Goal: Information Seeking & Learning: Learn about a topic

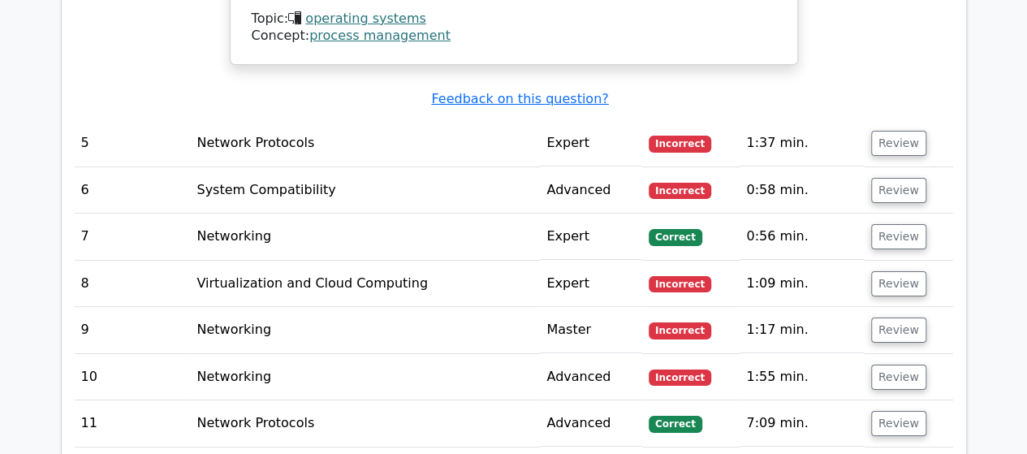
scroll to position [2918, 0]
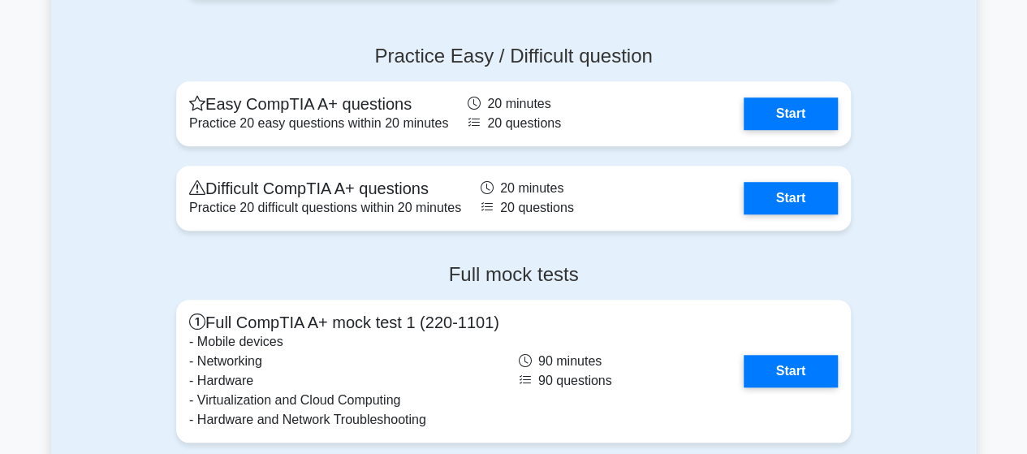
scroll to position [3640, 0]
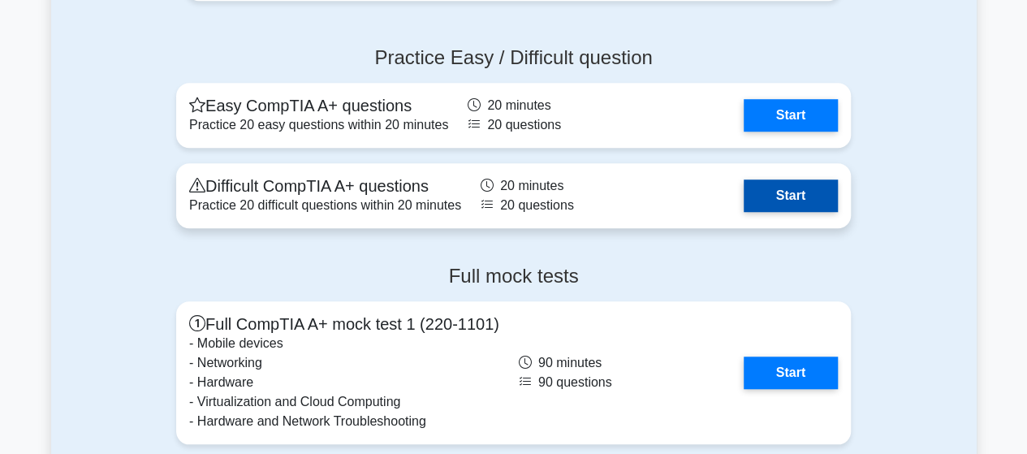
click at [778, 189] on link "Start" at bounding box center [791, 195] width 94 height 32
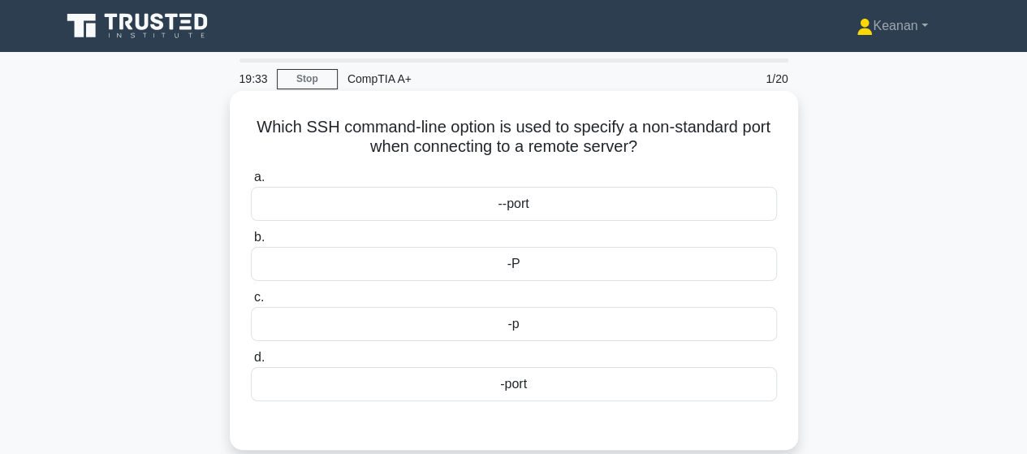
click at [568, 257] on div "-P" at bounding box center [514, 264] width 526 height 34
click at [251, 243] on input "b. -P" at bounding box center [251, 237] width 0 height 11
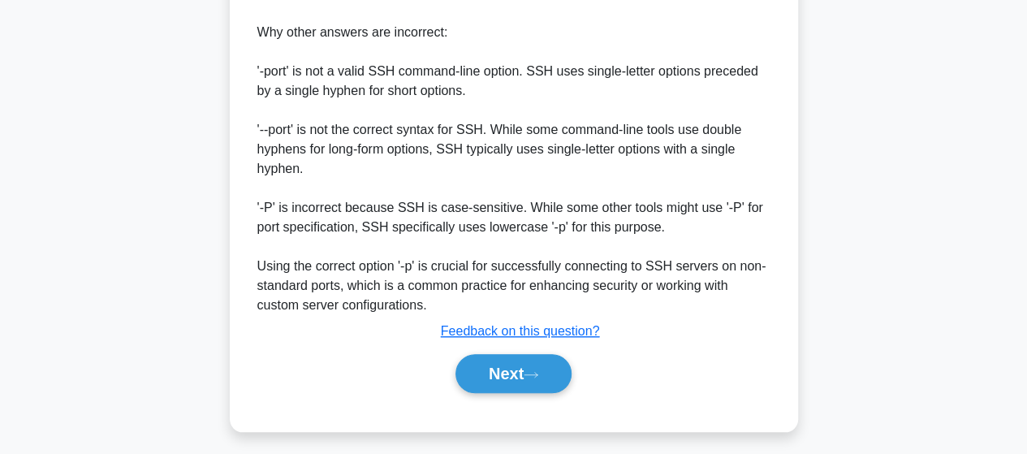
scroll to position [586, 0]
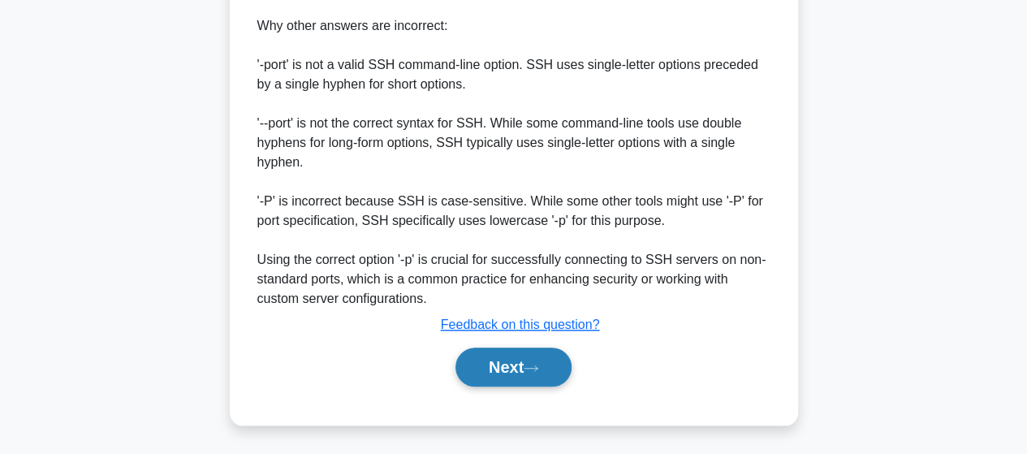
click at [530, 367] on button "Next" at bounding box center [514, 367] width 116 height 39
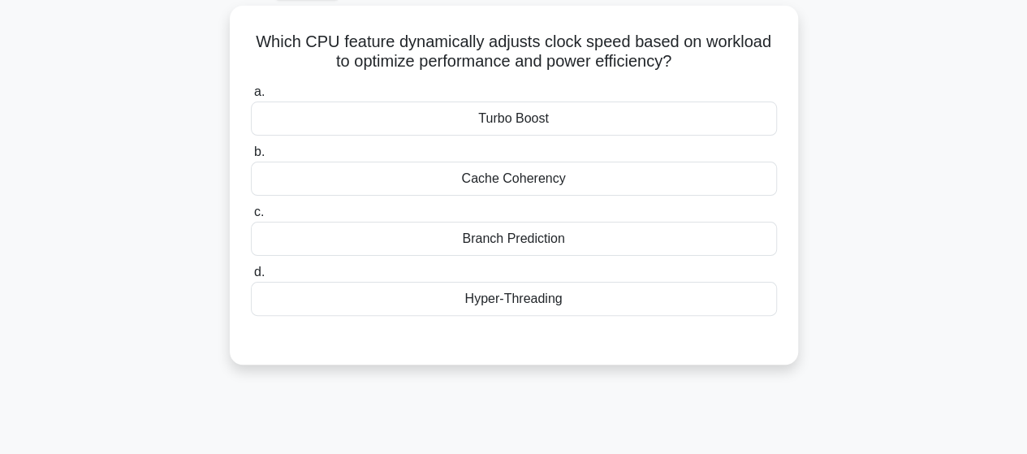
scroll to position [0, 0]
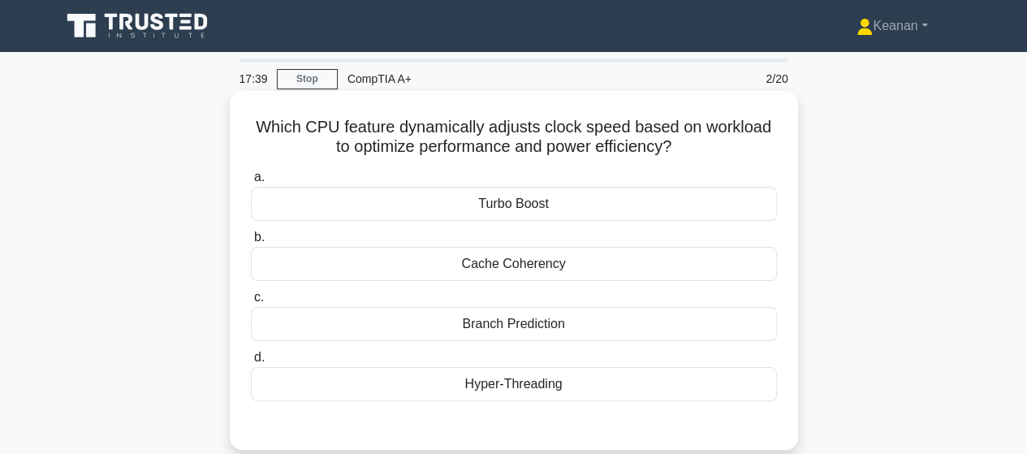
click at [555, 383] on div "Hyper-Threading" at bounding box center [514, 384] width 526 height 34
click at [251, 363] on input "d. Hyper-Threading" at bounding box center [251, 357] width 0 height 11
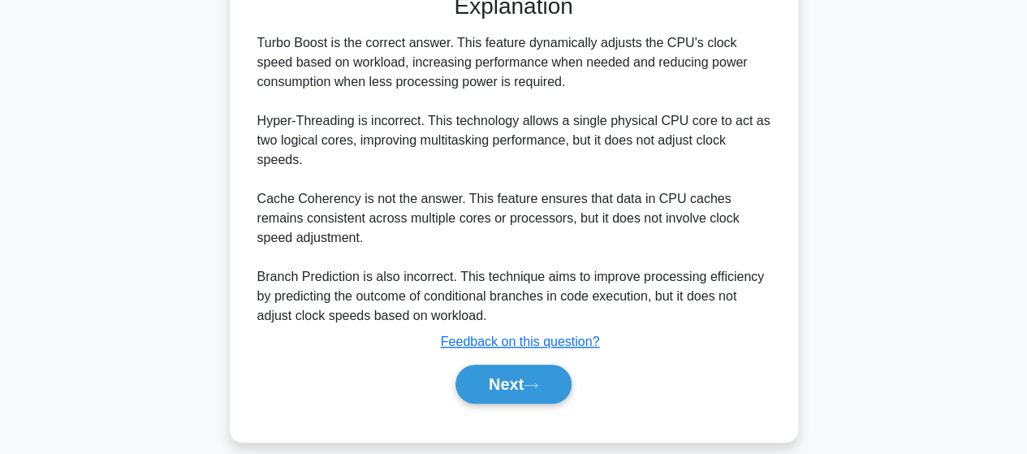
scroll to position [450, 0]
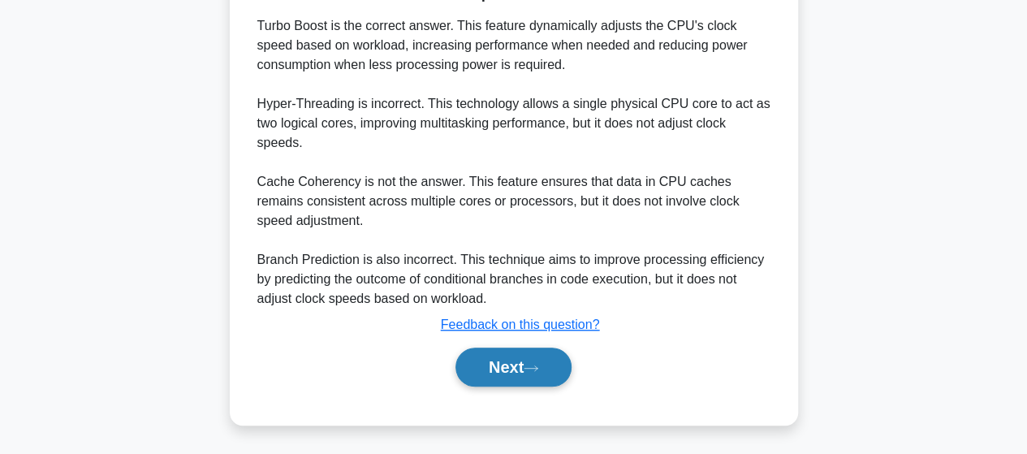
click at [546, 374] on button "Next" at bounding box center [514, 367] width 116 height 39
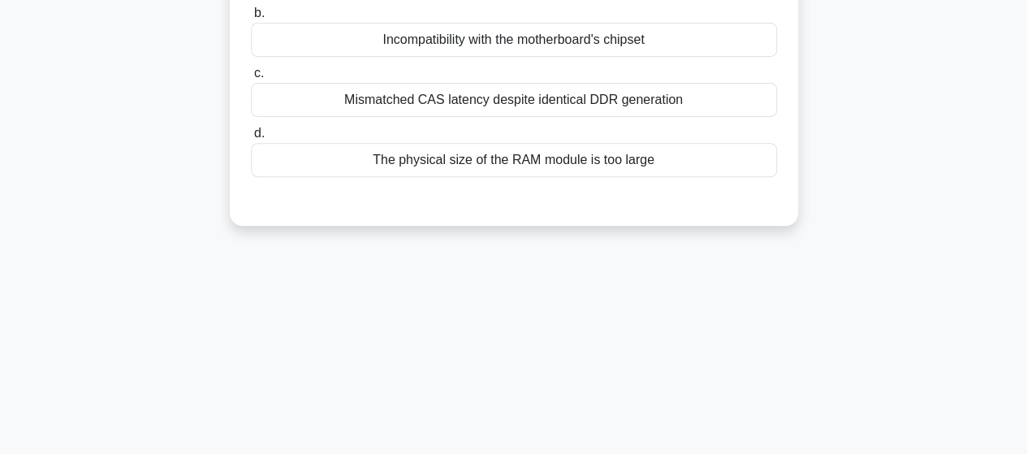
scroll to position [0, 0]
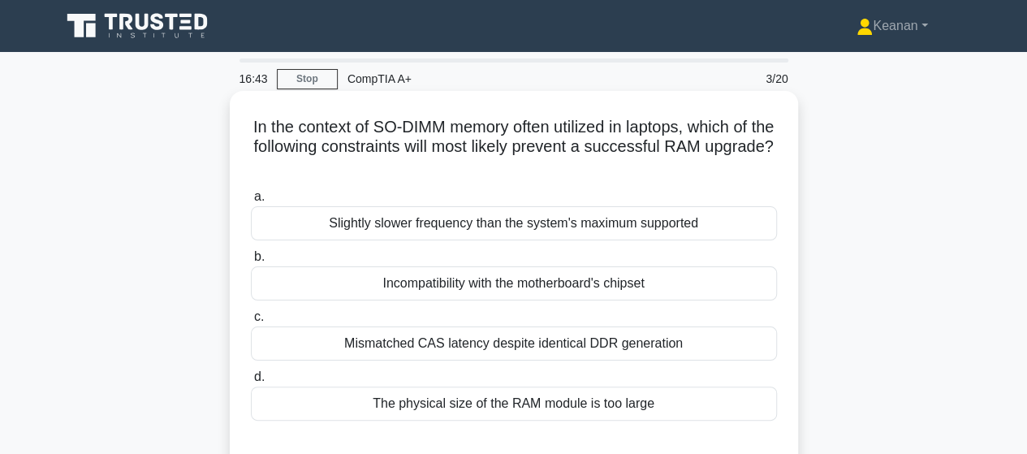
click at [547, 348] on div "Mismatched CAS latency despite identical DDR generation" at bounding box center [514, 343] width 526 height 34
click at [251, 322] on input "c. Mismatched CAS latency despite identical DDR generation" at bounding box center [251, 317] width 0 height 11
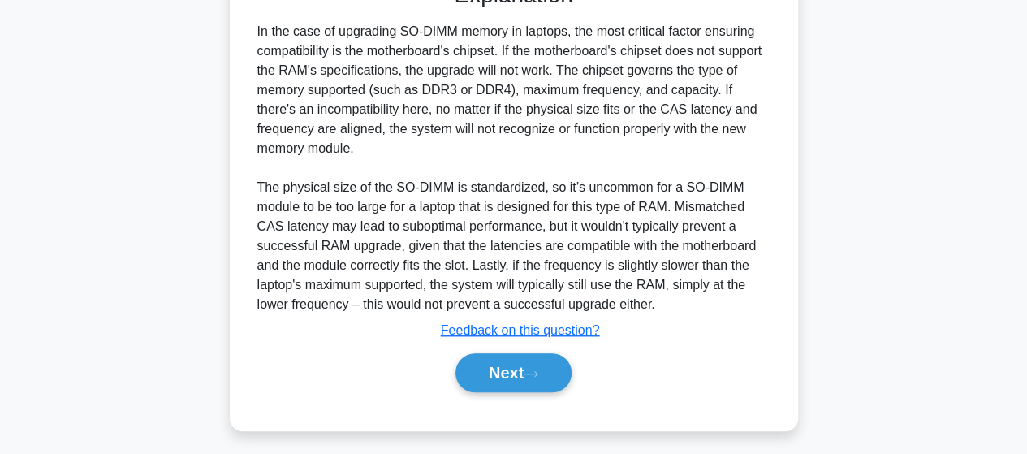
scroll to position [469, 0]
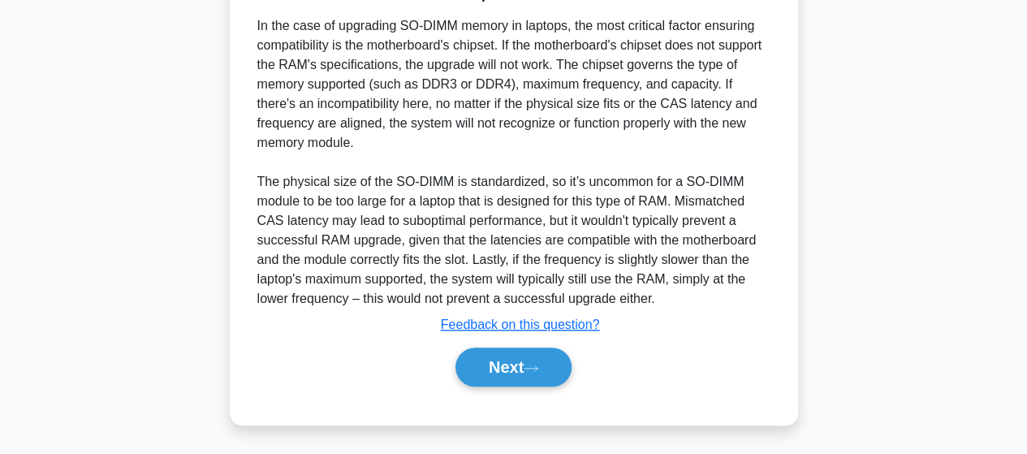
click at [513, 387] on div "Next" at bounding box center [514, 367] width 526 height 52
click at [513, 375] on button "Next" at bounding box center [514, 367] width 116 height 39
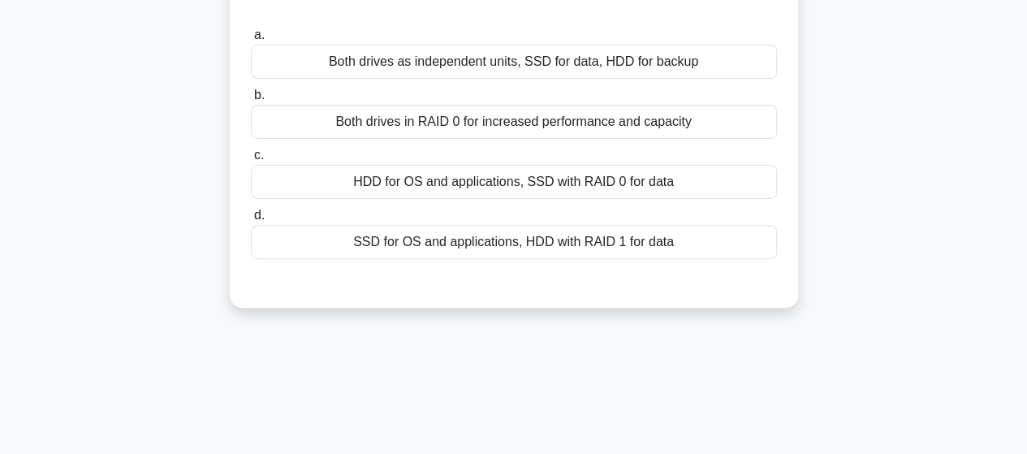
scroll to position [0, 0]
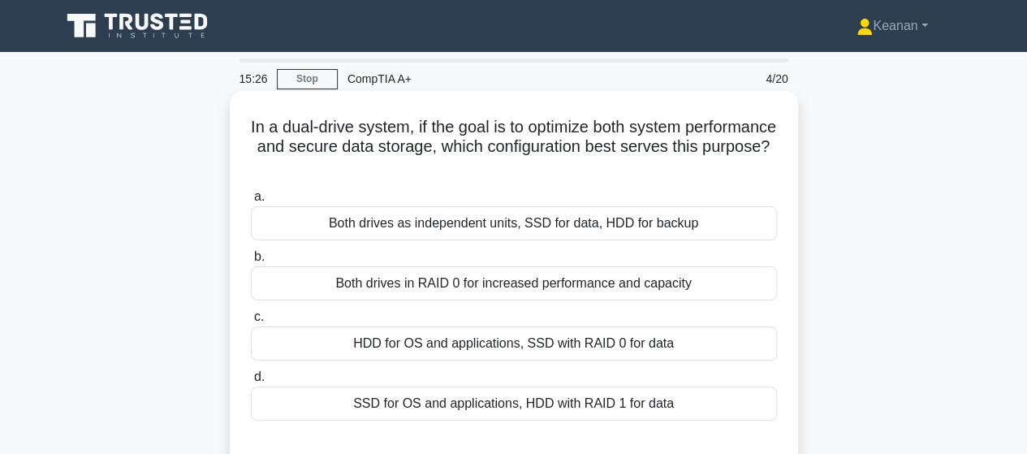
click at [506, 282] on div "Both drives in RAID 0 for increased performance and capacity" at bounding box center [514, 283] width 526 height 34
click at [251, 262] on input "b. Both drives in RAID 0 for increased performance and capacity" at bounding box center [251, 257] width 0 height 11
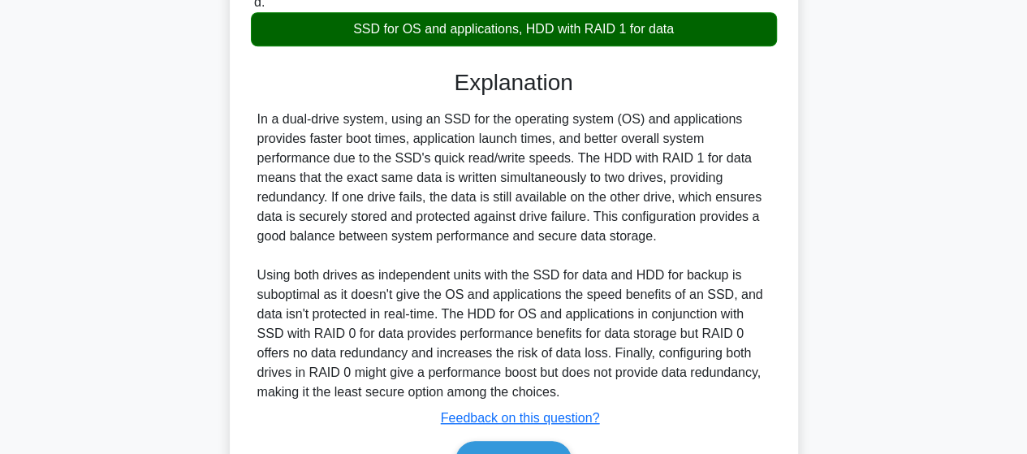
scroll to position [372, 0]
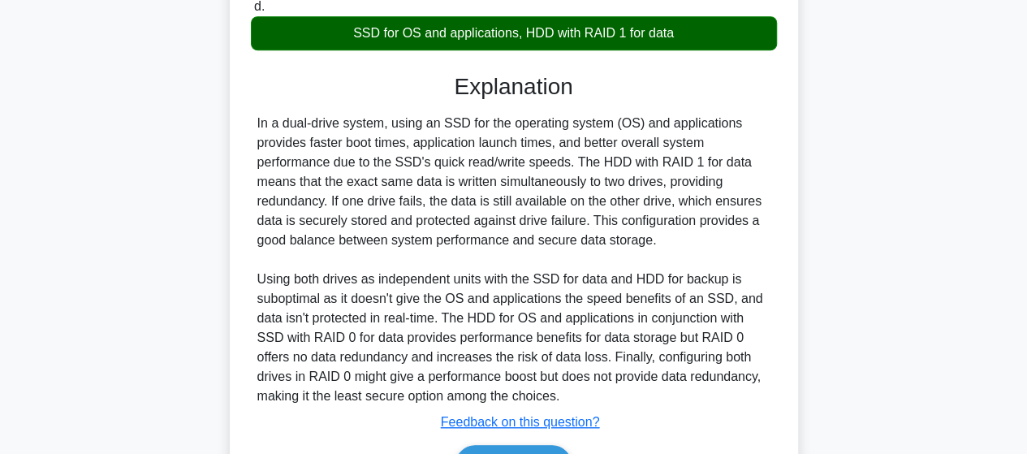
click at [508, 280] on div "In a dual-drive system, using an SSD for the operating system (OS) and applicat…" at bounding box center [513, 260] width 513 height 292
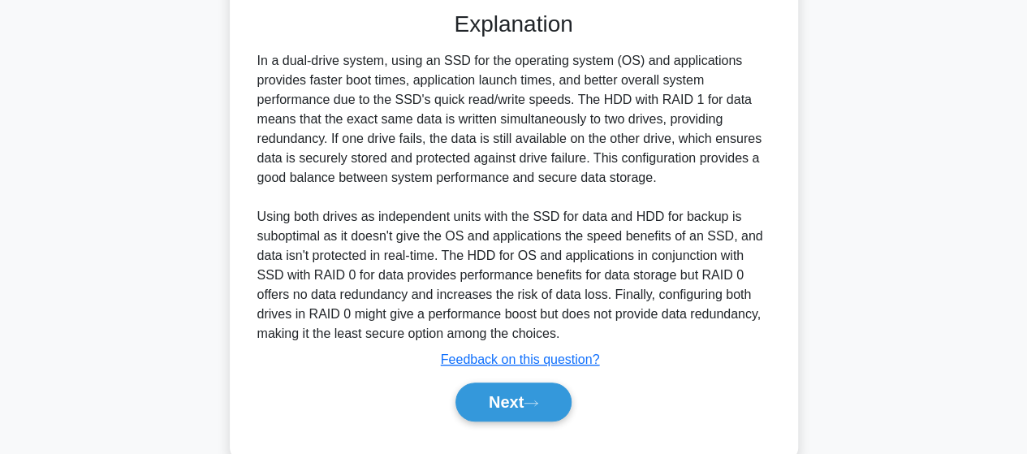
scroll to position [469, 0]
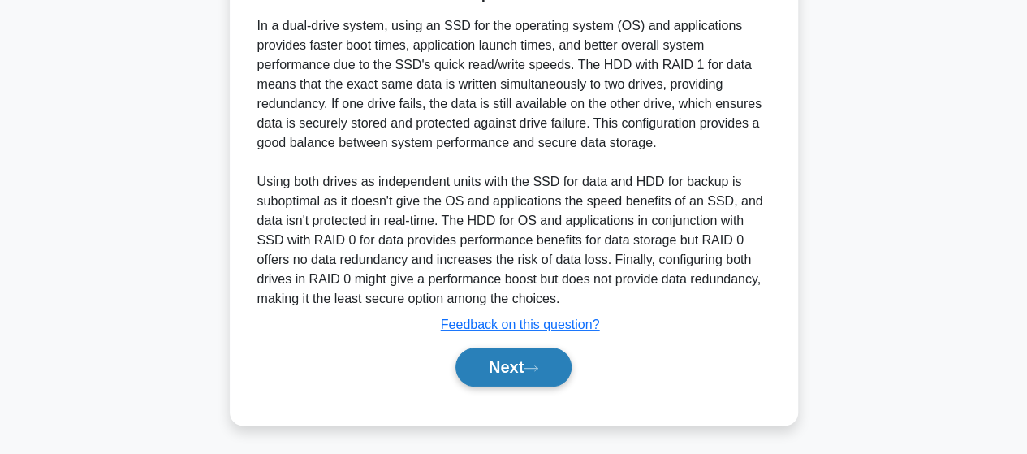
click at [521, 380] on button "Next" at bounding box center [514, 367] width 116 height 39
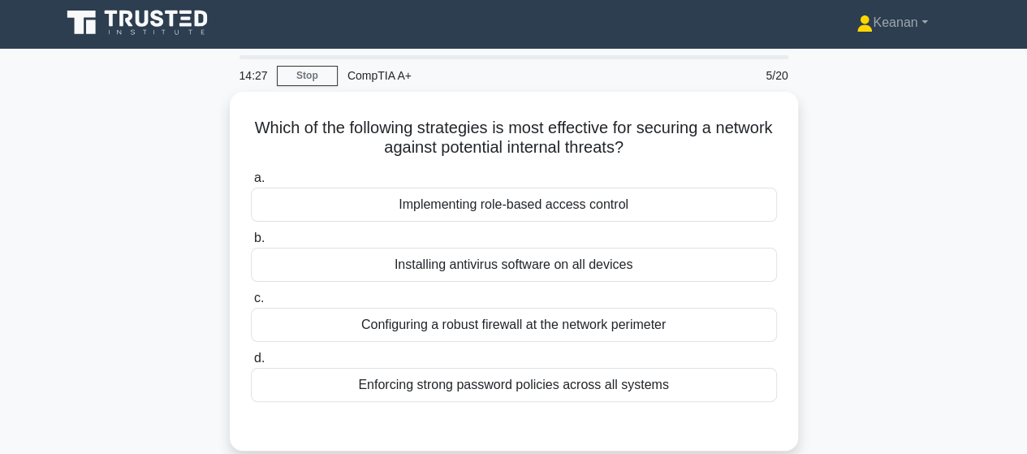
scroll to position [0, 0]
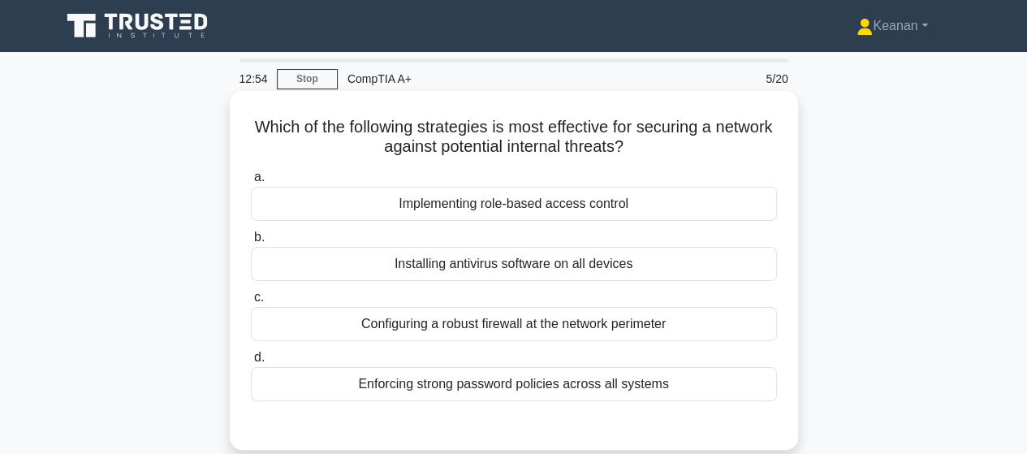
click at [502, 267] on div "Installing antivirus software on all devices" at bounding box center [514, 264] width 526 height 34
click at [251, 243] on input "b. Installing antivirus software on all devices" at bounding box center [251, 237] width 0 height 11
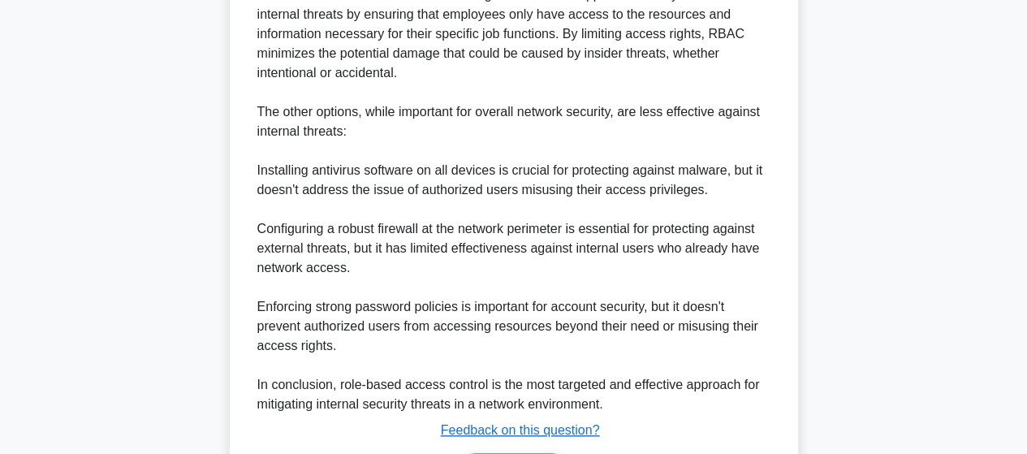
scroll to position [619, 0]
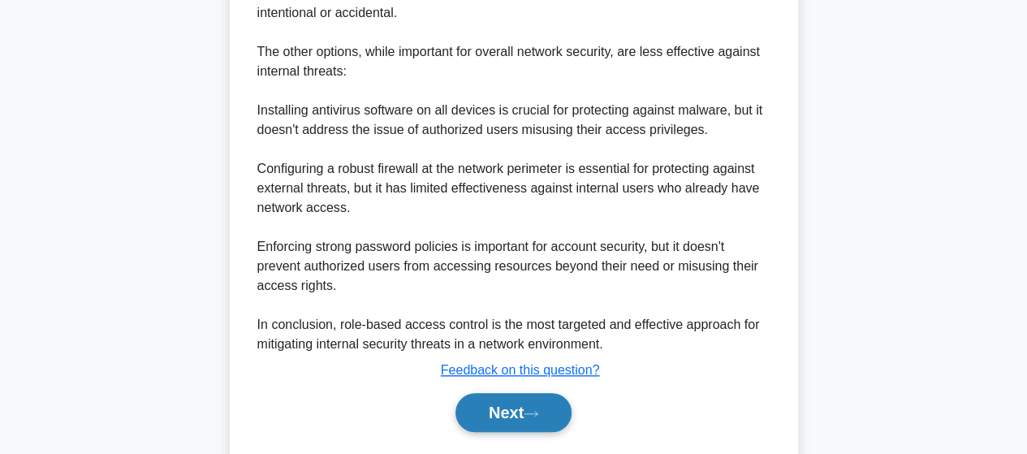
click at [500, 426] on button "Next" at bounding box center [514, 412] width 116 height 39
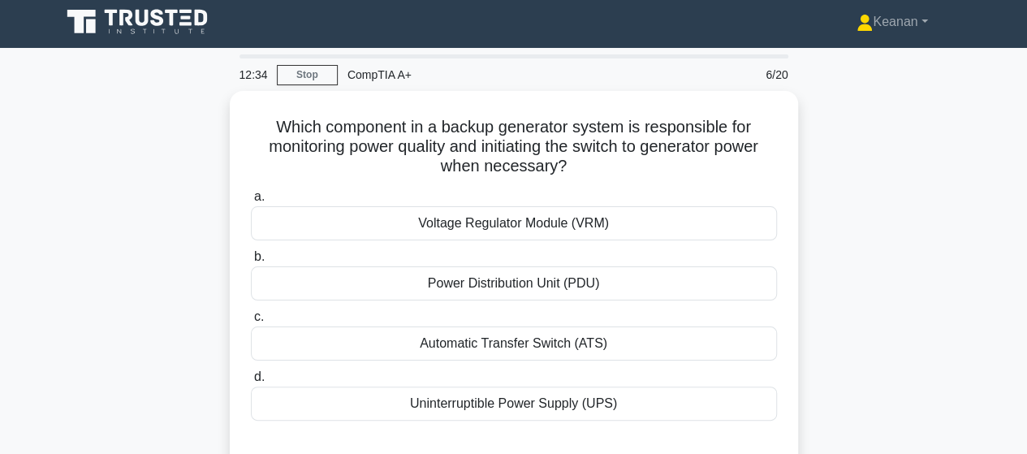
scroll to position [0, 0]
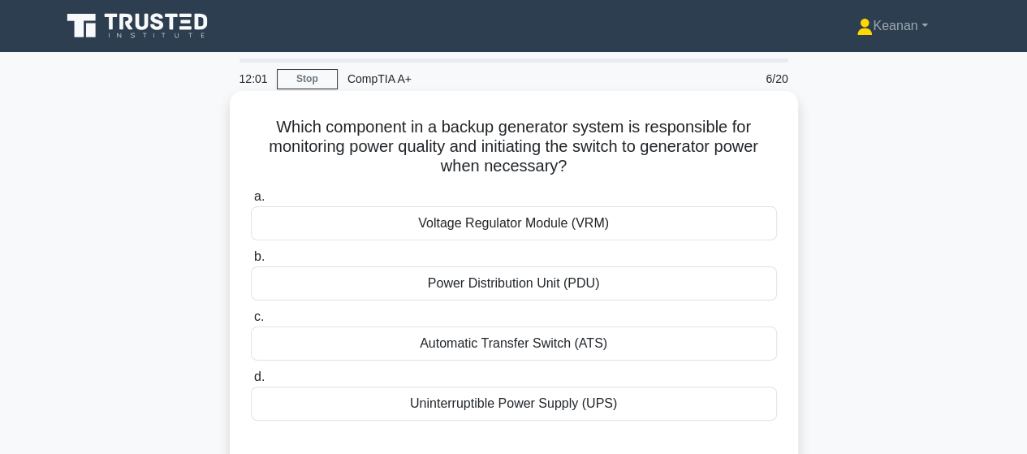
click at [505, 396] on div "Uninterruptible Power Supply (UPS)" at bounding box center [514, 404] width 526 height 34
click at [251, 383] on input "d. Uninterruptible Power Supply (UPS)" at bounding box center [251, 377] width 0 height 11
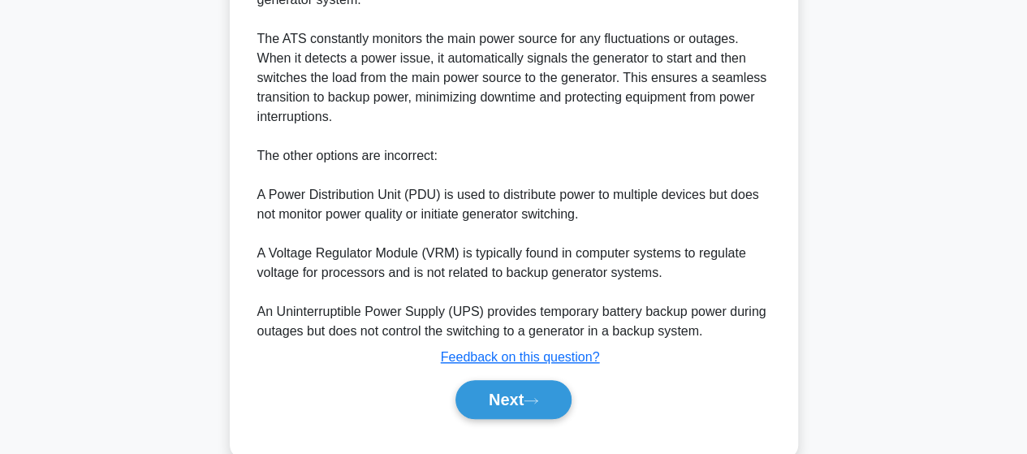
scroll to position [555, 0]
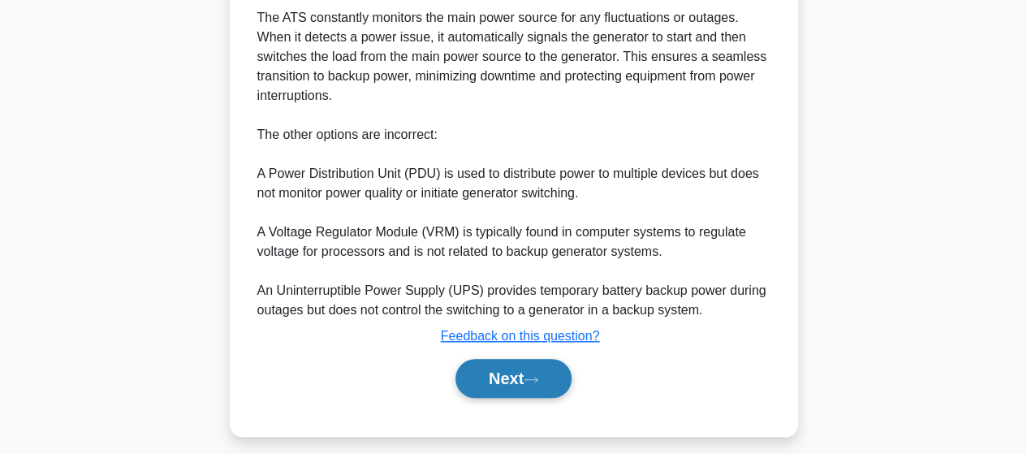
click at [520, 389] on button "Next" at bounding box center [514, 378] width 116 height 39
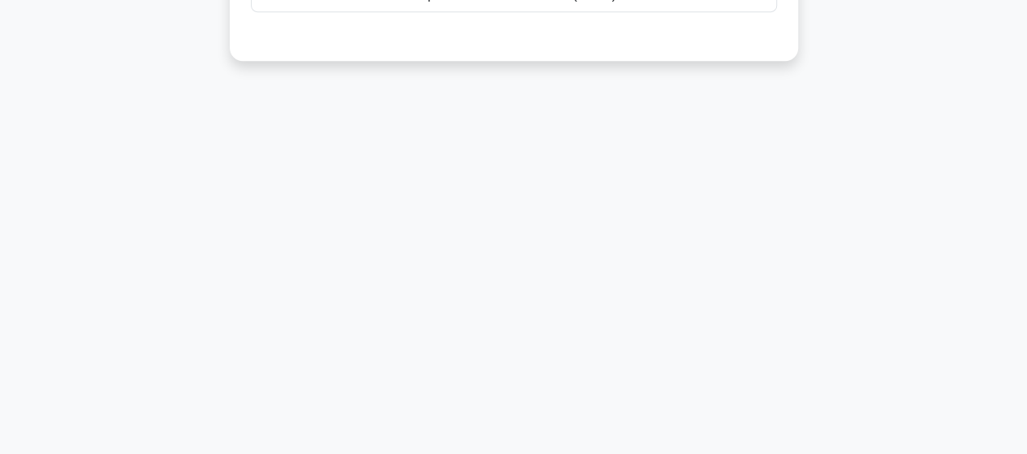
scroll to position [0, 0]
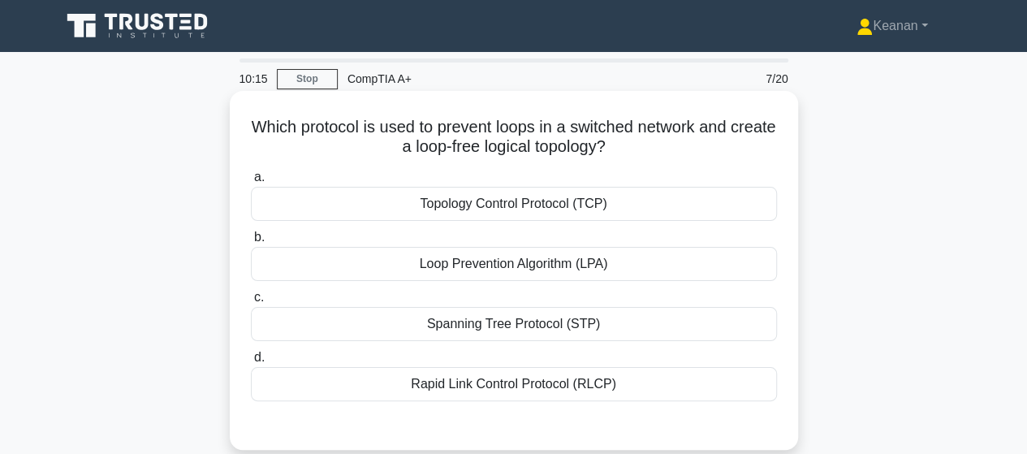
click at [501, 265] on div "Loop Prevention Algorithm (LPA)" at bounding box center [514, 264] width 526 height 34
click at [251, 243] on input "b. Loop Prevention Algorithm (LPA)" at bounding box center [251, 237] width 0 height 11
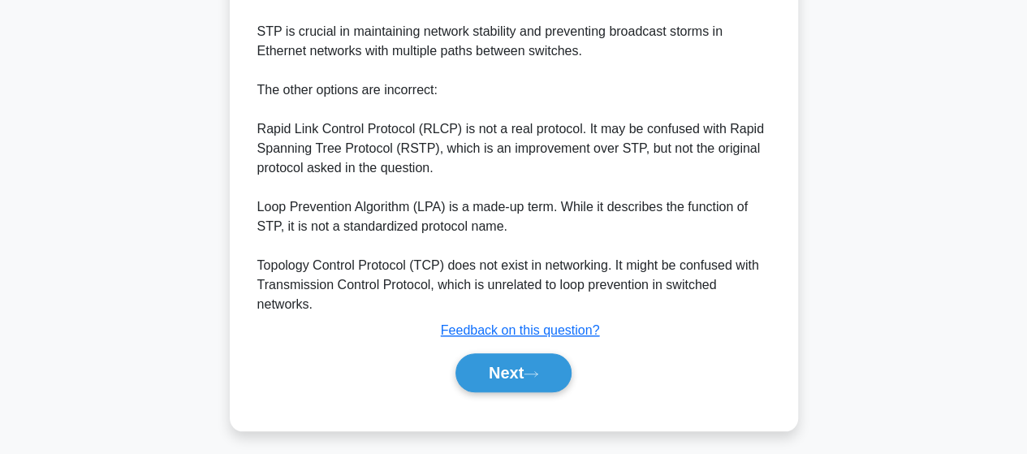
scroll to position [625, 0]
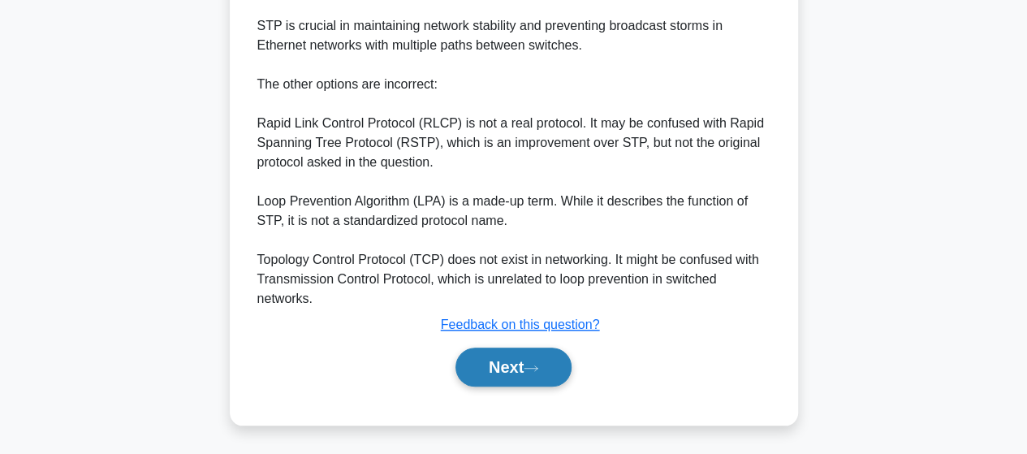
click at [500, 364] on button "Next" at bounding box center [514, 367] width 116 height 39
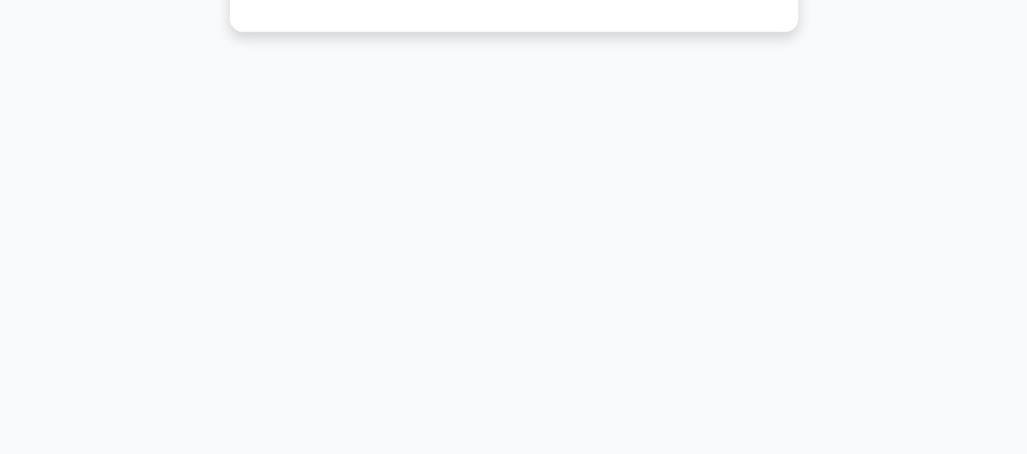
scroll to position [0, 0]
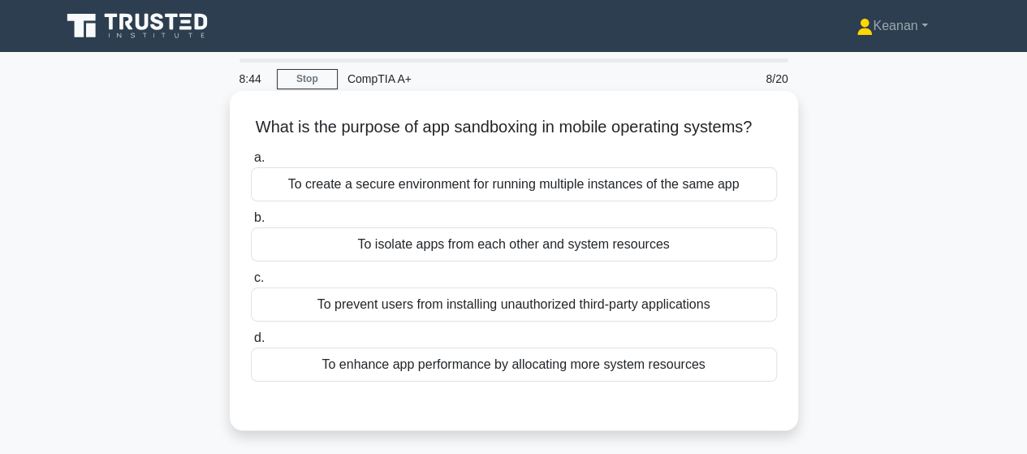
click at [562, 201] on div "To create a secure environment for running multiple instances of the same app" at bounding box center [514, 184] width 526 height 34
click at [251, 163] on input "a. To create a secure environment for running multiple instances of the same app" at bounding box center [251, 158] width 0 height 11
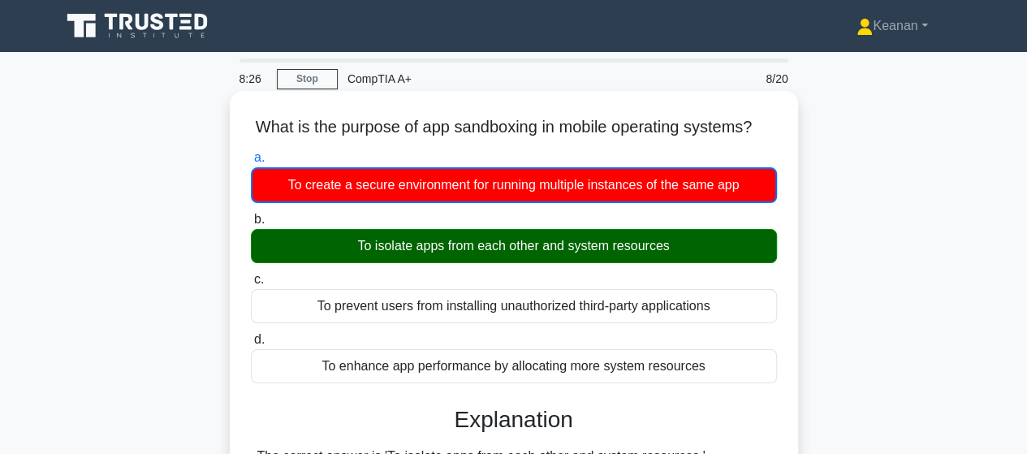
drag, startPoint x: 549, startPoint y: 118, endPoint x: 507, endPoint y: 158, distance: 58.6
click at [752, 138] on icon ".spinner_0XTQ{transform-origin:center;animation:spinner_y6GP .75s linear infini…" at bounding box center [761, 128] width 19 height 19
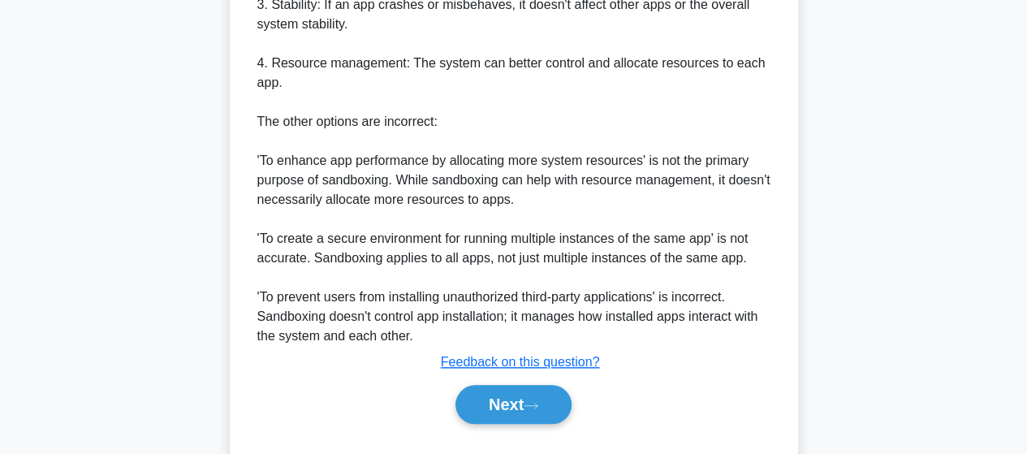
scroll to position [742, 0]
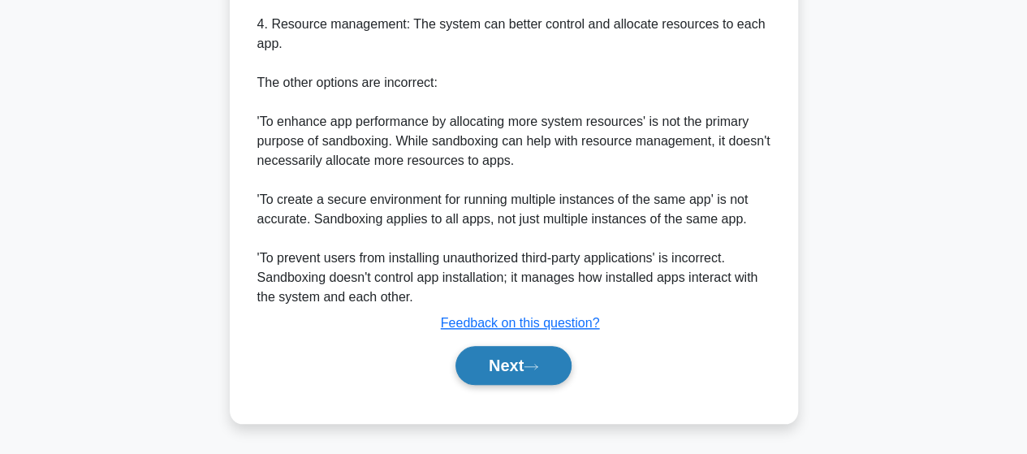
click at [520, 349] on button "Next" at bounding box center [514, 365] width 116 height 39
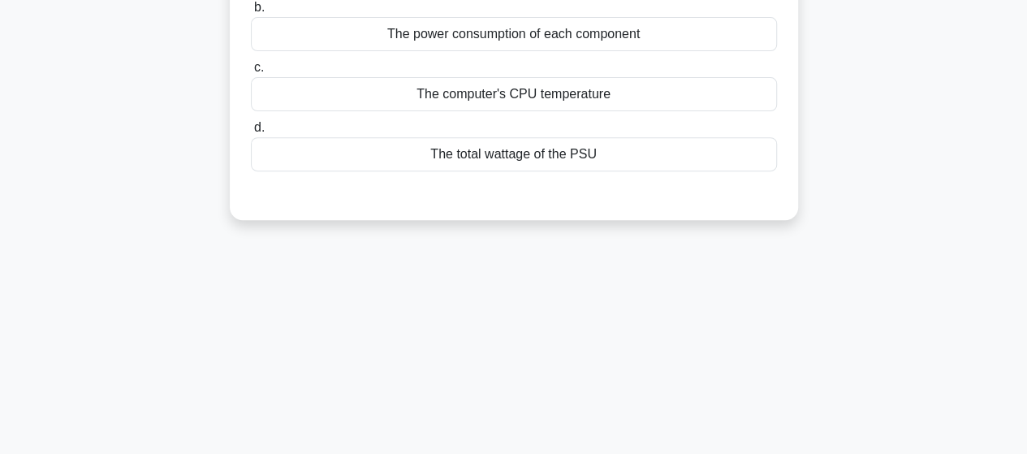
scroll to position [0, 0]
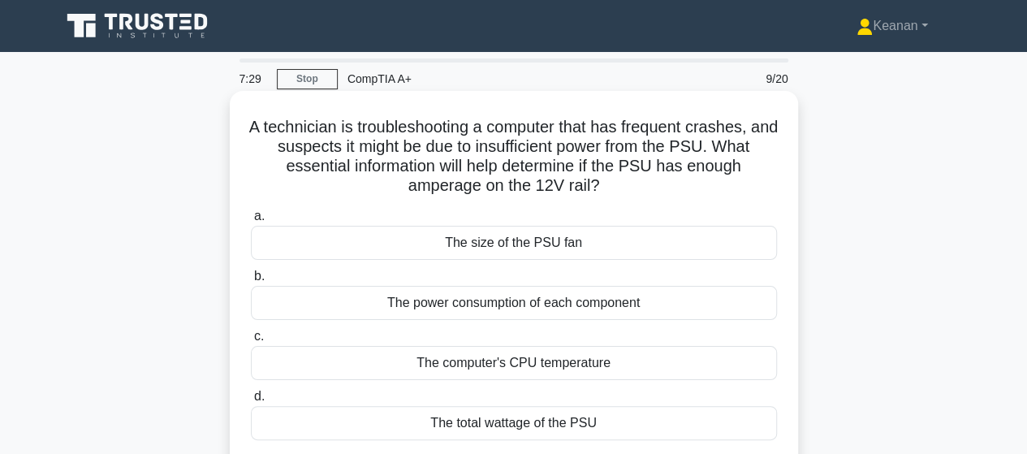
click at [594, 413] on div "The total wattage of the PSU" at bounding box center [514, 423] width 526 height 34
click at [251, 402] on input "d. The total wattage of the PSU" at bounding box center [251, 396] width 0 height 11
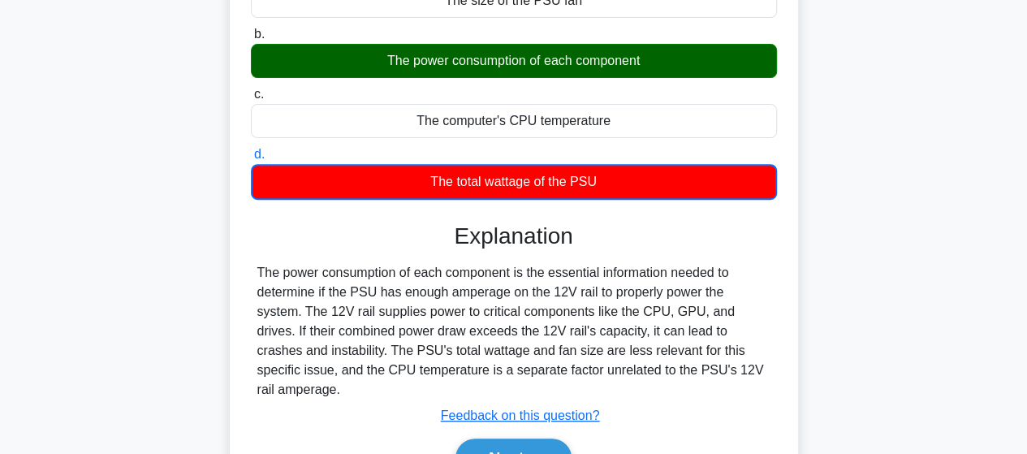
scroll to position [258, 0]
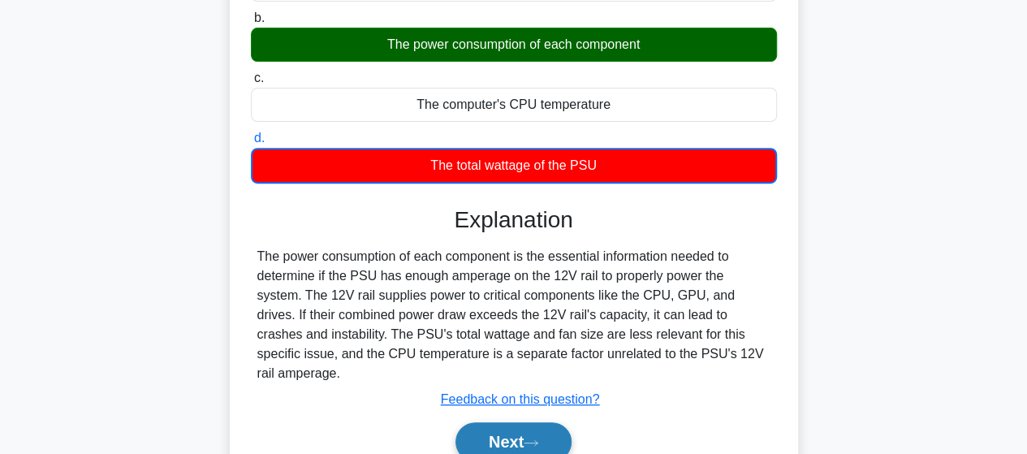
click at [520, 422] on button "Next" at bounding box center [514, 441] width 116 height 39
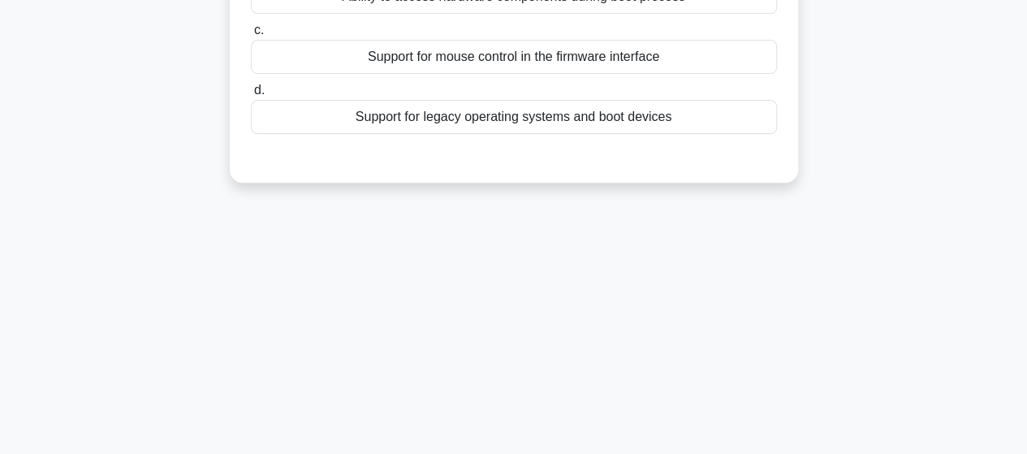
scroll to position [0, 0]
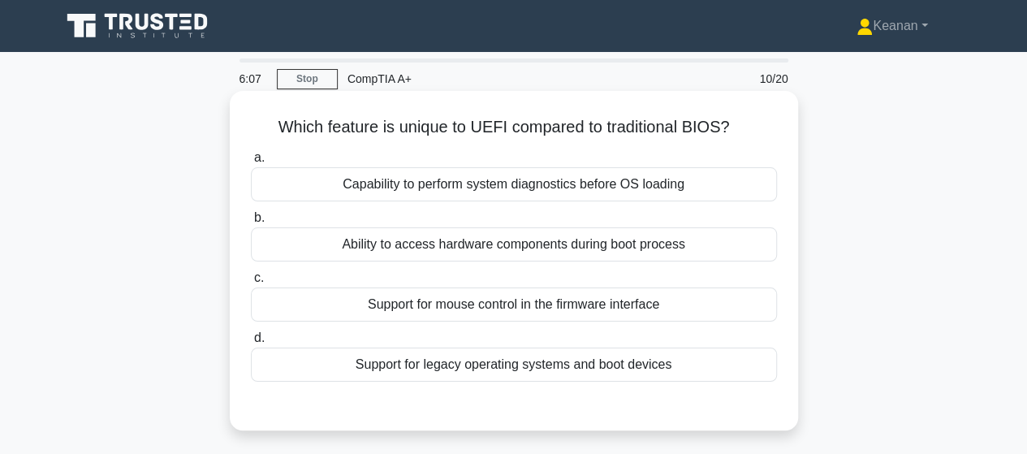
click at [489, 360] on div "Support for legacy operating systems and boot devices" at bounding box center [514, 365] width 526 height 34
click at [251, 344] on input "d. Support for legacy operating systems and boot devices" at bounding box center [251, 338] width 0 height 11
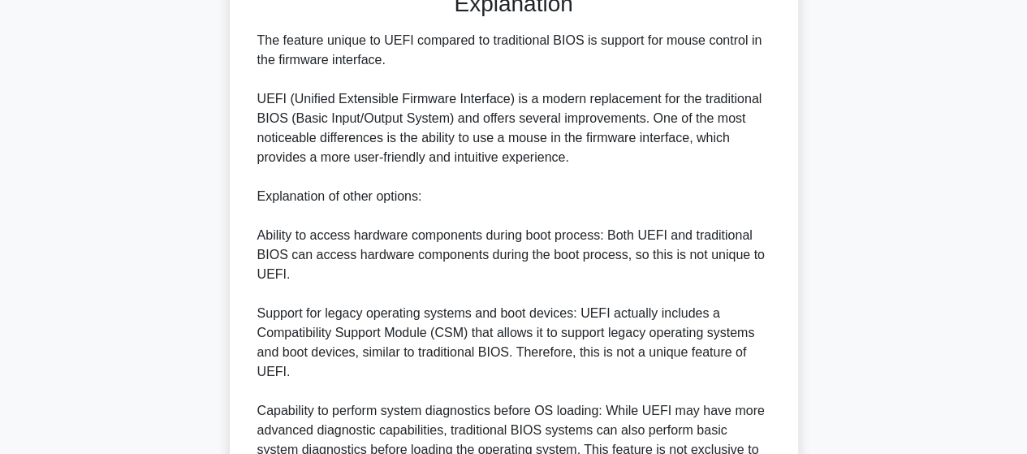
scroll to position [625, 0]
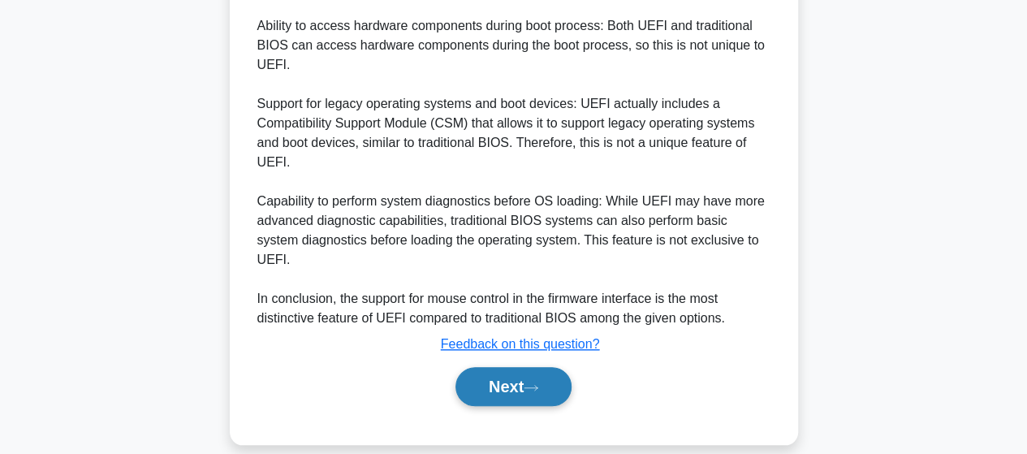
click at [508, 367] on button "Next" at bounding box center [514, 386] width 116 height 39
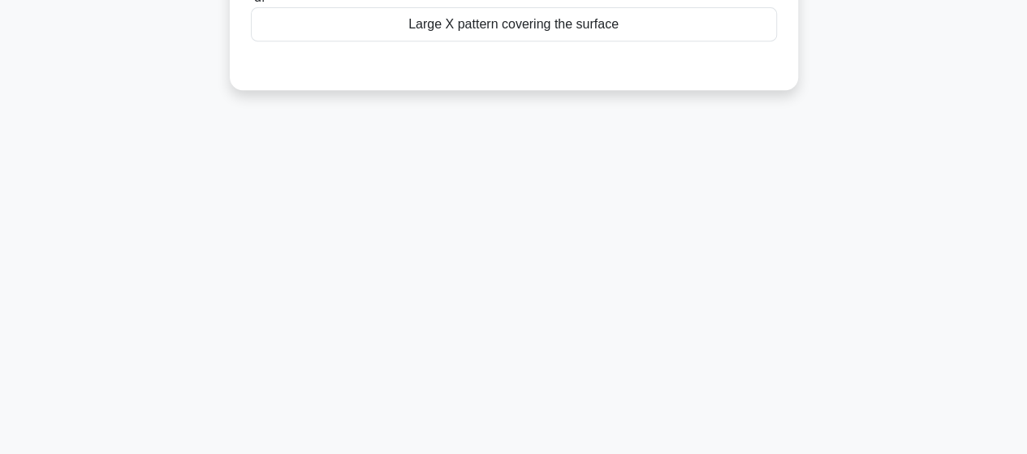
scroll to position [0, 0]
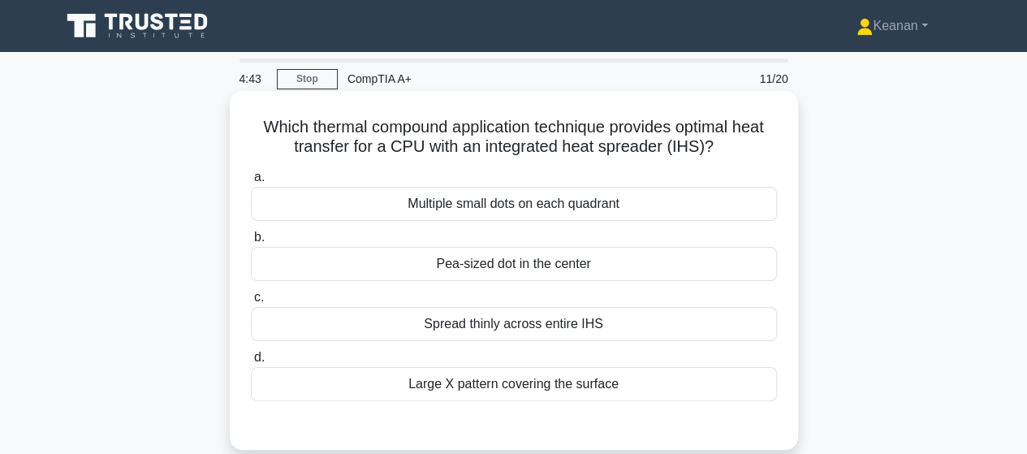
click at [507, 328] on div "Spread thinly across entire IHS" at bounding box center [514, 324] width 526 height 34
click at [251, 303] on input "c. Spread thinly across entire IHS" at bounding box center [251, 297] width 0 height 11
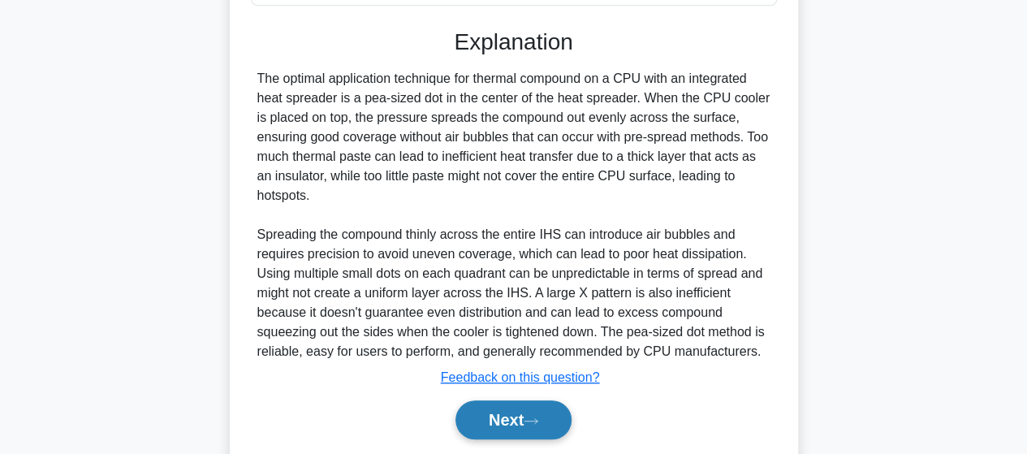
scroll to position [413, 0]
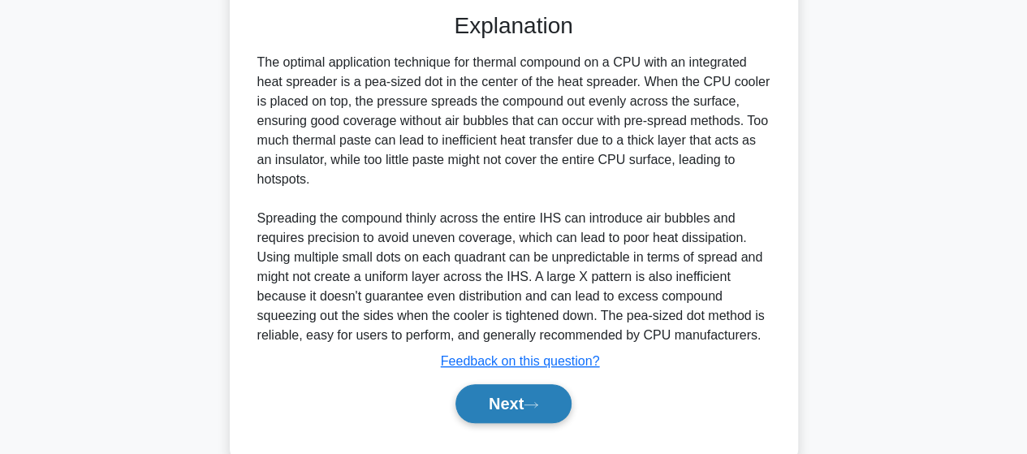
click at [526, 398] on button "Next" at bounding box center [514, 403] width 116 height 39
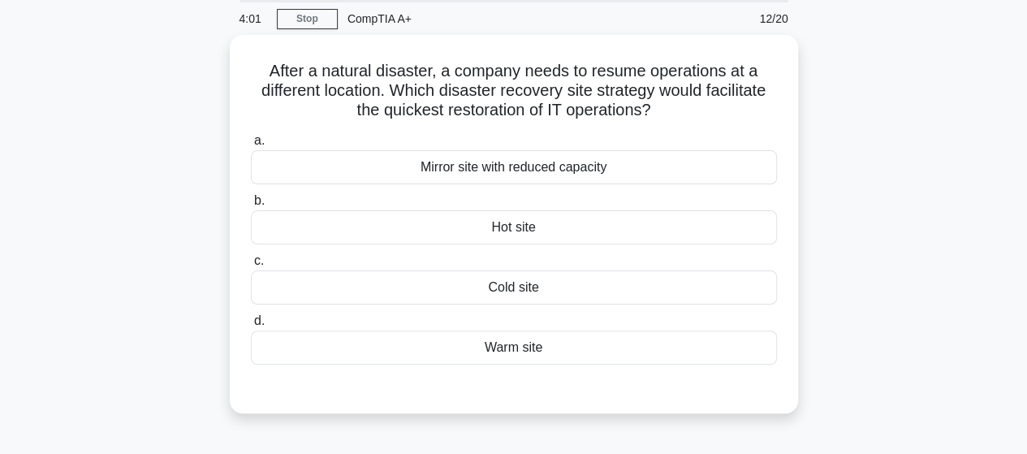
scroll to position [0, 0]
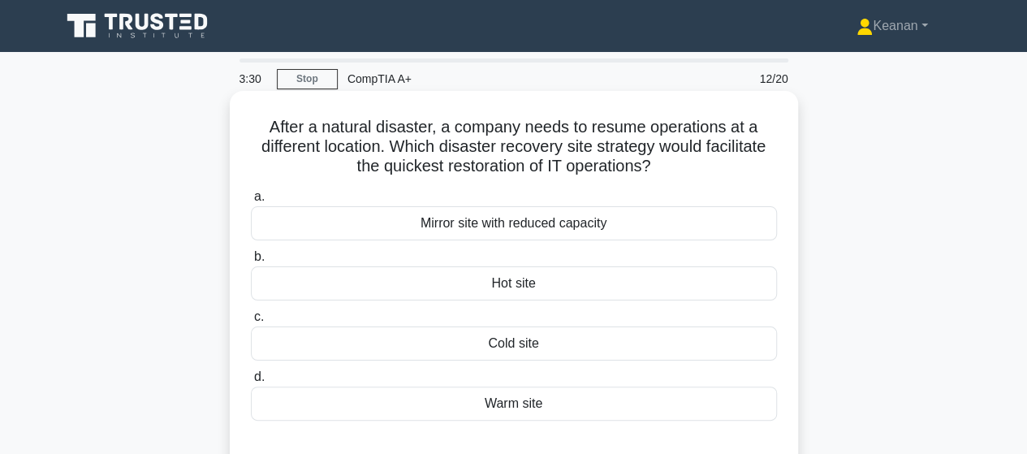
click at [532, 344] on div "Cold site" at bounding box center [514, 343] width 526 height 34
click at [251, 322] on input "c. Cold site" at bounding box center [251, 317] width 0 height 11
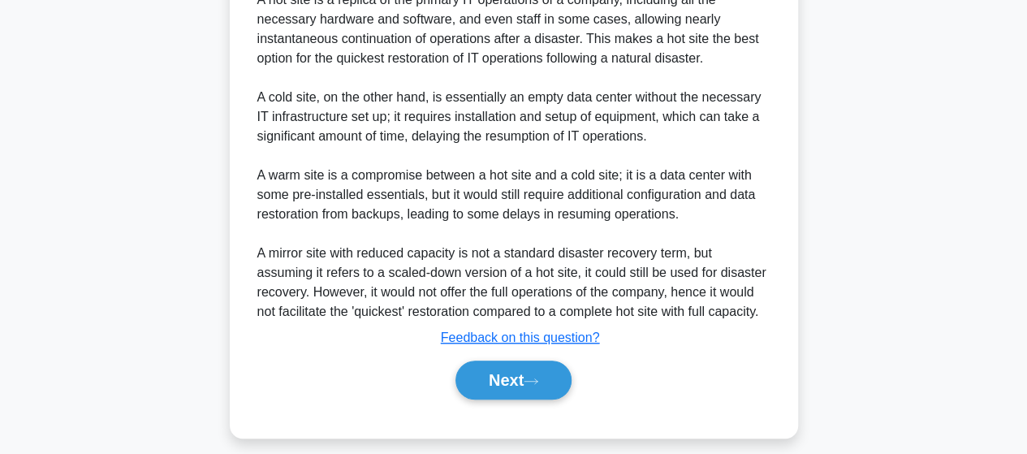
scroll to position [505, 0]
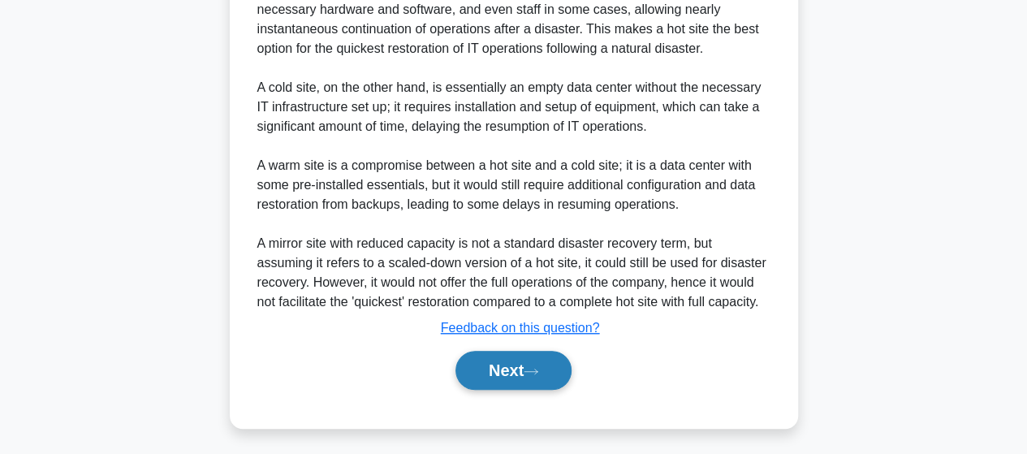
click at [523, 363] on button "Next" at bounding box center [514, 370] width 116 height 39
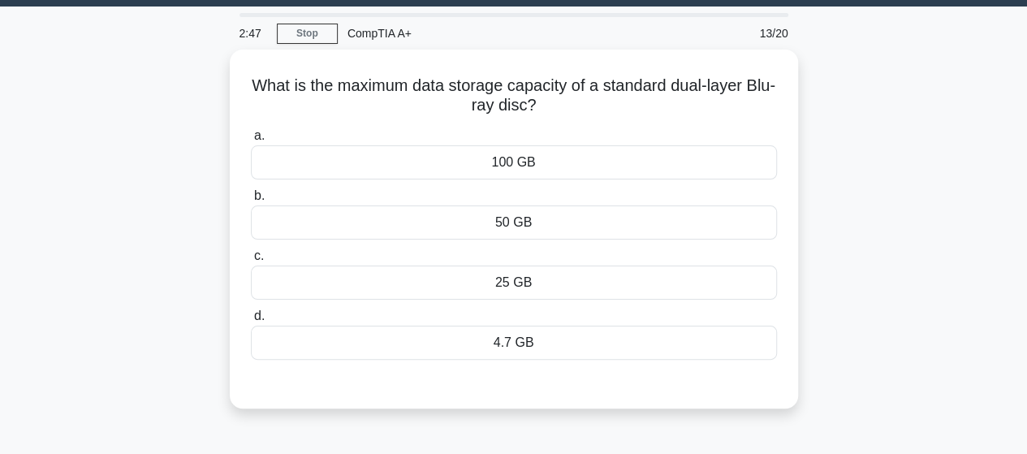
scroll to position [0, 0]
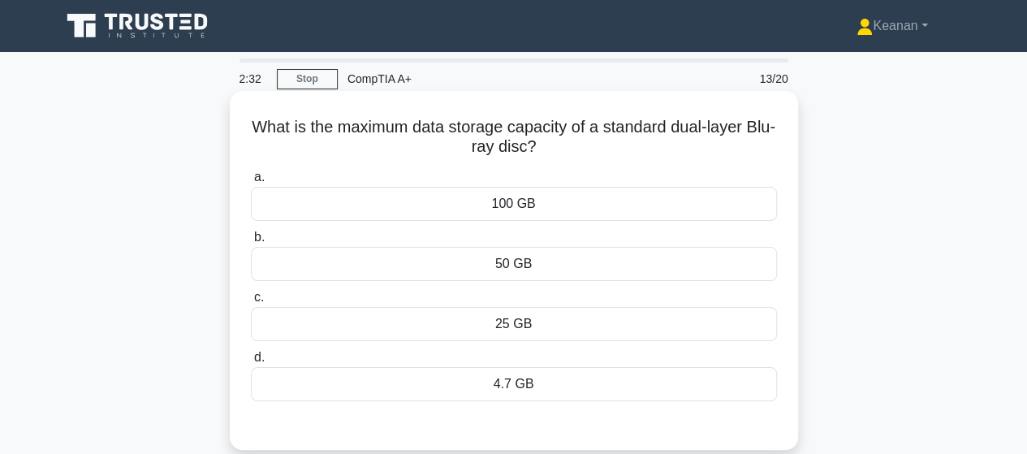
click at [521, 322] on div "25 GB" at bounding box center [514, 324] width 526 height 34
click at [251, 303] on input "c. 25 GB" at bounding box center [251, 297] width 0 height 11
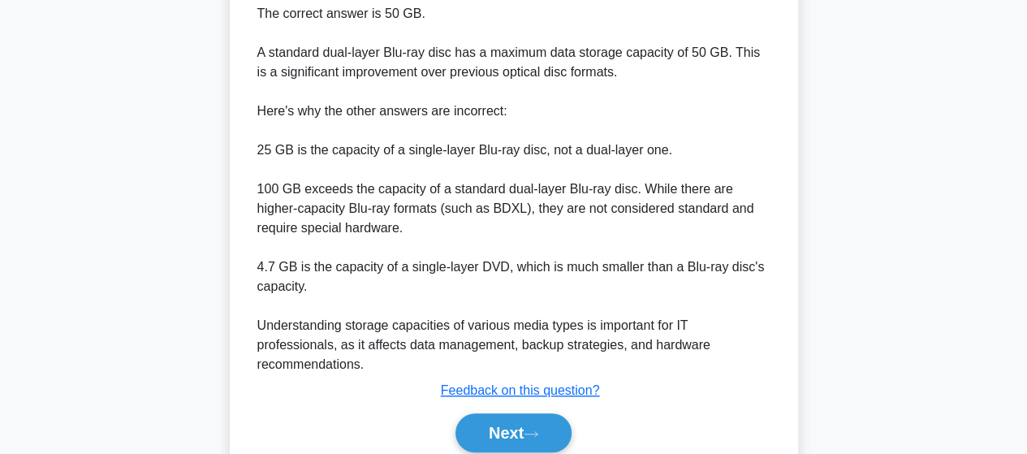
scroll to position [508, 0]
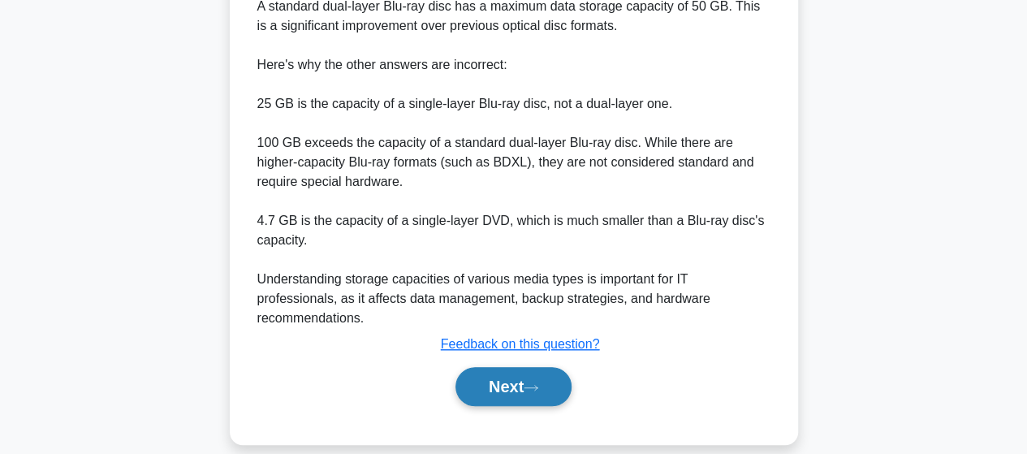
click at [513, 367] on button "Next" at bounding box center [514, 386] width 116 height 39
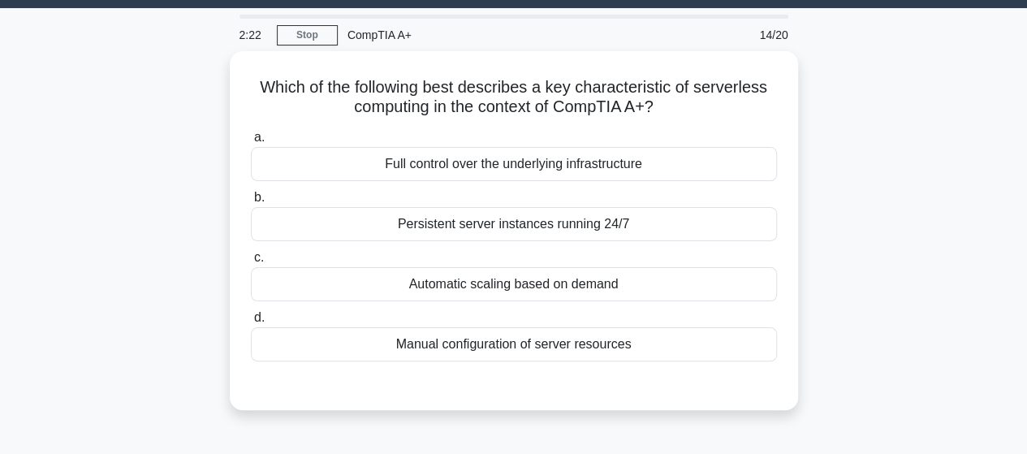
scroll to position [0, 0]
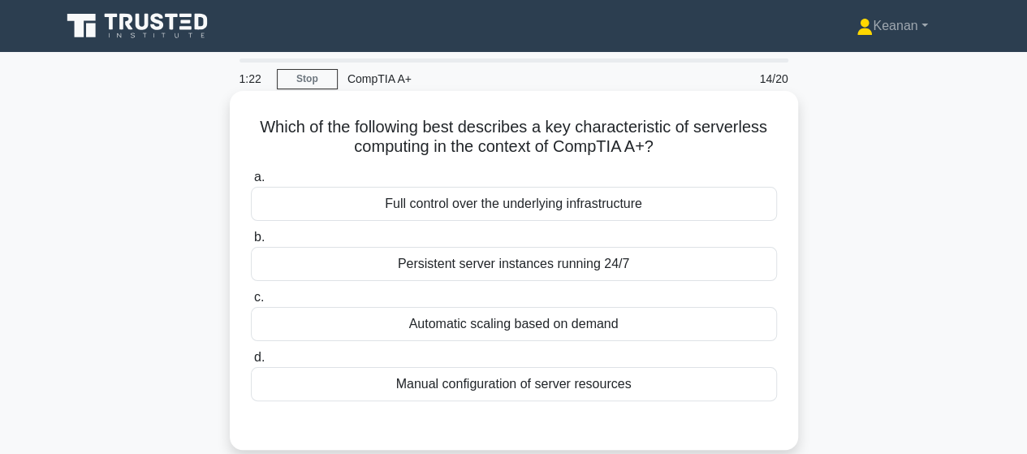
click at [487, 270] on div "Persistent server instances running 24/7" at bounding box center [514, 264] width 526 height 34
click at [251, 243] on input "b. Persistent server instances running 24/7" at bounding box center [251, 237] width 0 height 11
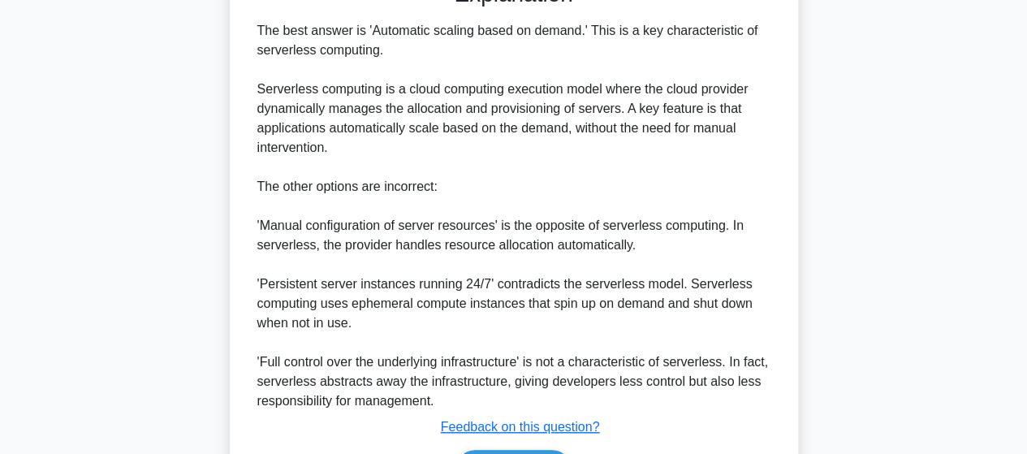
scroll to position [547, 0]
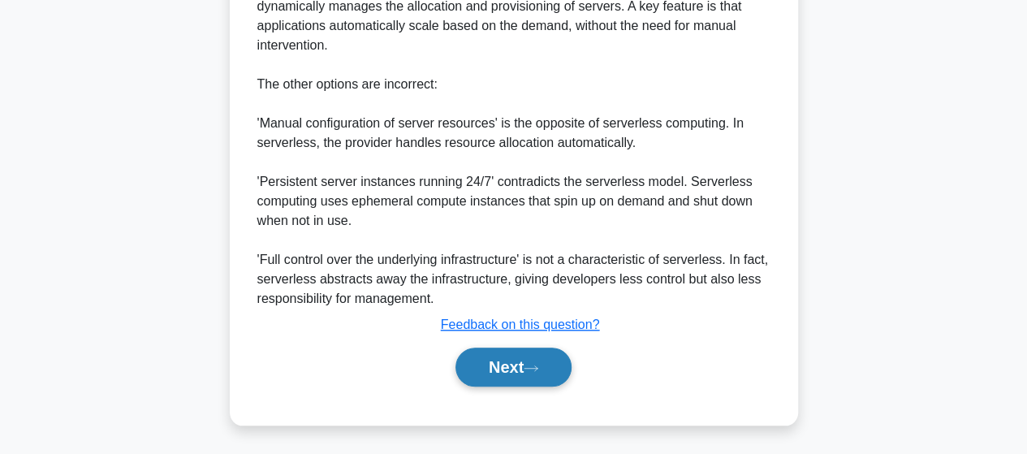
click at [515, 365] on button "Next" at bounding box center [514, 367] width 116 height 39
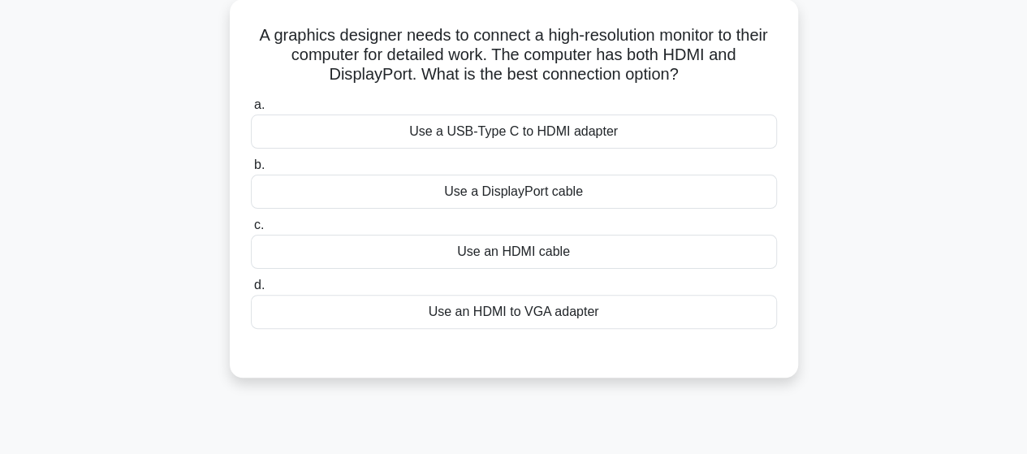
scroll to position [0, 0]
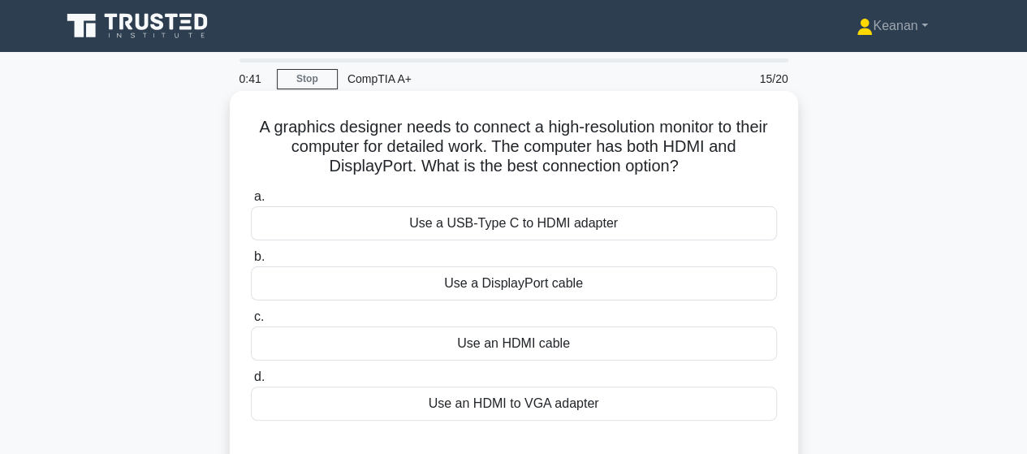
click at [502, 279] on div "Use a DisplayPort cable" at bounding box center [514, 283] width 526 height 34
click at [251, 262] on input "b. Use a DisplayPort cable" at bounding box center [251, 257] width 0 height 11
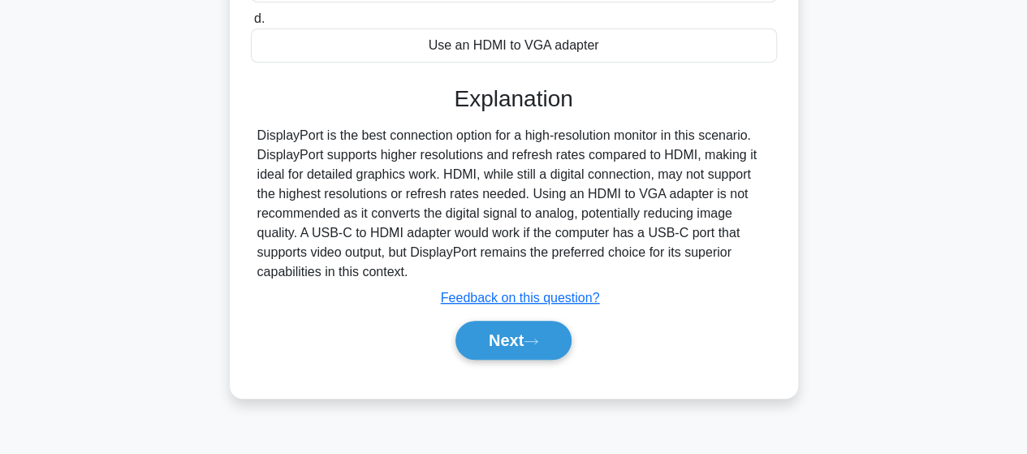
scroll to position [423, 0]
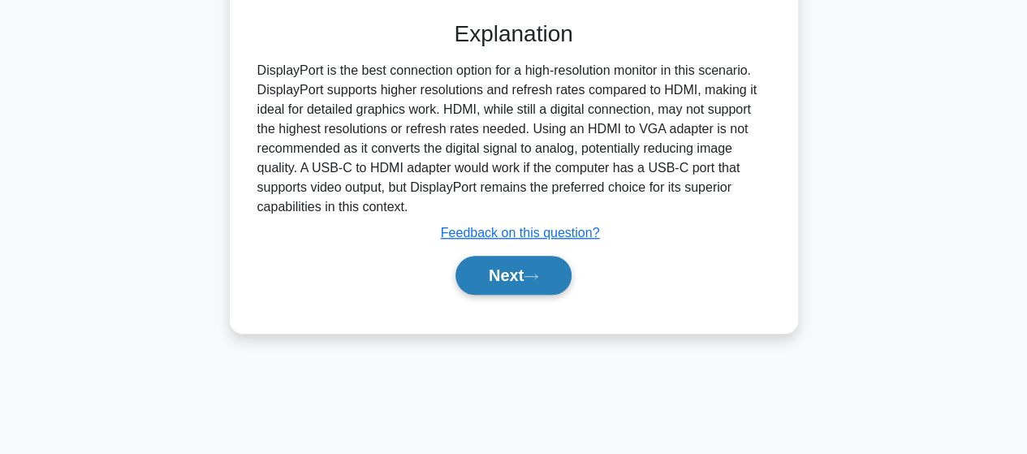
click at [517, 263] on button "Next" at bounding box center [514, 275] width 116 height 39
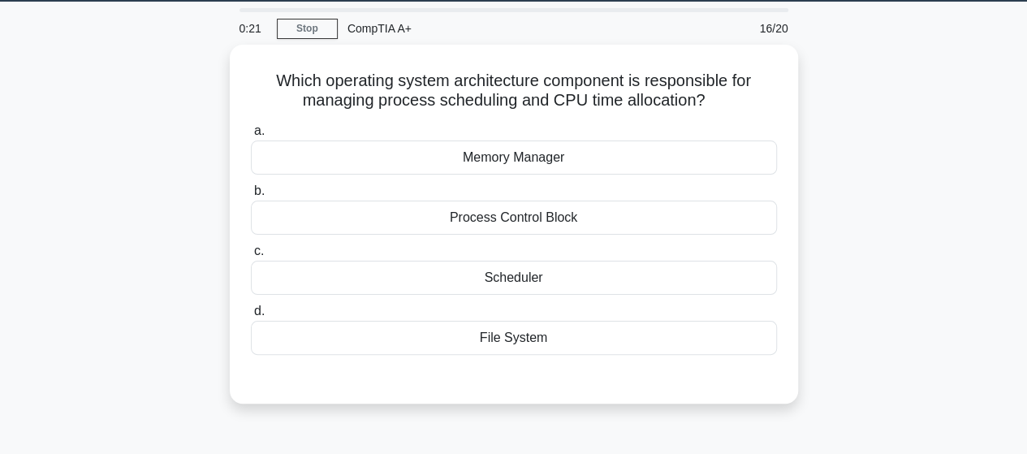
scroll to position [0, 0]
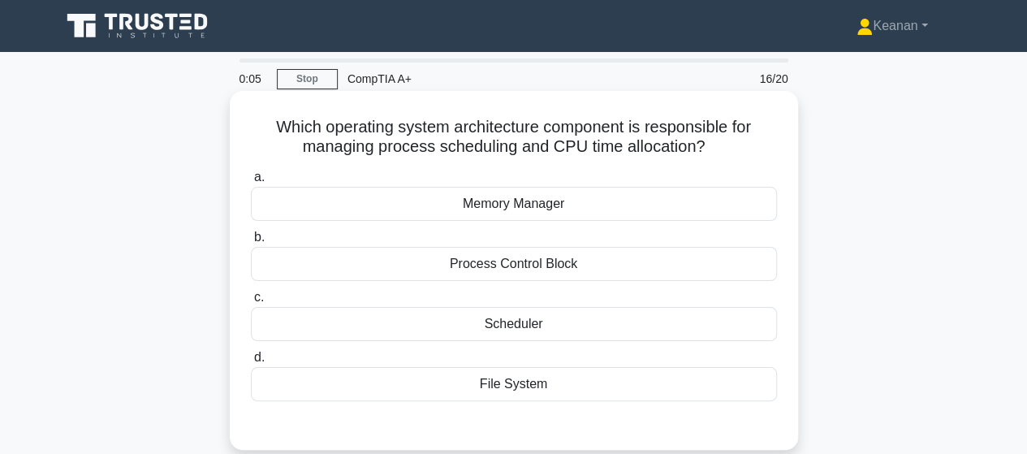
click at [510, 210] on div "Memory Manager" at bounding box center [514, 204] width 526 height 34
click at [251, 183] on input "a. Memory Manager" at bounding box center [251, 177] width 0 height 11
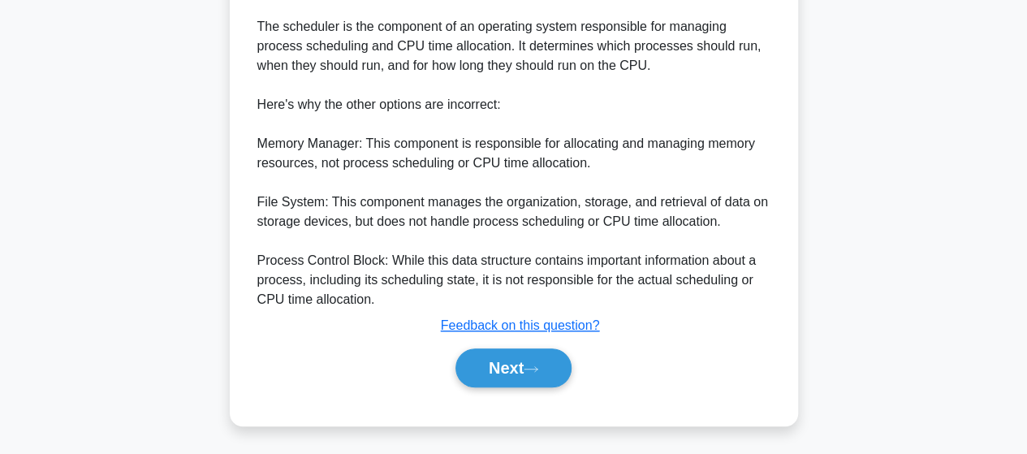
scroll to position [489, 0]
click at [530, 359] on button "Next" at bounding box center [514, 367] width 116 height 39
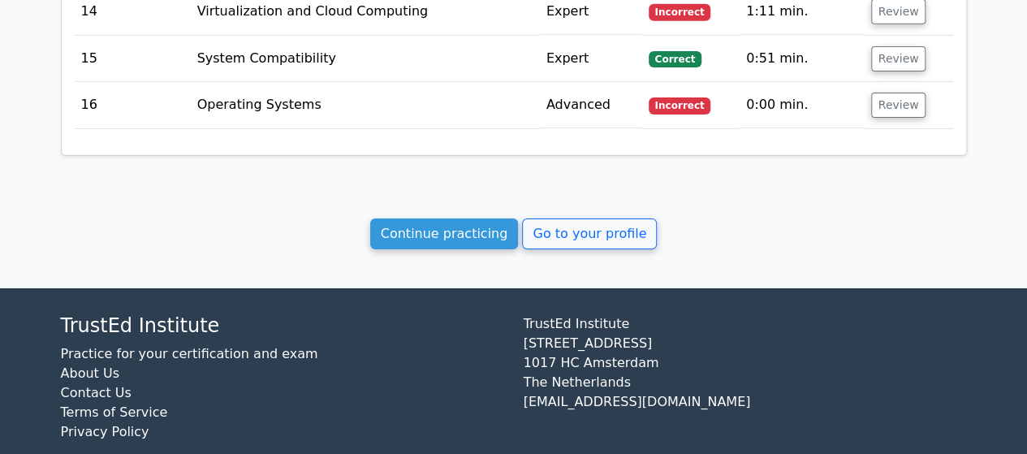
scroll to position [2665, 0]
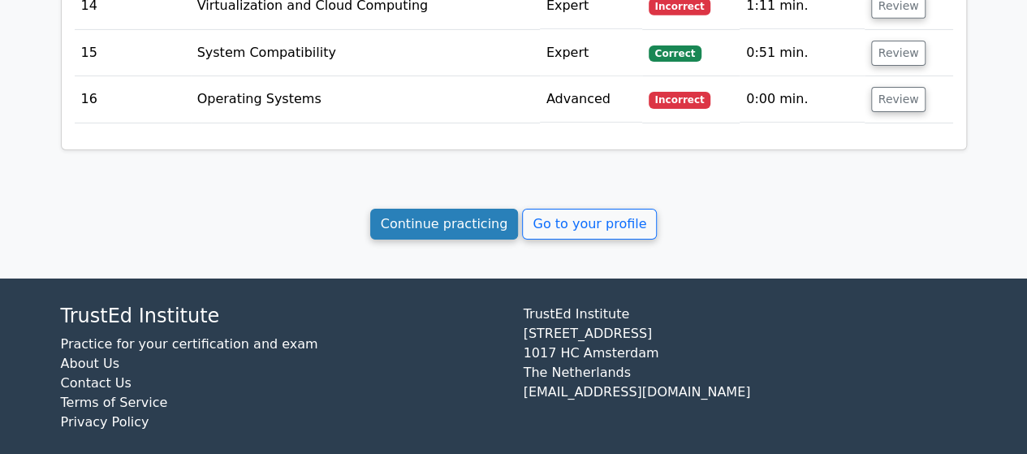
click at [447, 217] on link "Continue practicing" at bounding box center [444, 224] width 149 height 31
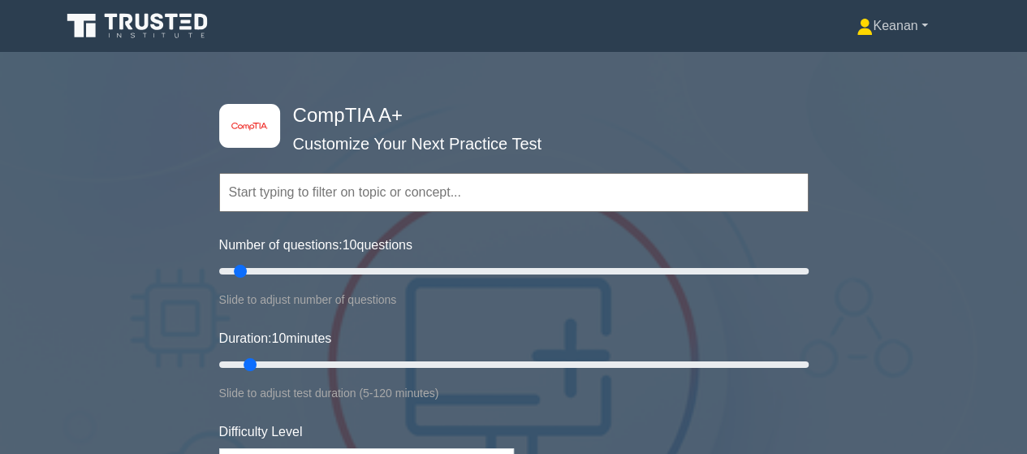
click at [884, 32] on link "Keanan" at bounding box center [892, 26] width 149 height 32
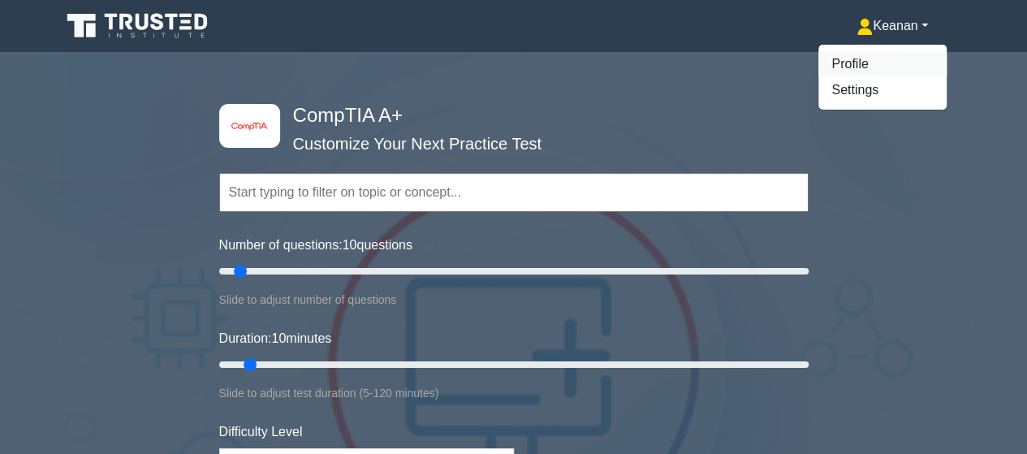
click at [877, 63] on link "Profile" at bounding box center [883, 64] width 128 height 26
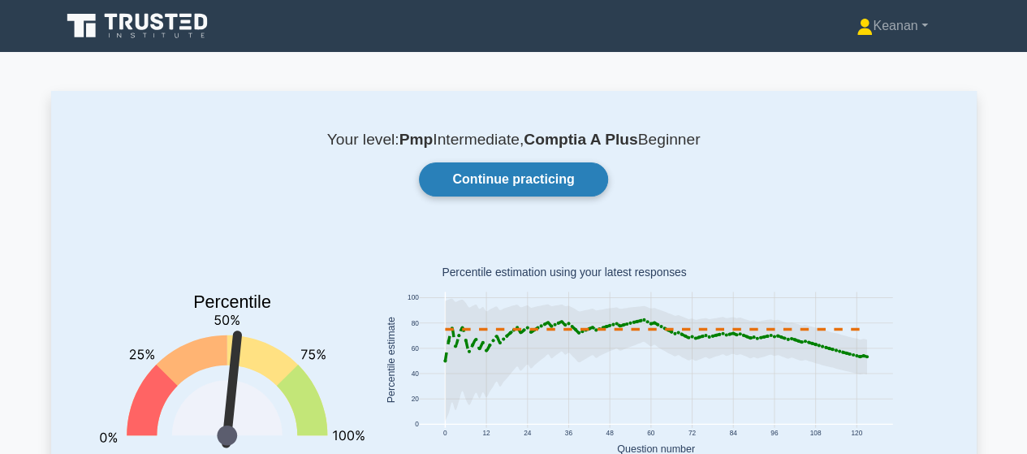
click at [543, 163] on link "Continue practicing" at bounding box center [513, 179] width 188 height 34
click at [540, 171] on link "Continue practicing" at bounding box center [513, 179] width 188 height 34
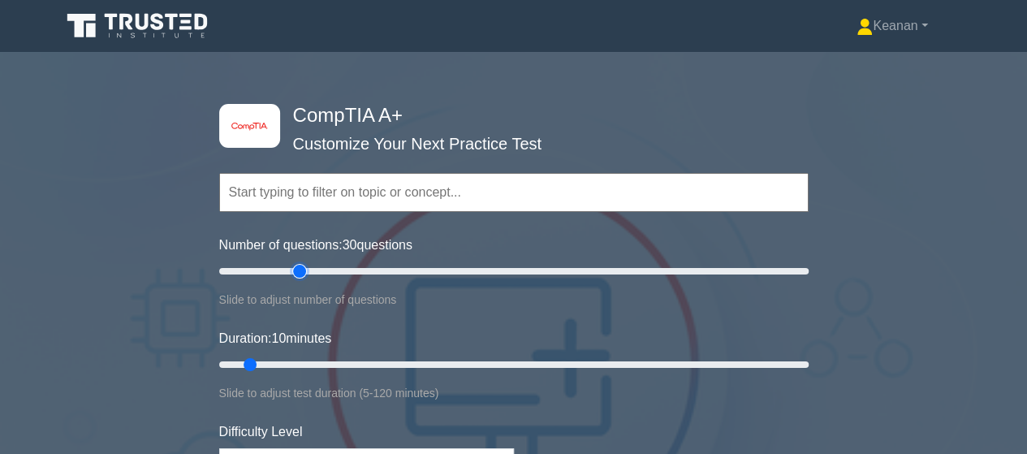
drag, startPoint x: 243, startPoint y: 271, endPoint x: 304, endPoint y: 283, distance: 62.0
type input "30"
click at [304, 281] on input "Number of questions: 30 questions" at bounding box center [514, 271] width 590 height 19
drag, startPoint x: 249, startPoint y: 361, endPoint x: 415, endPoint y: 350, distance: 166.9
type input "45"
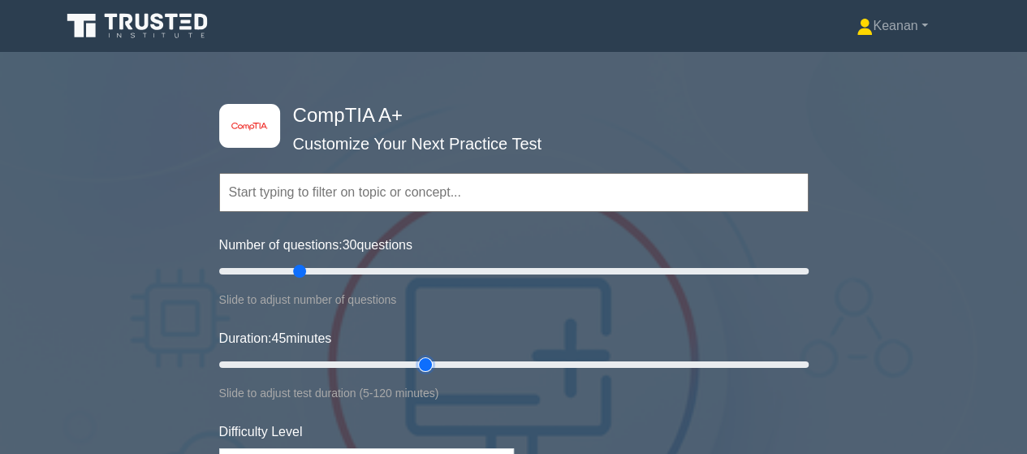
click at [415, 355] on input "Duration: 45 minutes" at bounding box center [514, 364] width 590 height 19
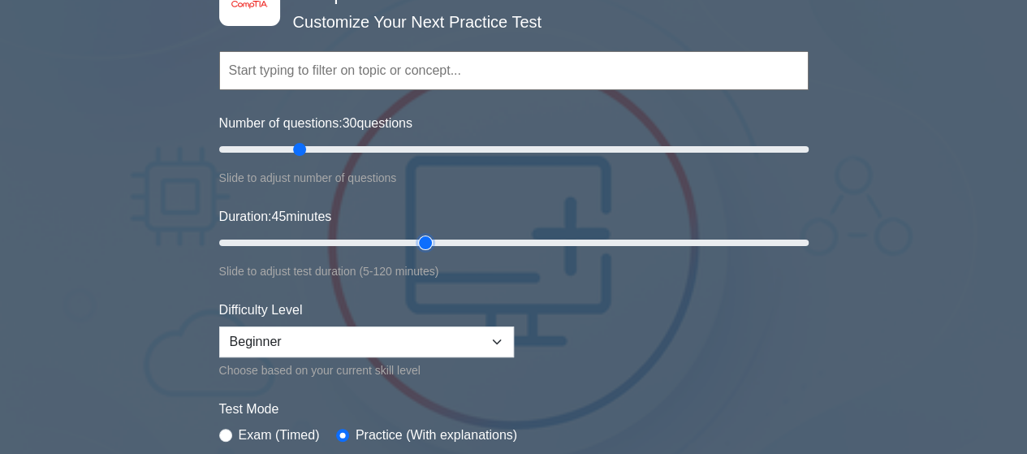
scroll to position [126, 0]
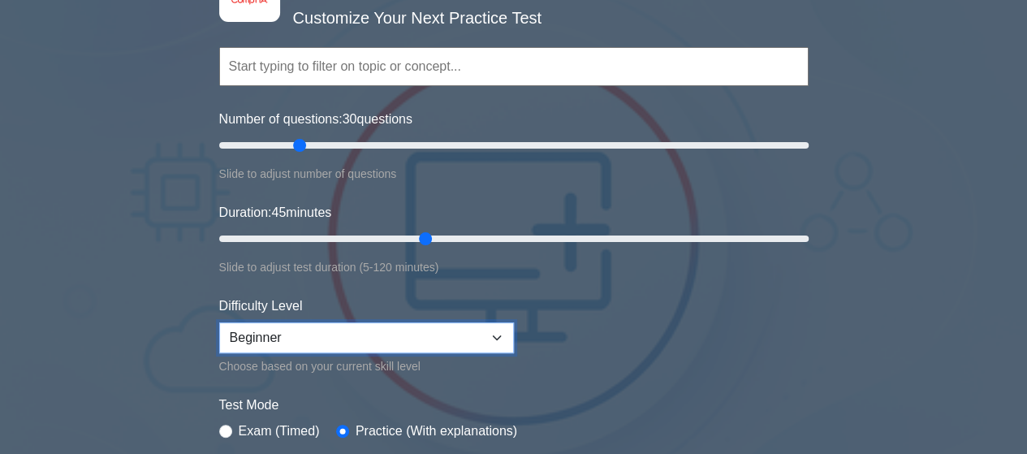
click at [499, 336] on select "Beginner Intermediate Expert" at bounding box center [366, 337] width 295 height 31
select select "expert"
click at [219, 322] on select "Beginner Intermediate Expert" at bounding box center [366, 337] width 295 height 31
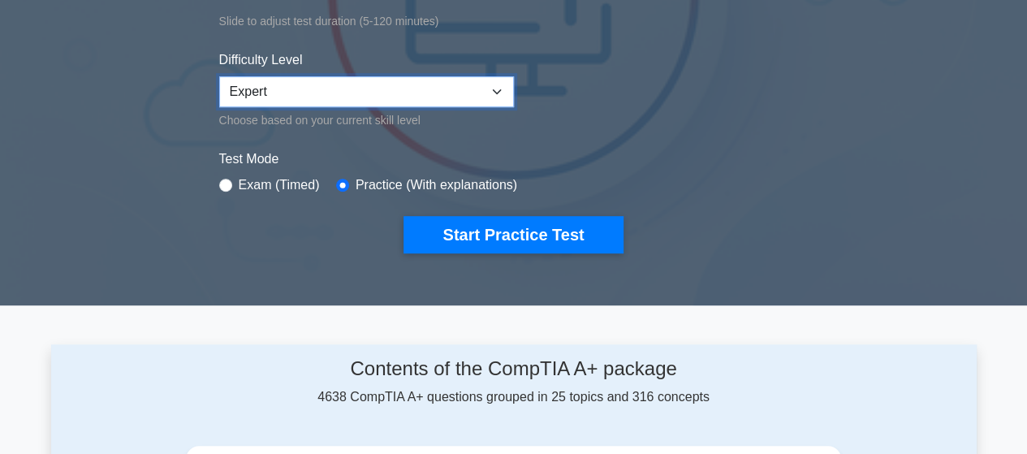
scroll to position [378, 0]
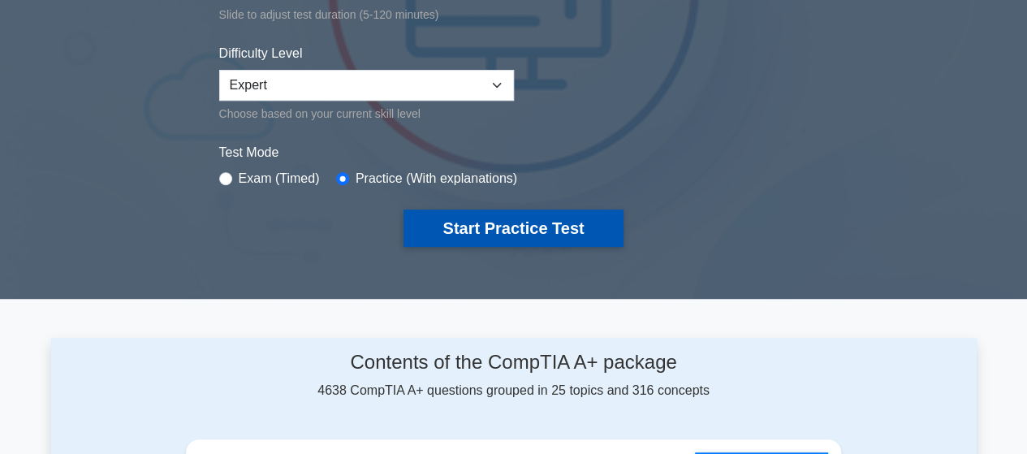
click at [588, 239] on button "Start Practice Test" at bounding box center [513, 228] width 219 height 37
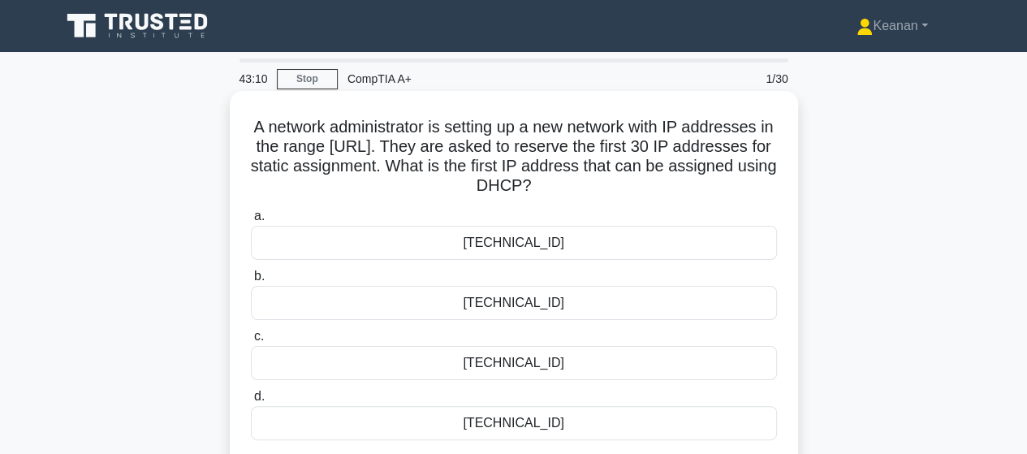
click at [588, 242] on div "[TECHNICAL_ID]" at bounding box center [514, 243] width 526 height 34
click at [251, 222] on input "a. [TECHNICAL_ID]" at bounding box center [251, 216] width 0 height 11
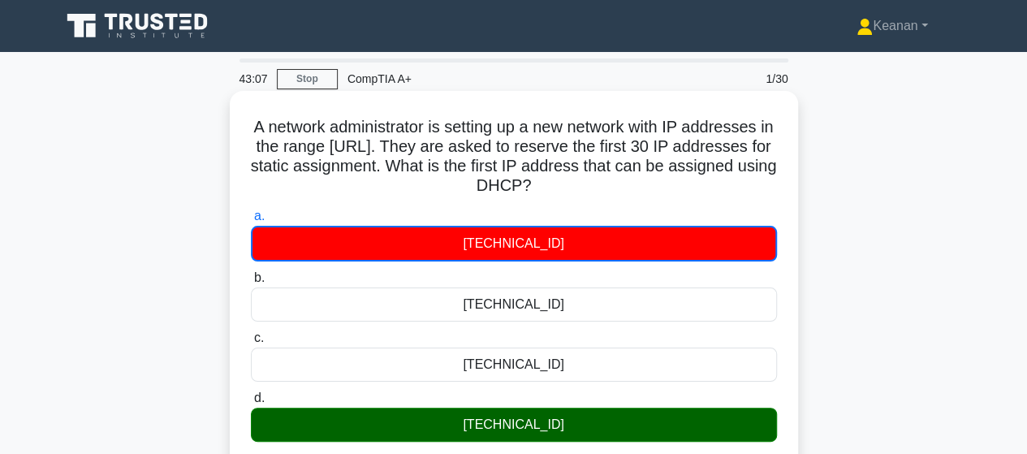
click at [251, 273] on input "b. [TECHNICAL_ID]" at bounding box center [251, 278] width 0 height 11
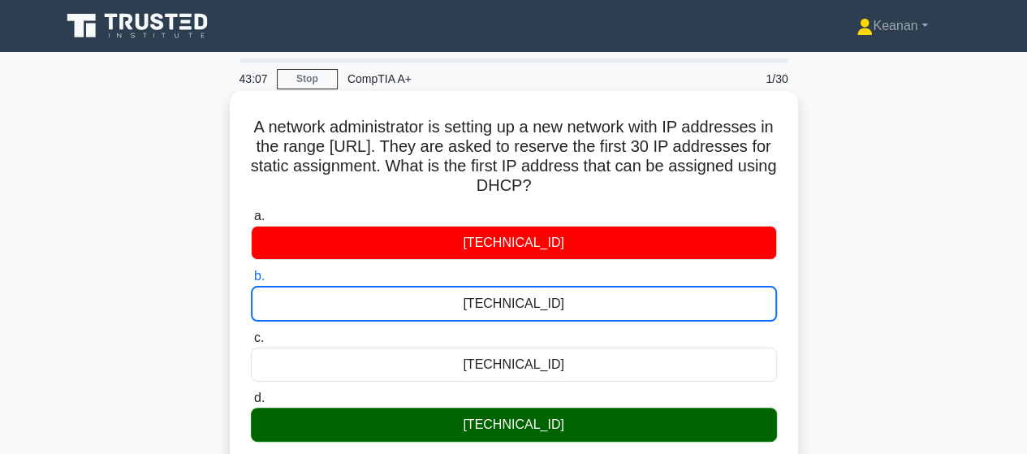
click at [251, 333] on input "c. 192.168.10.1" at bounding box center [251, 338] width 0 height 11
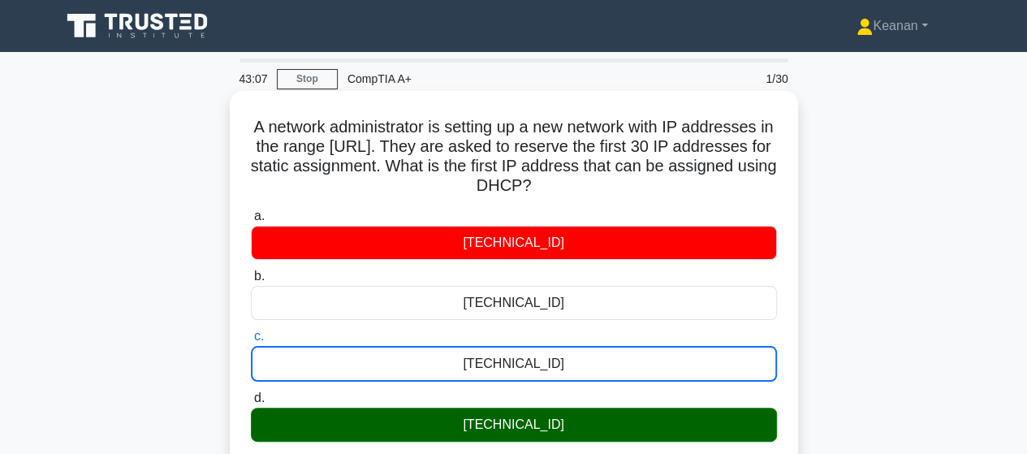
click at [251, 393] on input "d. 192.168.10.31" at bounding box center [251, 398] width 0 height 11
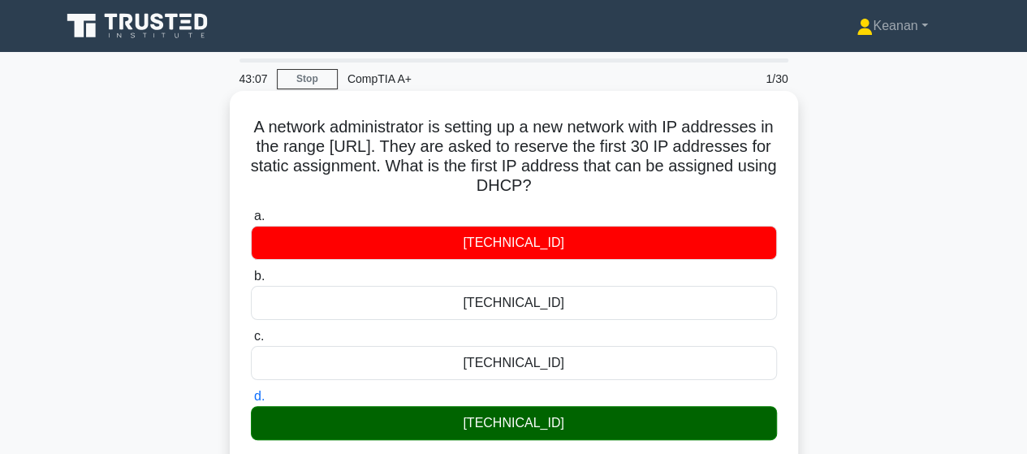
click at [251, 211] on input "a. 192.168.10.30" at bounding box center [251, 216] width 0 height 11
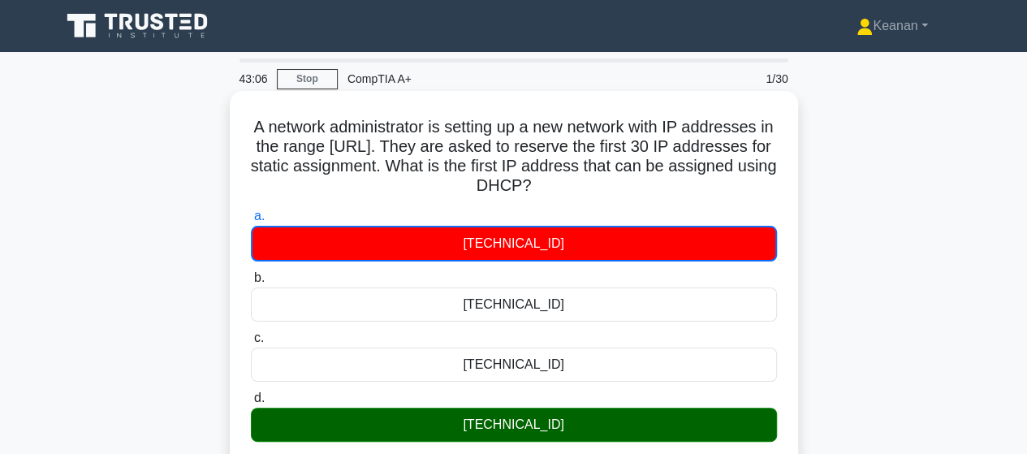
click at [251, 273] on input "b. 192.168.10.0" at bounding box center [251, 278] width 0 height 11
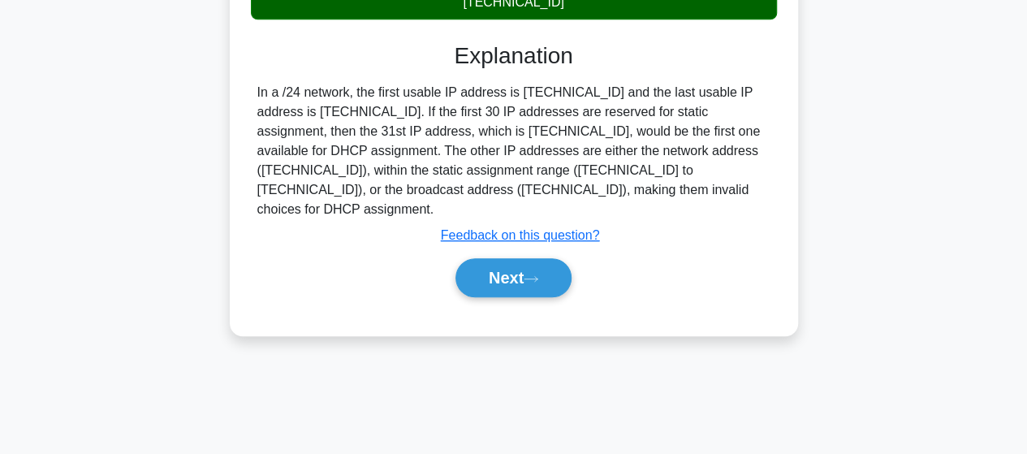
scroll to position [423, 0]
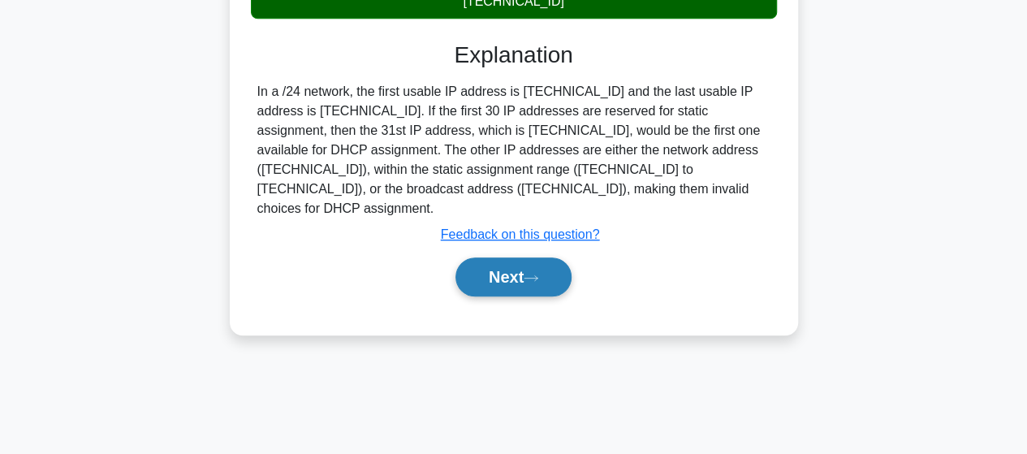
click at [549, 257] on button "Next" at bounding box center [514, 276] width 116 height 39
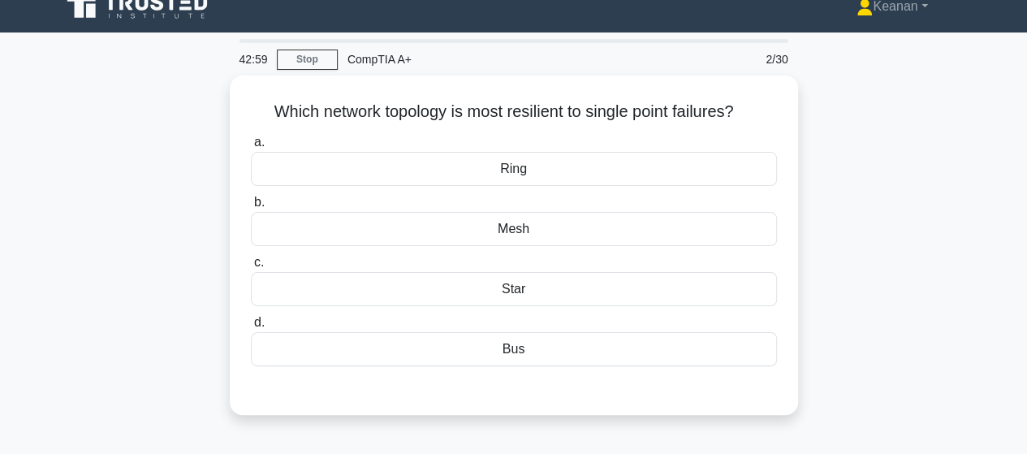
scroll to position [0, 0]
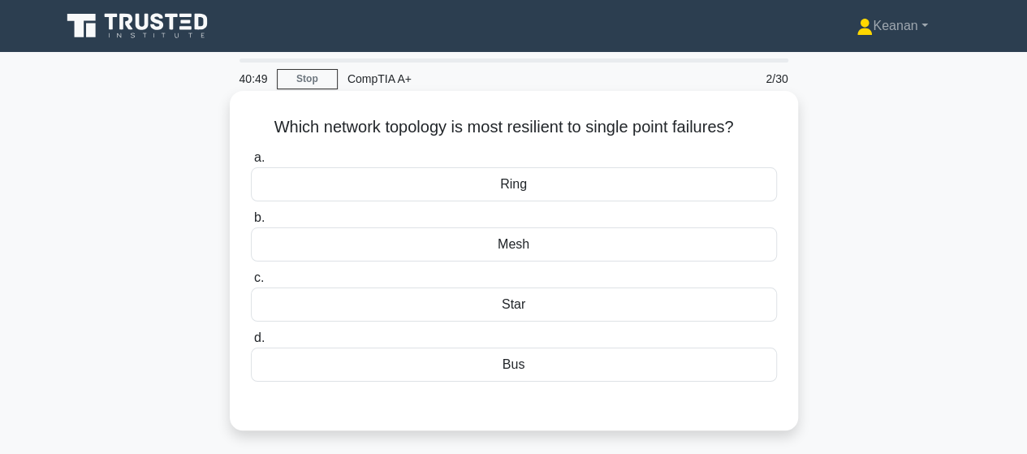
click at [593, 190] on div "Ring" at bounding box center [514, 184] width 526 height 34
click at [251, 163] on input "a. Ring" at bounding box center [251, 158] width 0 height 11
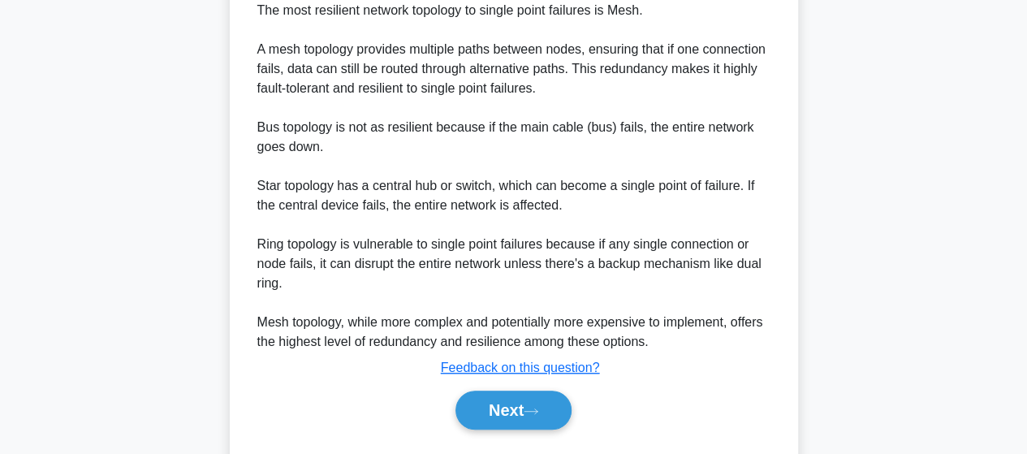
scroll to position [489, 0]
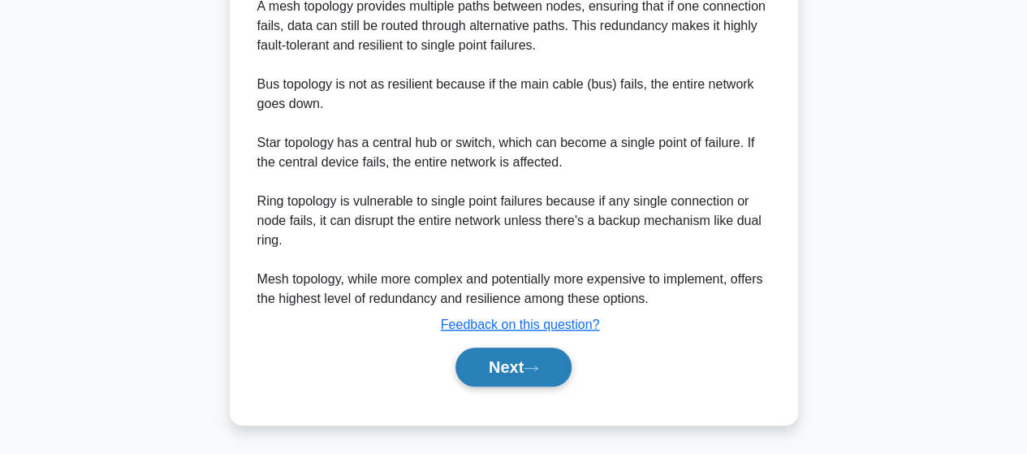
click at [504, 374] on button "Next" at bounding box center [514, 367] width 116 height 39
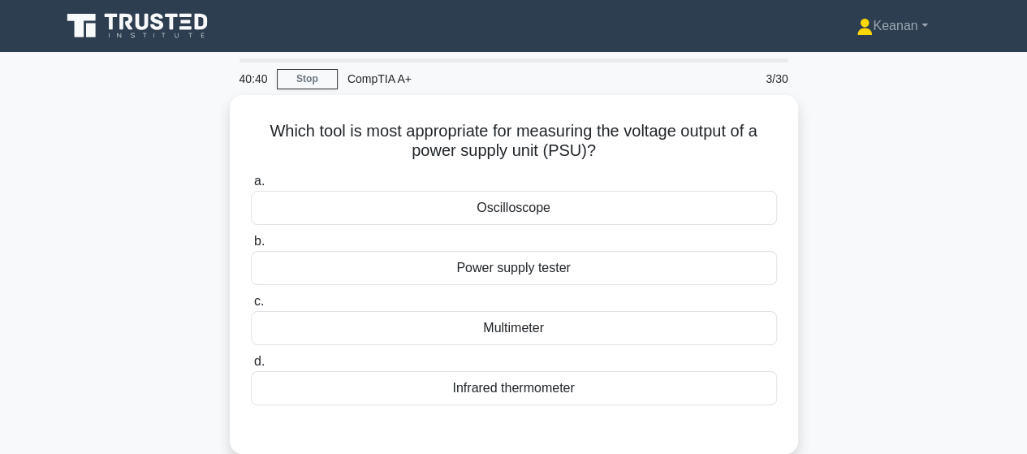
scroll to position [0, 0]
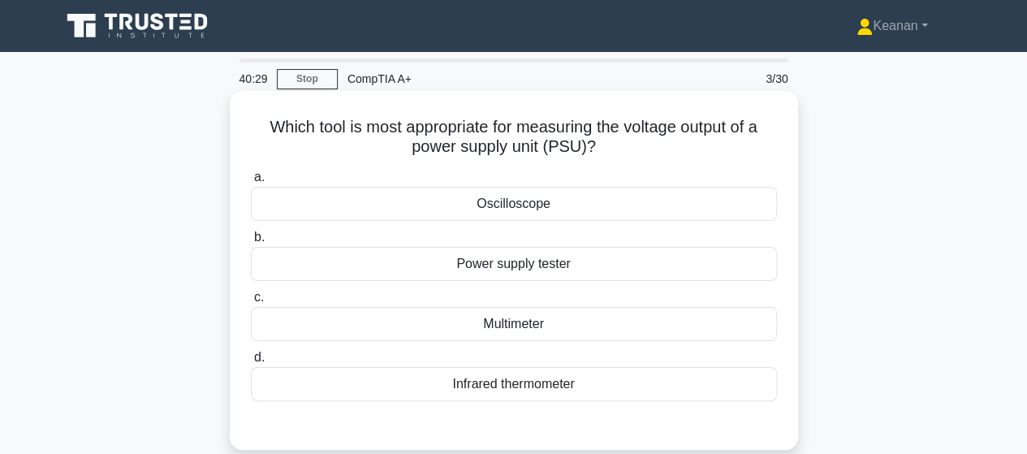
click at [511, 266] on div "Power supply tester" at bounding box center [514, 264] width 526 height 34
click at [251, 243] on input "b. Power supply tester" at bounding box center [251, 237] width 0 height 11
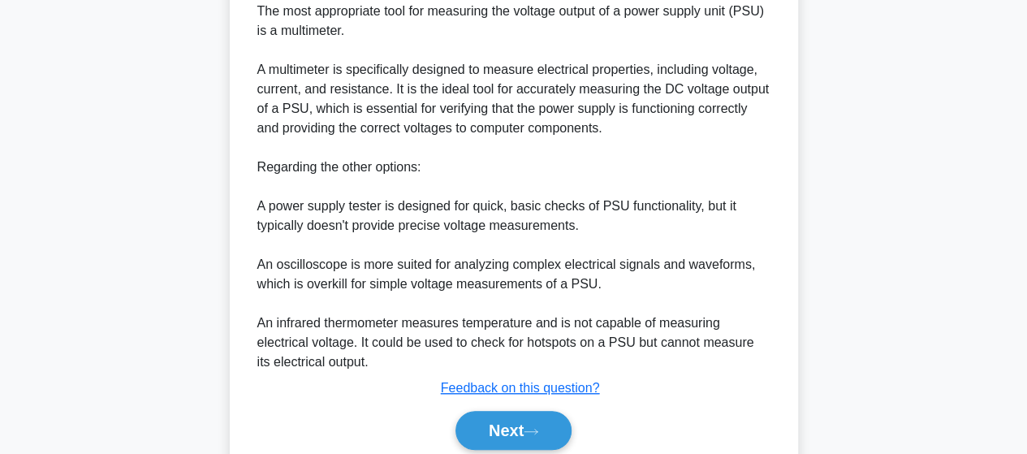
scroll to position [465, 0]
click at [529, 425] on button "Next" at bounding box center [514, 429] width 116 height 39
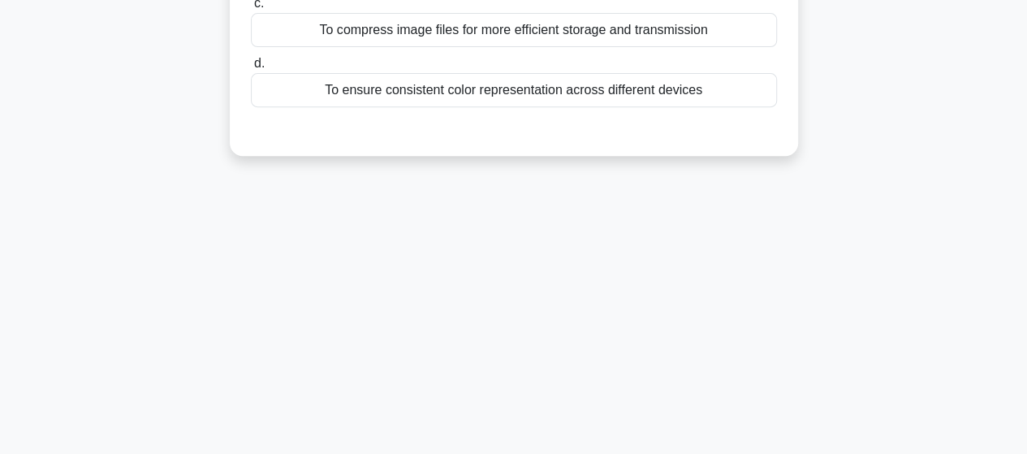
scroll to position [0, 0]
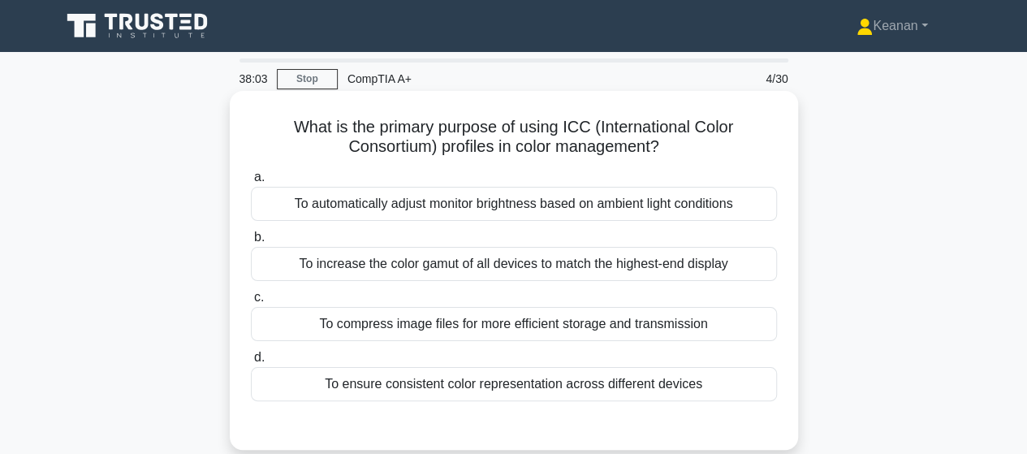
click at [490, 269] on div "To increase the color gamut of all devices to match the highest-end display" at bounding box center [514, 264] width 526 height 34
click at [251, 243] on input "b. To increase the color gamut of all devices to match the highest-end display" at bounding box center [251, 237] width 0 height 11
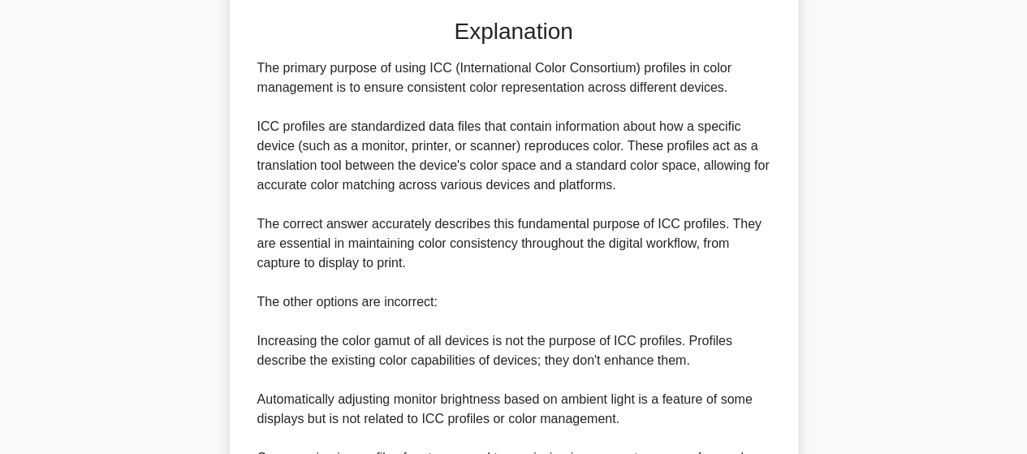
scroll to position [586, 0]
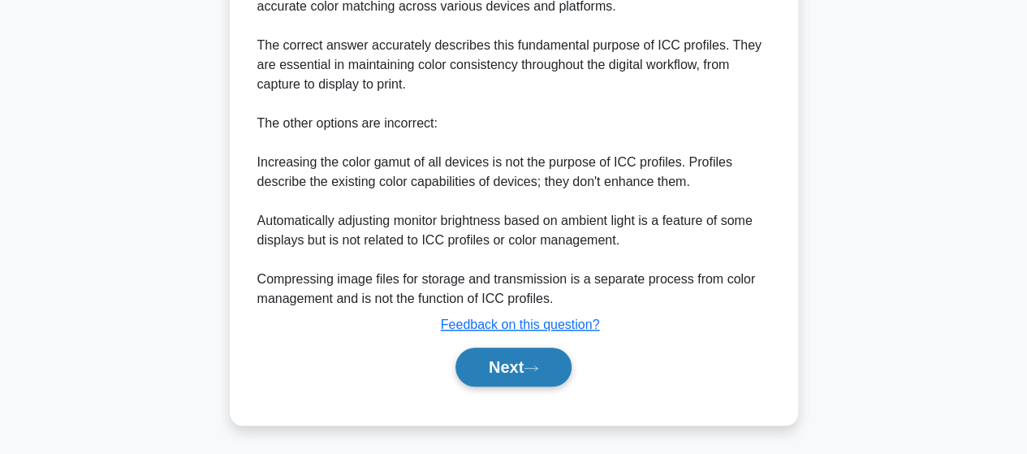
click at [544, 374] on button "Next" at bounding box center [514, 367] width 116 height 39
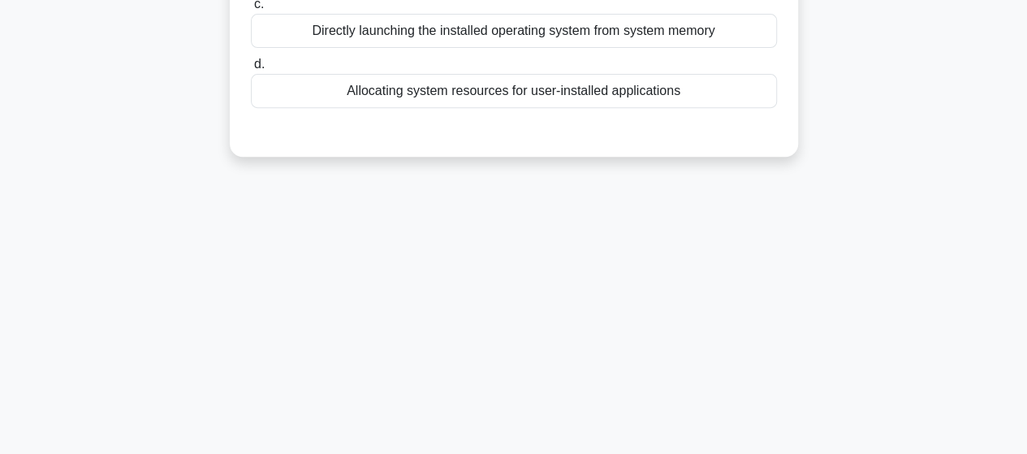
scroll to position [0, 0]
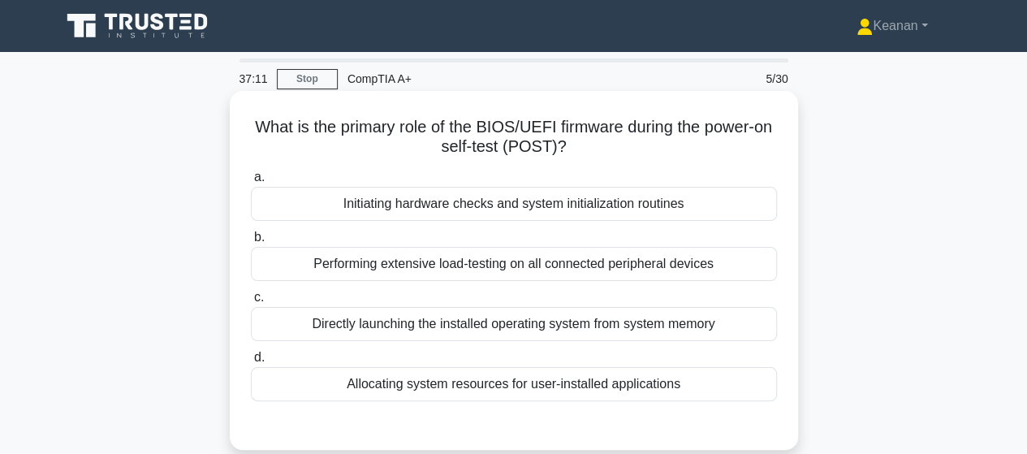
click at [522, 206] on div "Initiating hardware checks and system initialization routines" at bounding box center [514, 204] width 526 height 34
click at [251, 183] on input "a. Initiating hardware checks and system initialization routines" at bounding box center [251, 177] width 0 height 11
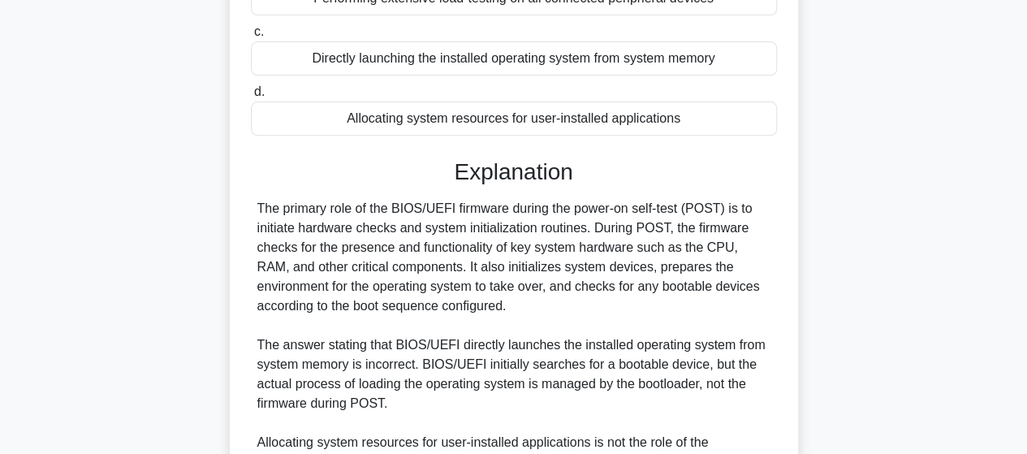
scroll to position [545, 0]
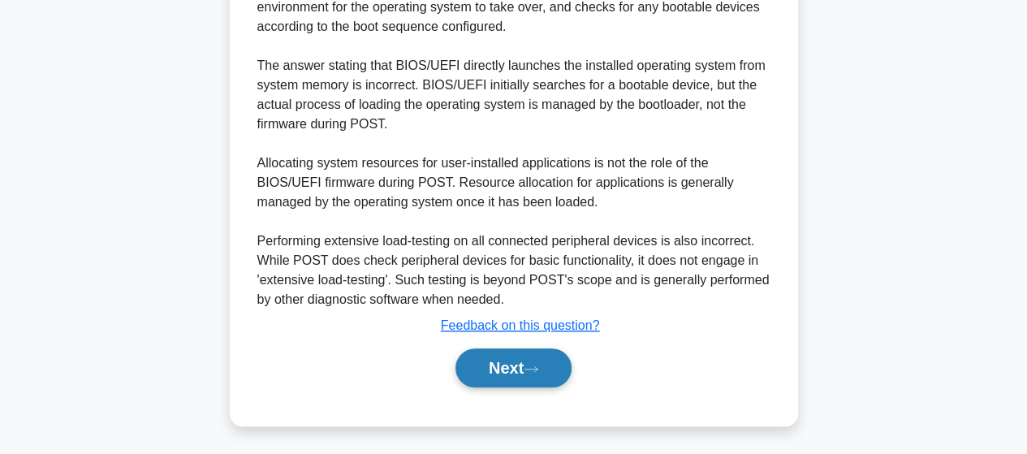
click at [535, 376] on button "Next" at bounding box center [514, 367] width 116 height 39
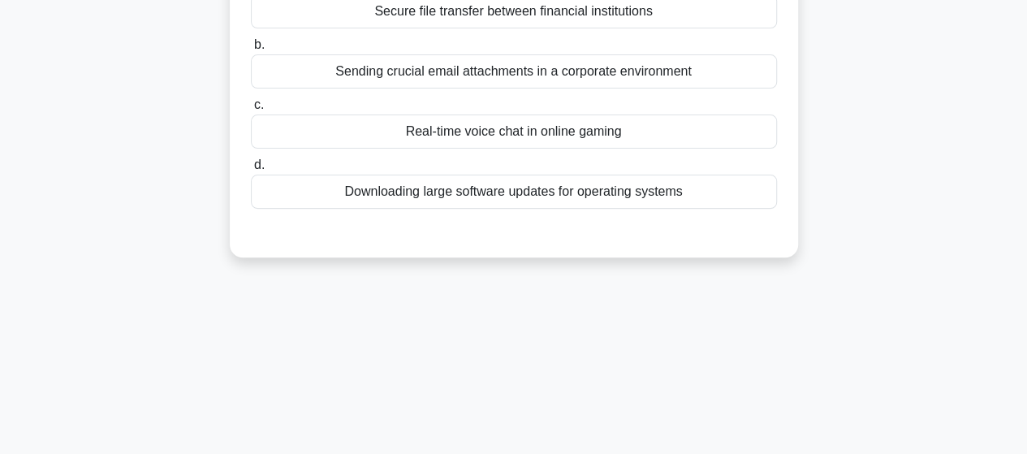
scroll to position [0, 0]
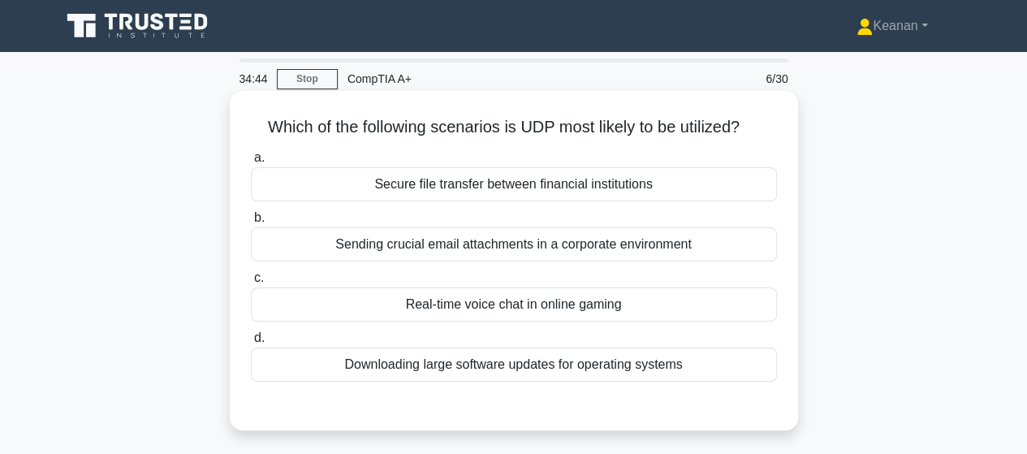
click at [530, 365] on div "Downloading large software updates for operating systems" at bounding box center [514, 365] width 526 height 34
click at [251, 344] on input "d. Downloading large software updates for operating systems" at bounding box center [251, 338] width 0 height 11
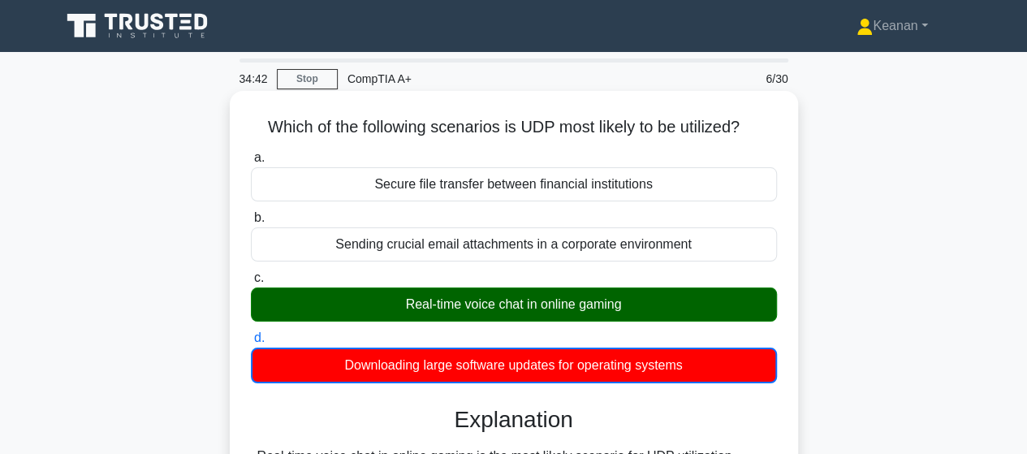
click at [525, 365] on div "Downloading large software updates for operating systems" at bounding box center [514, 366] width 526 height 36
click at [251, 344] on input "d. Downloading large software updates for operating systems" at bounding box center [251, 338] width 0 height 11
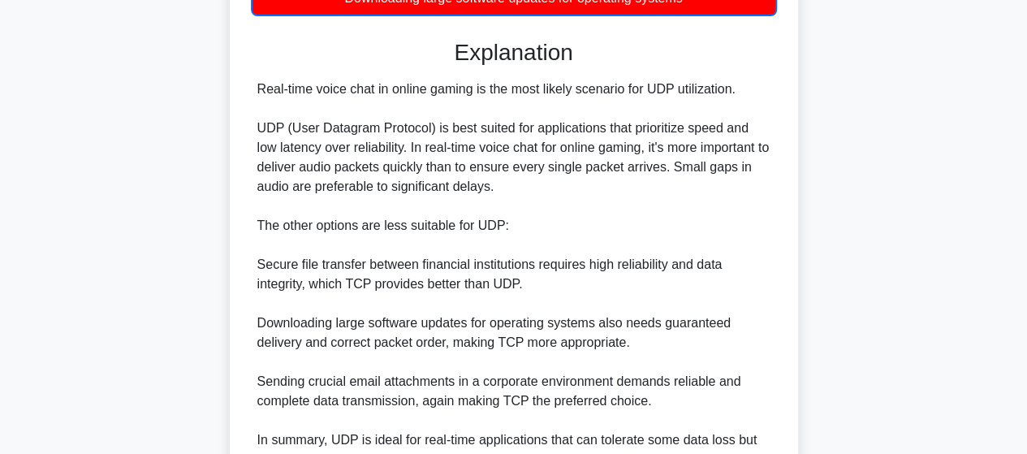
scroll to position [528, 0]
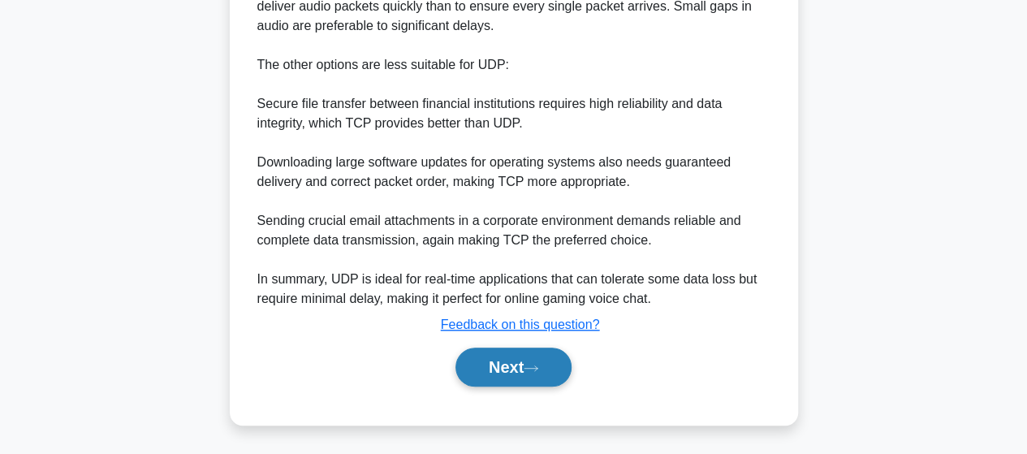
click at [539, 361] on button "Next" at bounding box center [514, 367] width 116 height 39
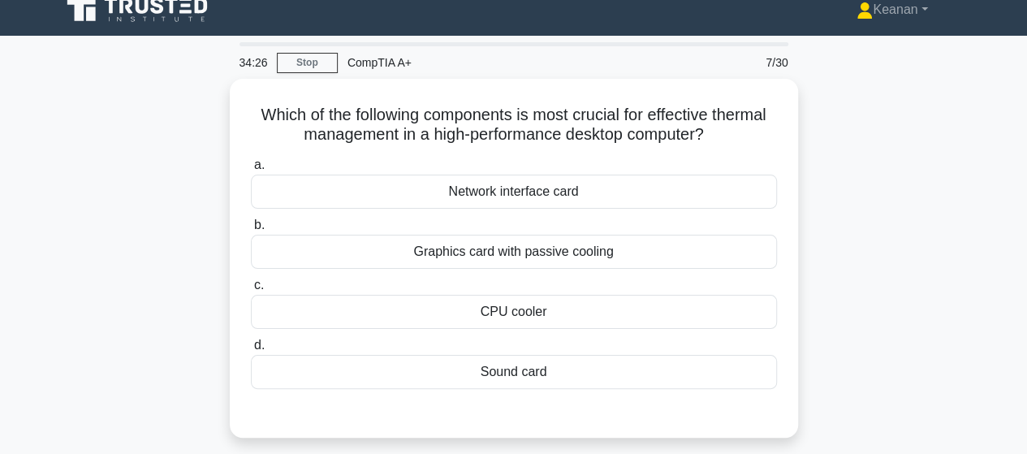
scroll to position [0, 0]
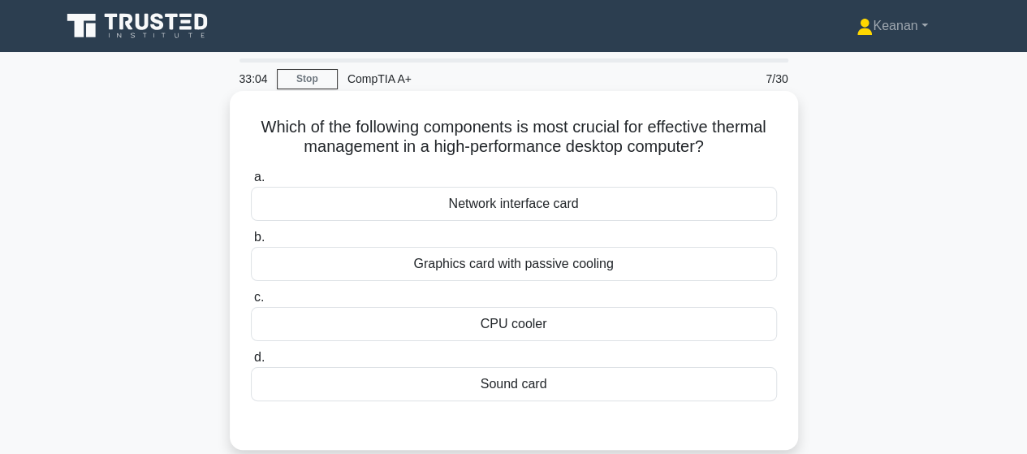
click at [539, 317] on div "CPU cooler" at bounding box center [514, 324] width 526 height 34
click at [251, 303] on input "c. CPU cooler" at bounding box center [251, 297] width 0 height 11
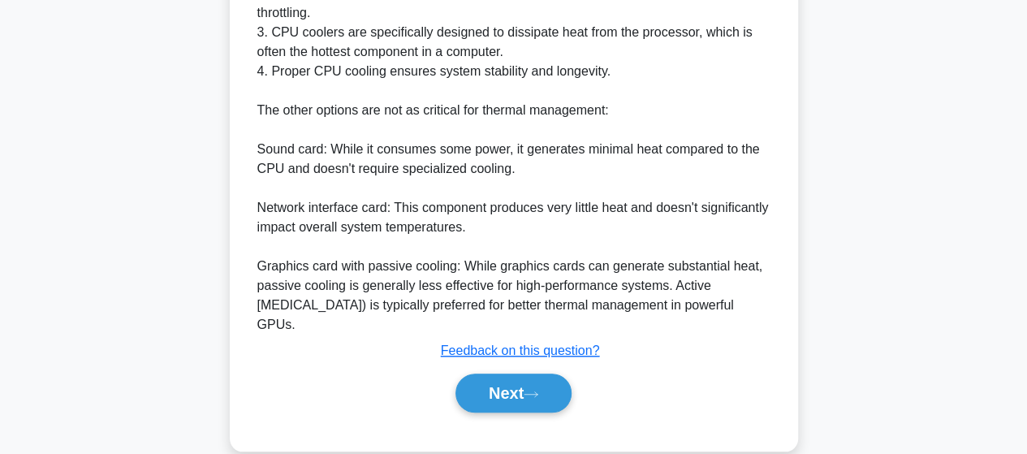
scroll to position [584, 0]
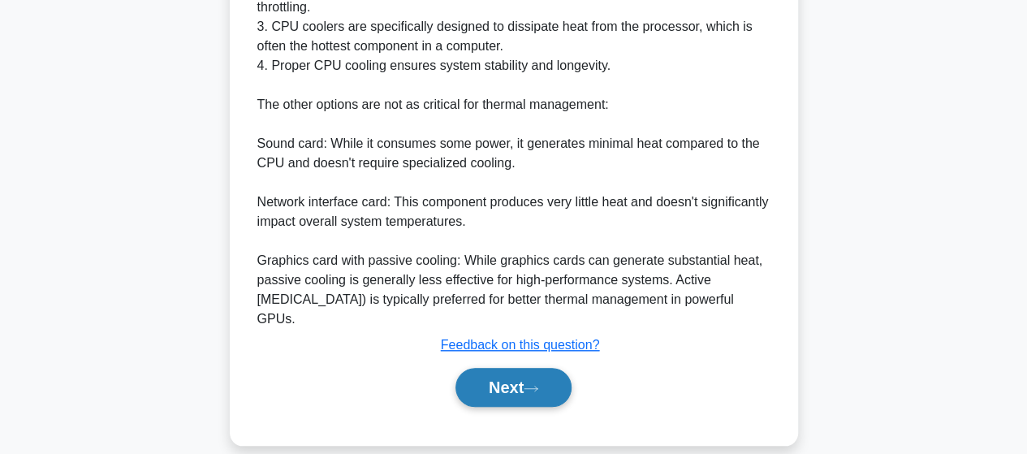
click at [520, 368] on button "Next" at bounding box center [514, 387] width 116 height 39
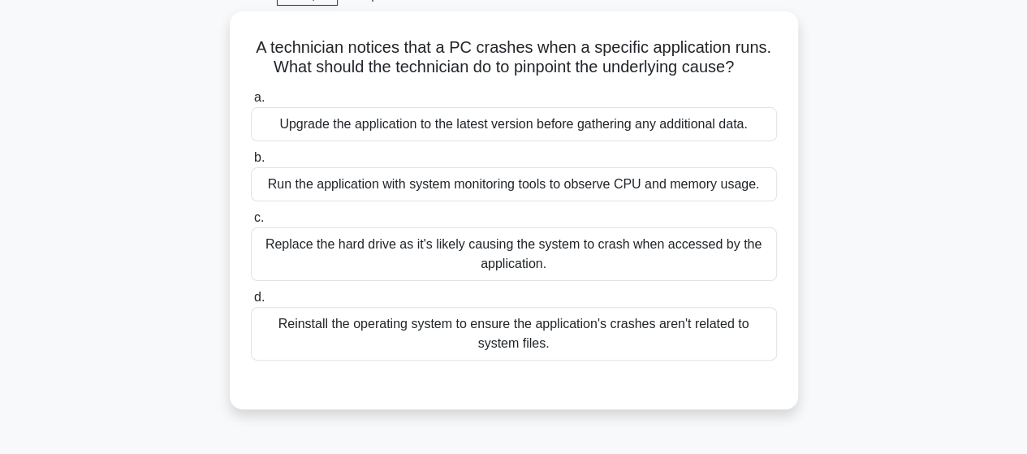
scroll to position [0, 0]
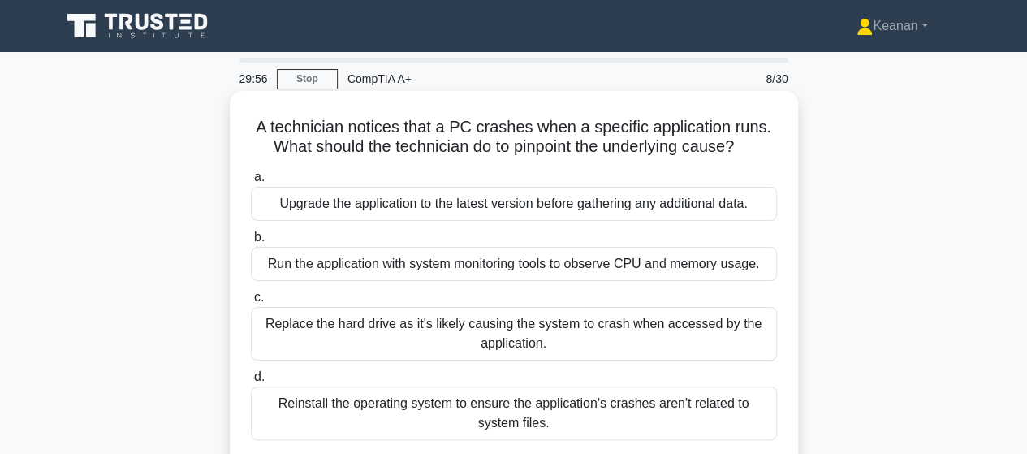
click at [504, 258] on div "Run the application with system monitoring tools to observe CPU and memory usag…" at bounding box center [514, 264] width 526 height 34
click at [251, 243] on input "b. Run the application with system monitoring tools to observe CPU and memory u…" at bounding box center [251, 237] width 0 height 11
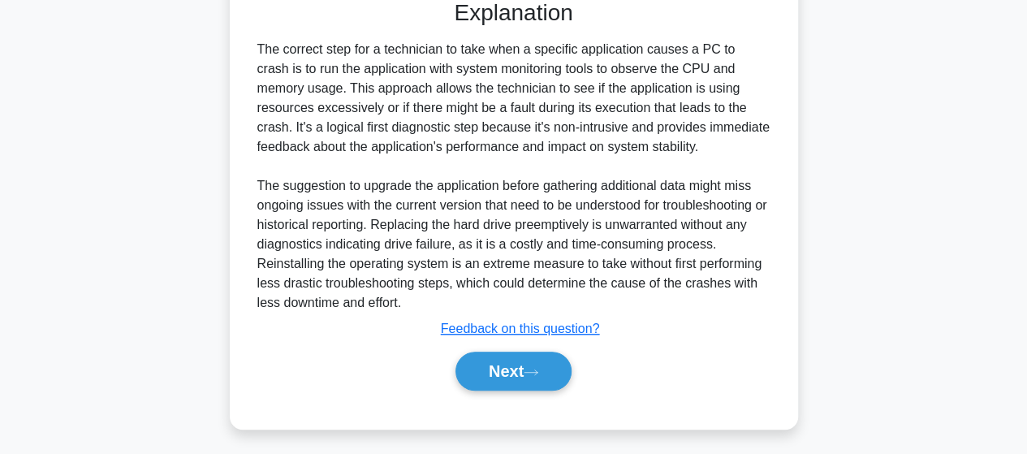
scroll to position [467, 0]
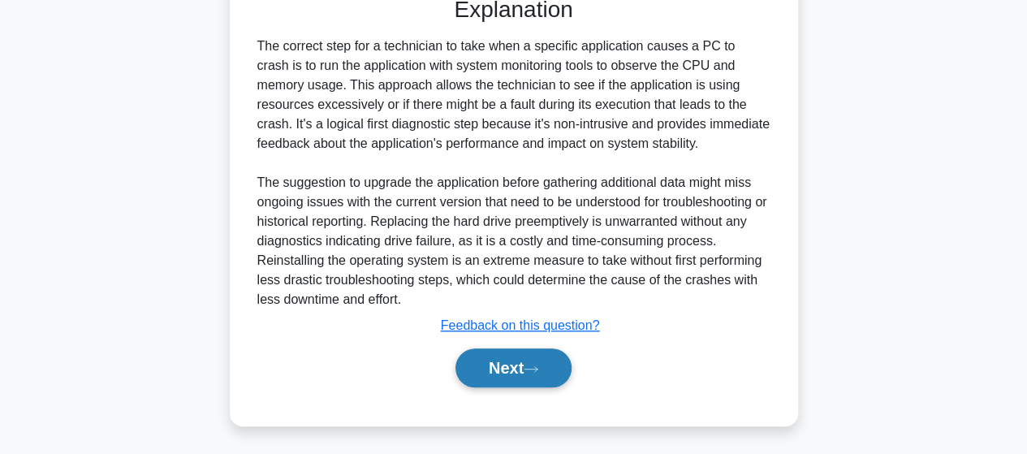
click at [498, 358] on button "Next" at bounding box center [514, 367] width 116 height 39
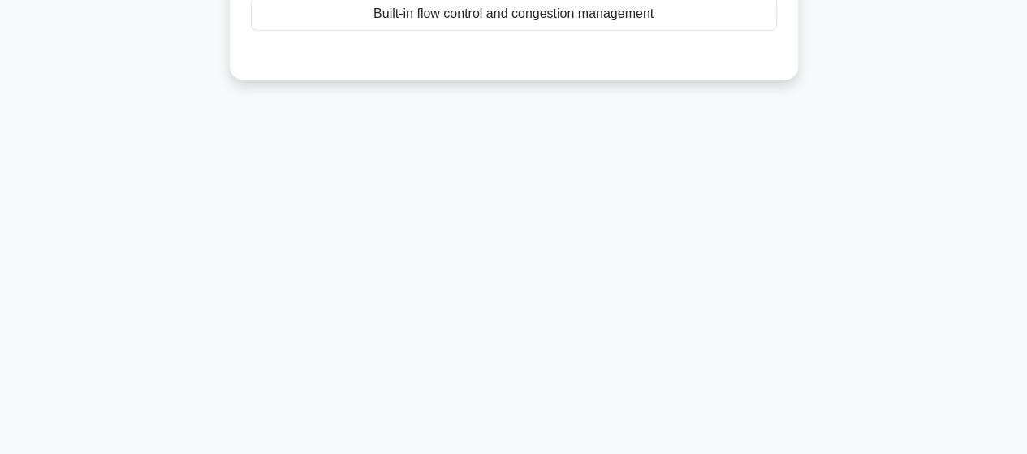
scroll to position [0, 0]
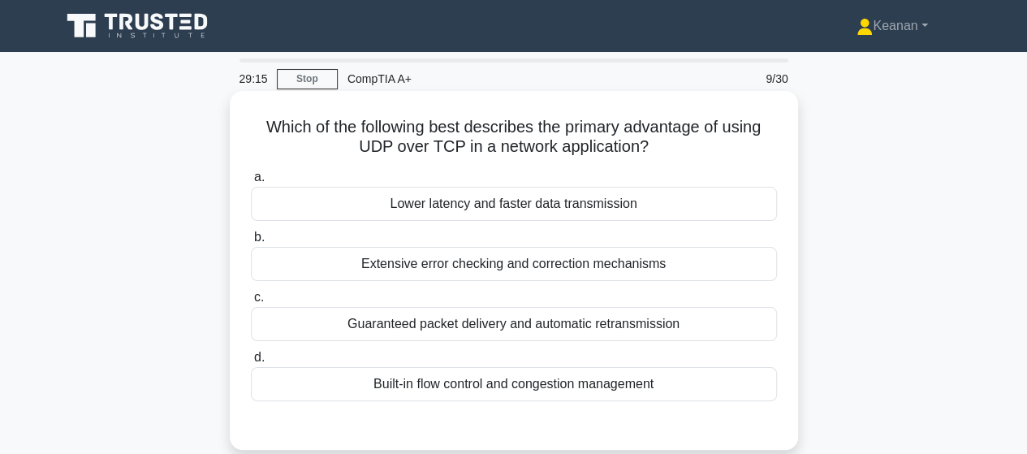
click at [513, 213] on div "Lower latency and faster data transmission" at bounding box center [514, 204] width 526 height 34
click at [251, 183] on input "a. Lower latency and faster data transmission" at bounding box center [251, 177] width 0 height 11
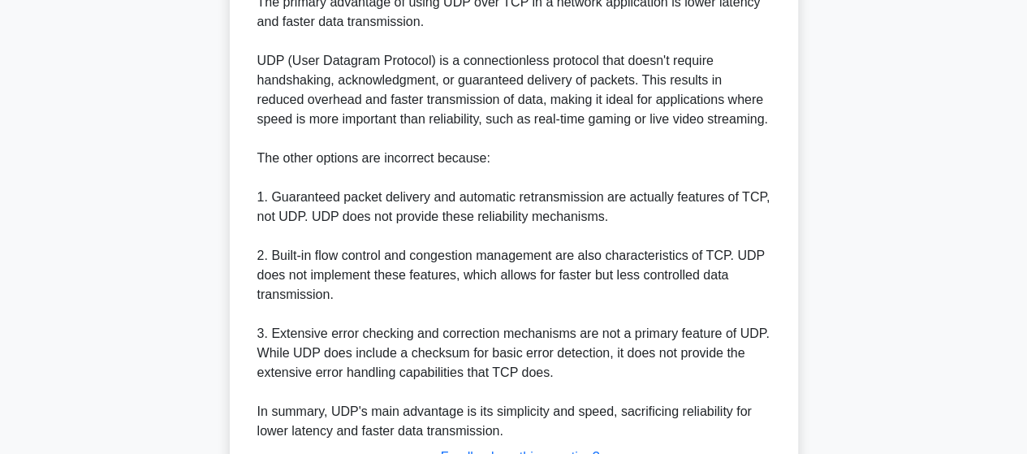
scroll to position [603, 0]
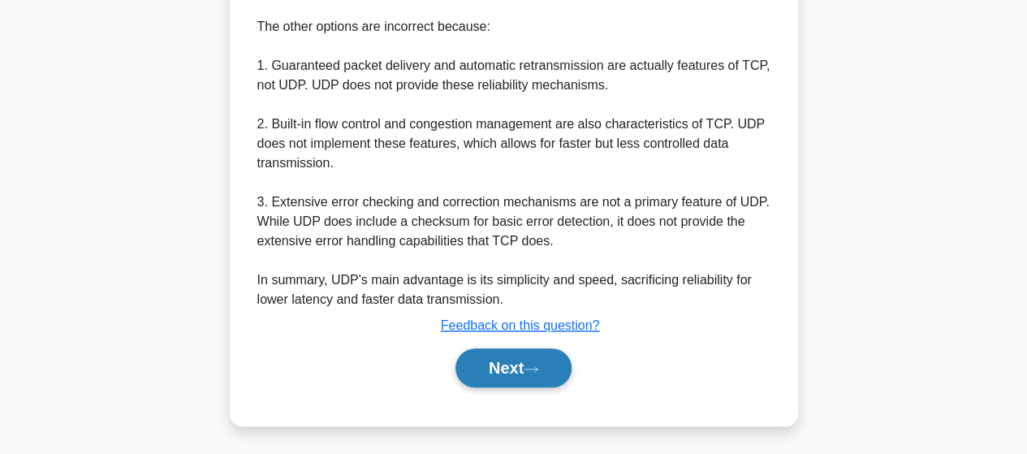
click at [506, 360] on button "Next" at bounding box center [514, 367] width 116 height 39
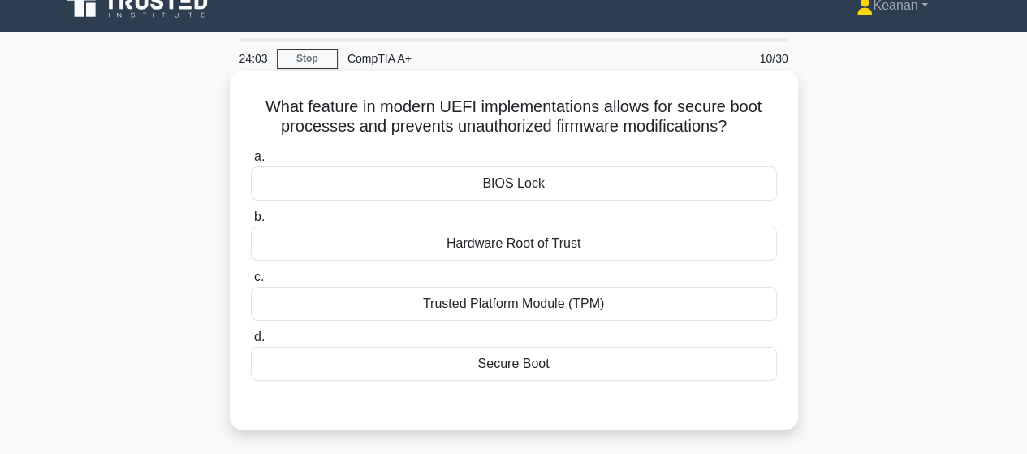
scroll to position [0, 0]
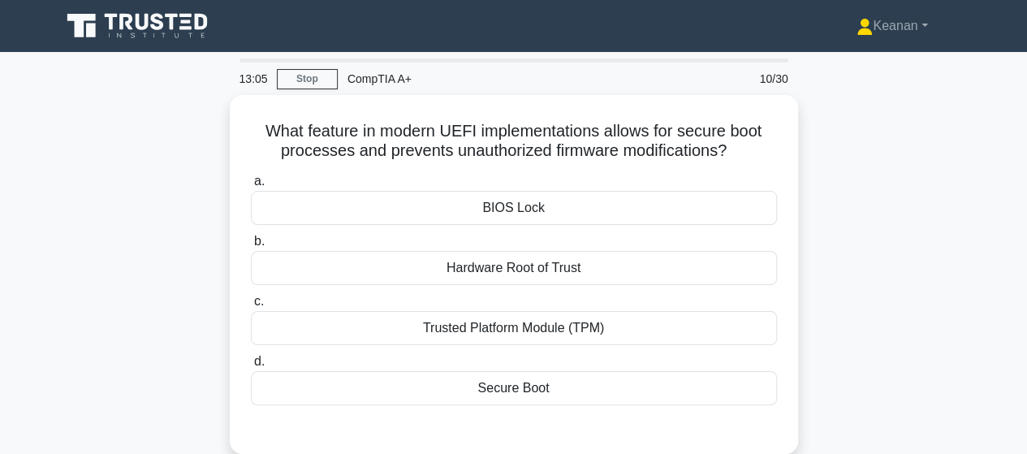
drag, startPoint x: 508, startPoint y: 407, endPoint x: 149, endPoint y: 338, distance: 366.3
click at [149, 338] on div "What feature in modern UEFI implementations allows for secure boot processes an…" at bounding box center [514, 284] width 926 height 378
click at [185, 28] on icon at bounding box center [186, 27] width 12 height 3
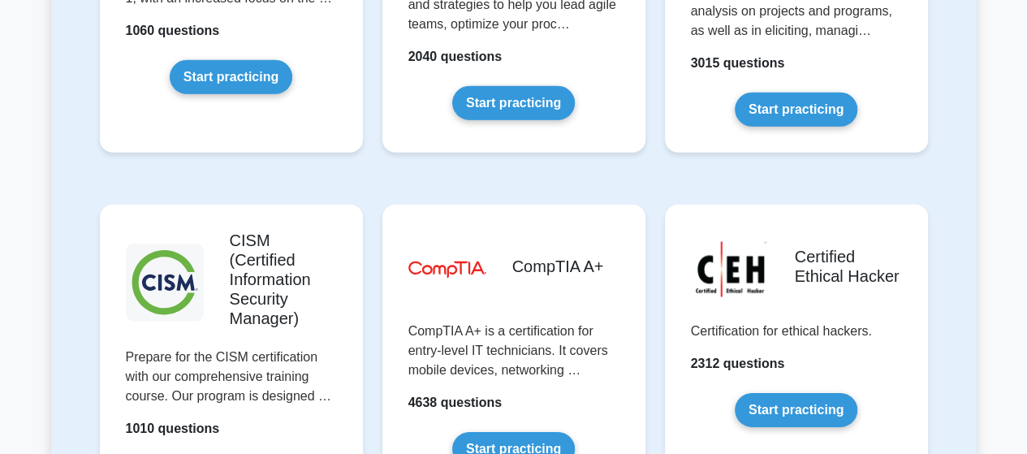
scroll to position [2408, 0]
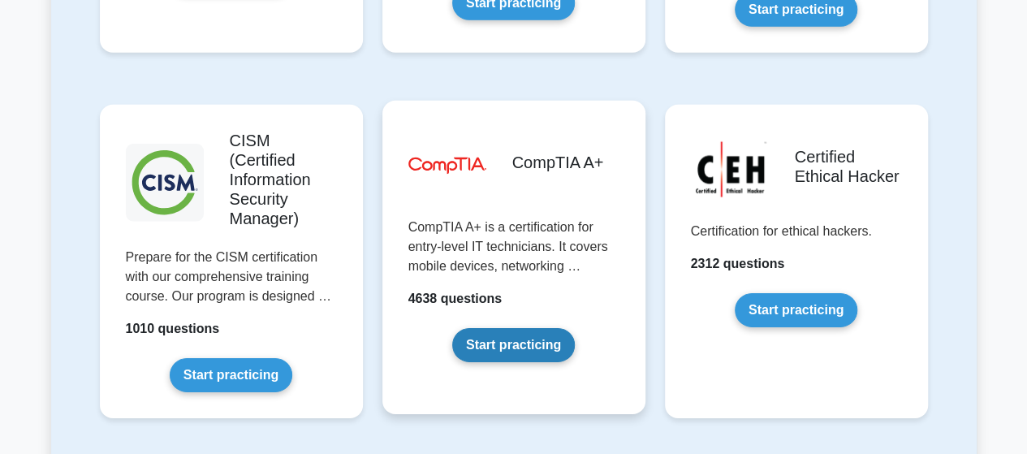
click at [504, 328] on link "Start practicing" at bounding box center [513, 345] width 123 height 34
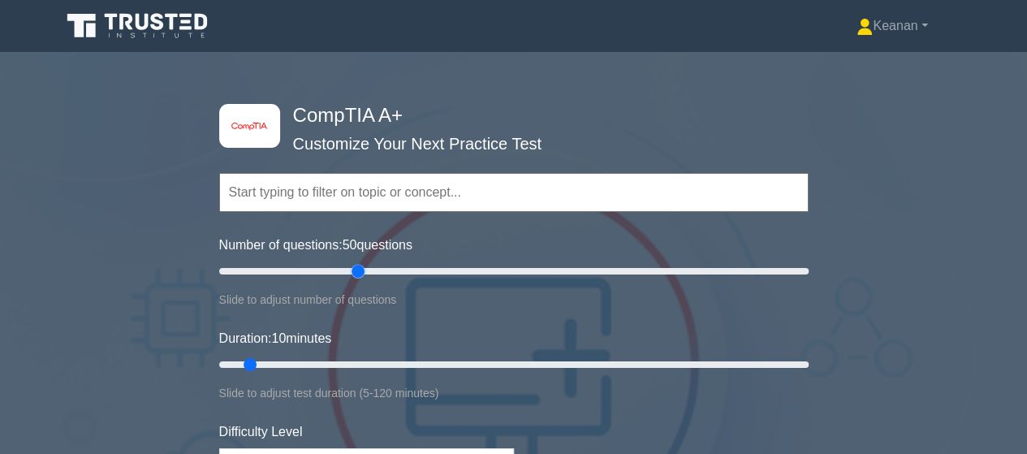
drag, startPoint x: 237, startPoint y: 272, endPoint x: 364, endPoint y: 273, distance: 126.7
click at [364, 273] on input "Number of questions: 50 questions" at bounding box center [514, 271] width 590 height 19
drag, startPoint x: 364, startPoint y: 273, endPoint x: 244, endPoint y: 286, distance: 120.1
type input "10"
click at [244, 281] on input "Number of questions: 10 questions" at bounding box center [514, 271] width 590 height 19
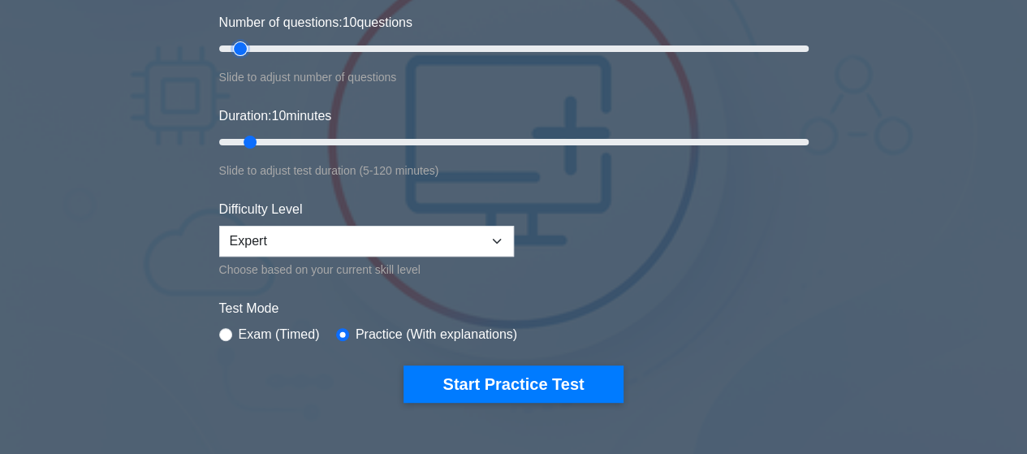
scroll to position [227, 0]
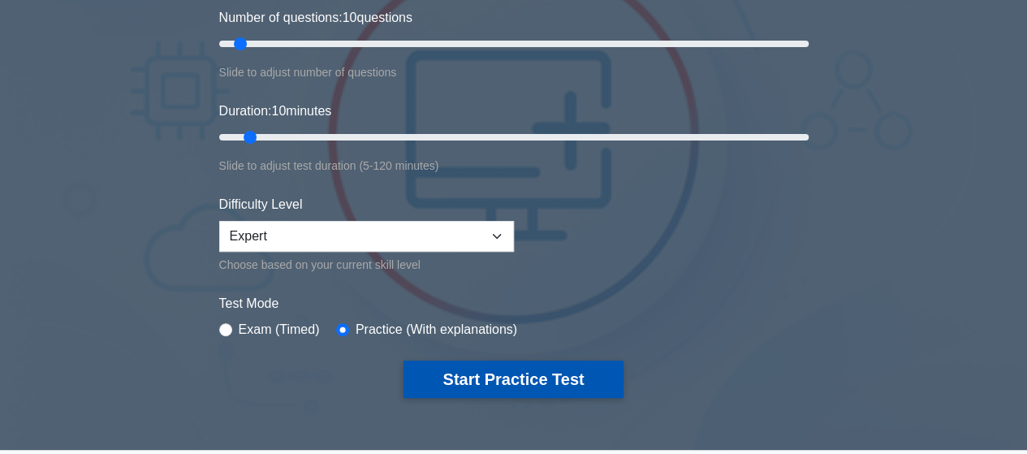
click at [482, 371] on button "Start Practice Test" at bounding box center [513, 379] width 219 height 37
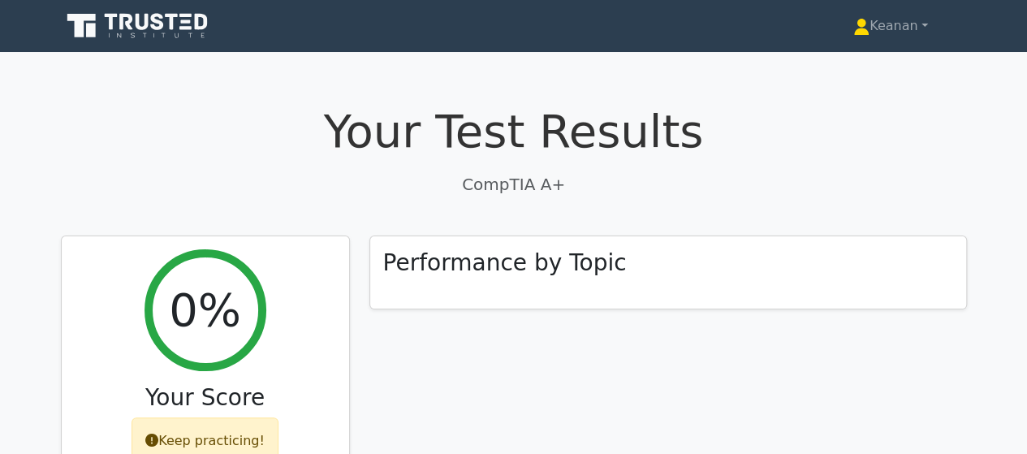
click at [146, 30] on icon at bounding box center [139, 26] width 156 height 31
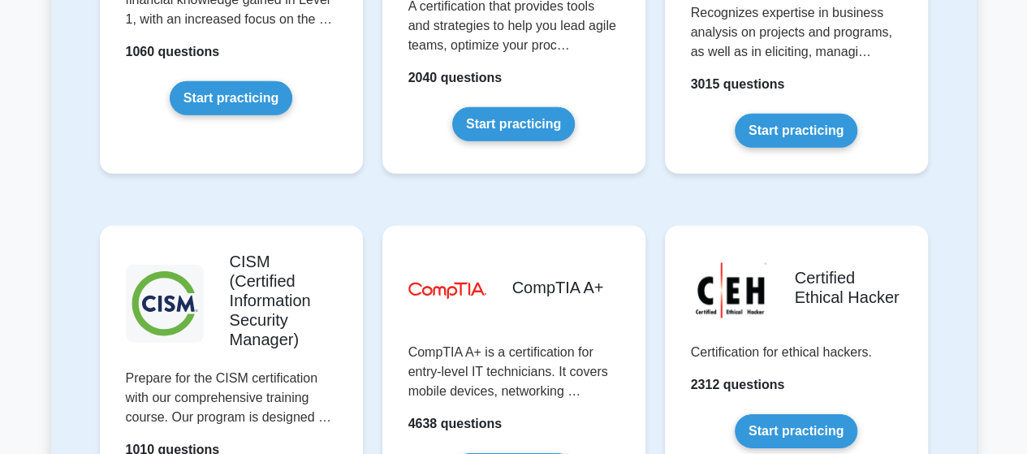
scroll to position [2398, 0]
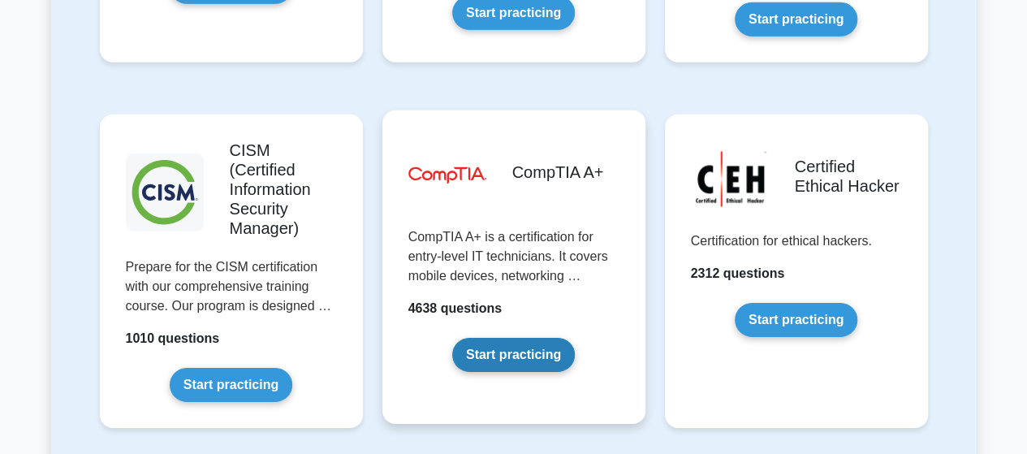
click at [512, 338] on link "Start practicing" at bounding box center [513, 355] width 123 height 34
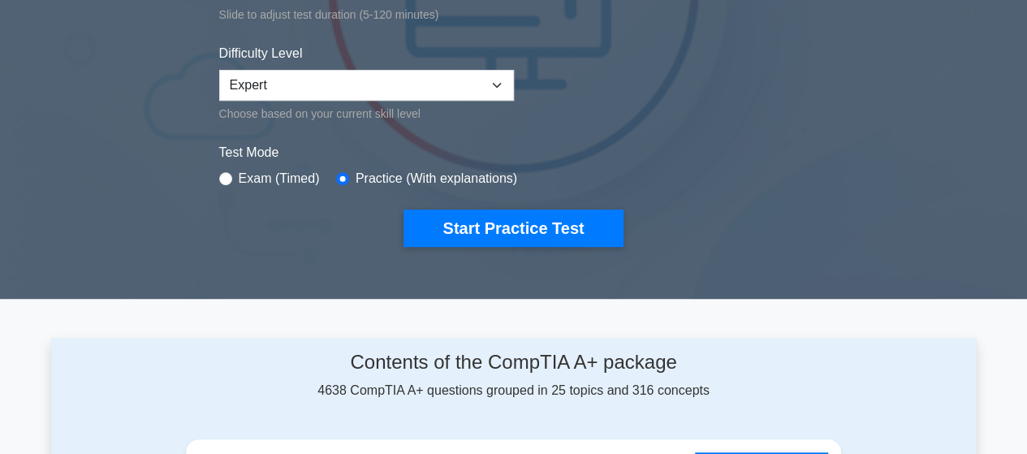
scroll to position [372, 0]
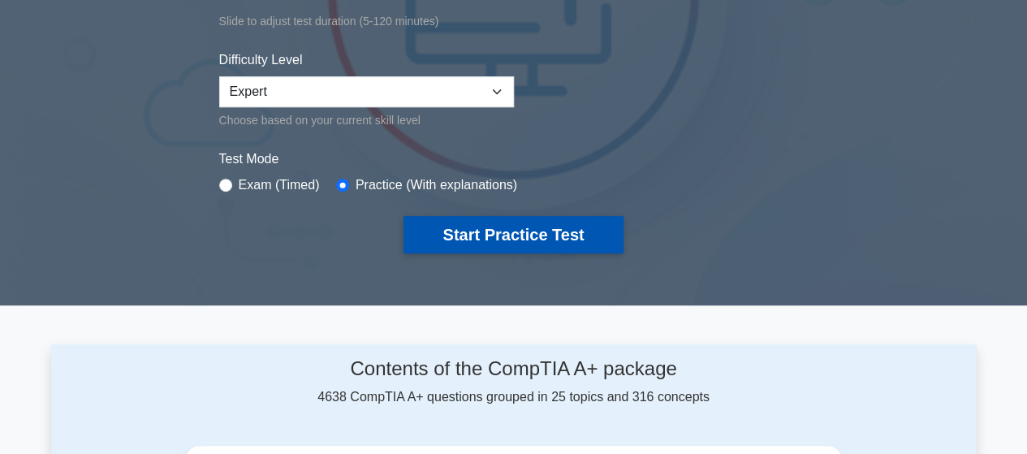
click at [495, 237] on button "Start Practice Test" at bounding box center [513, 234] width 219 height 37
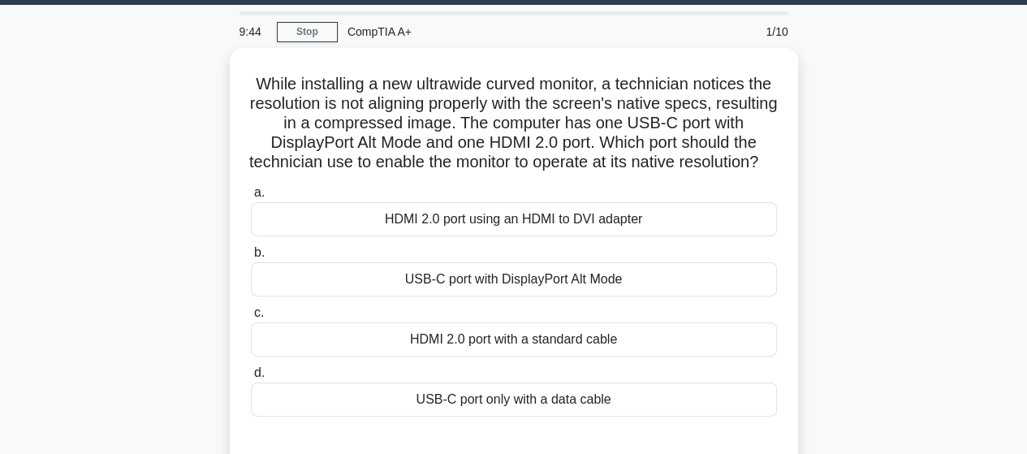
scroll to position [57, 0]
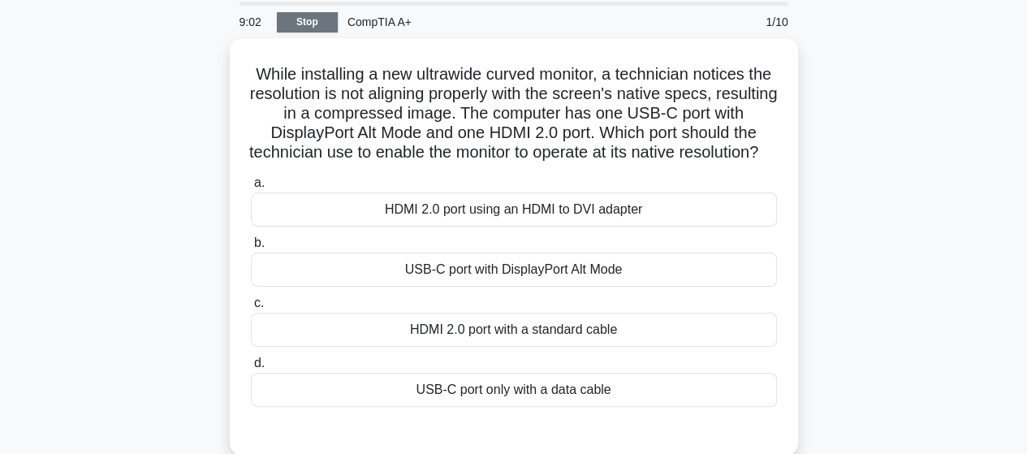
click at [302, 28] on link "Stop" at bounding box center [307, 22] width 61 height 20
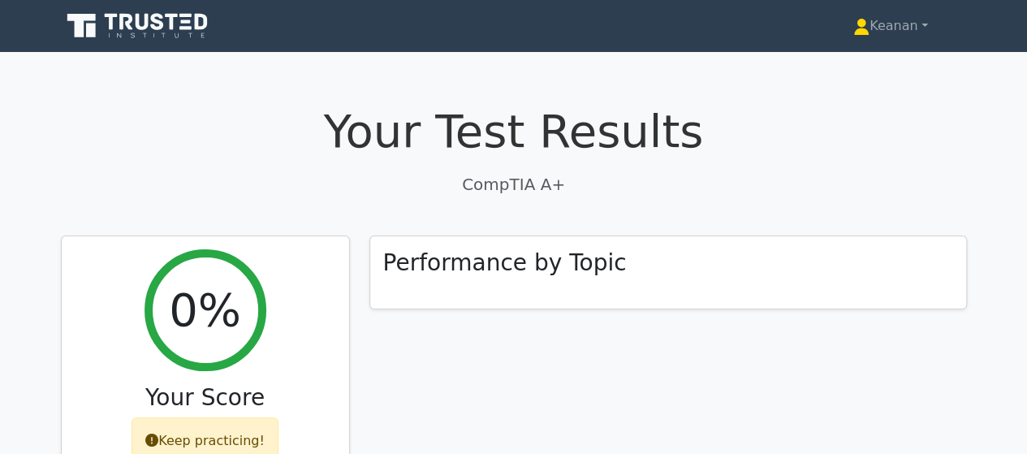
click at [176, 35] on icon at bounding box center [178, 35] width 4 height 5
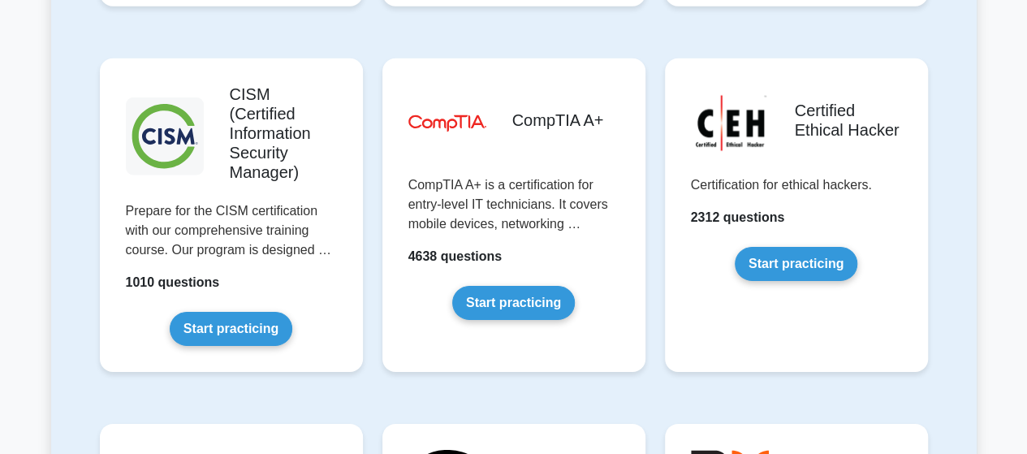
scroll to position [2455, 0]
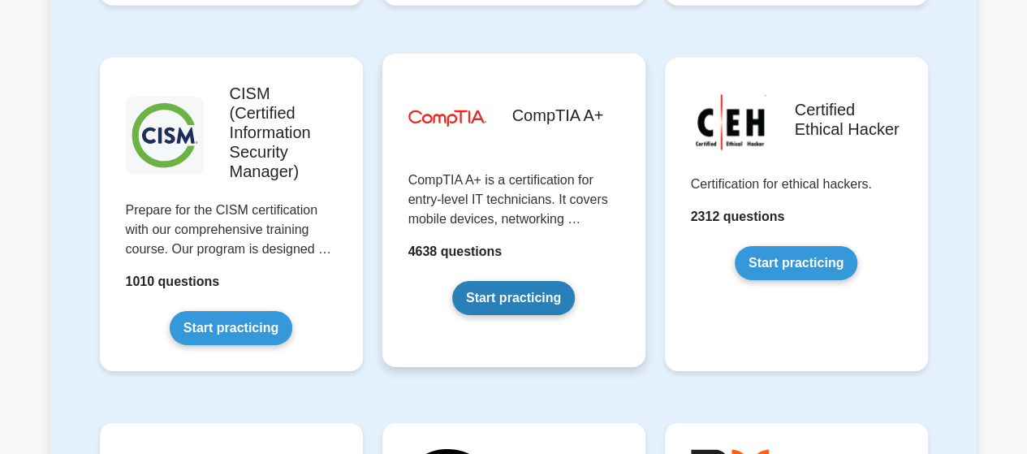
click at [538, 281] on link "Start practicing" at bounding box center [513, 298] width 123 height 34
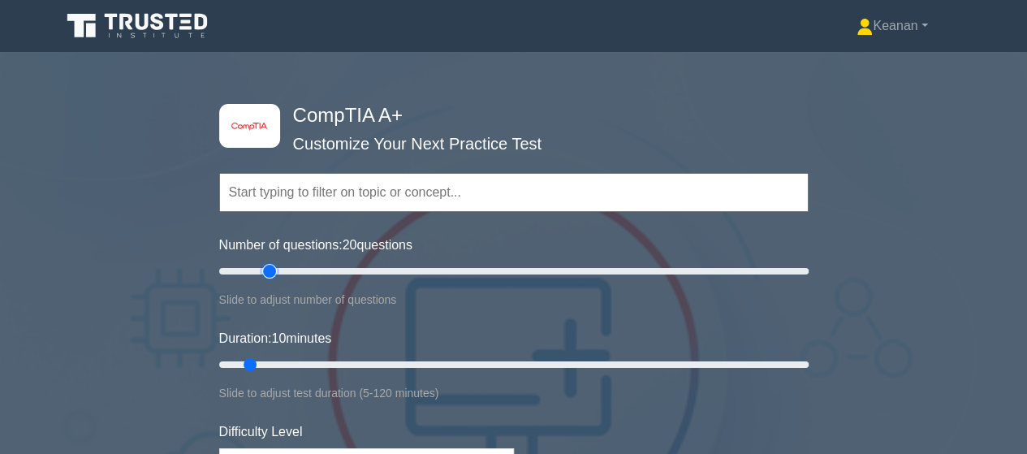
drag, startPoint x: 241, startPoint y: 270, endPoint x: 268, endPoint y: 270, distance: 26.8
type input "20"
click at [268, 270] on input "Number of questions: 20 questions" at bounding box center [514, 271] width 590 height 19
drag, startPoint x: 251, startPoint y: 363, endPoint x: 341, endPoint y: 357, distance: 90.4
type input "30"
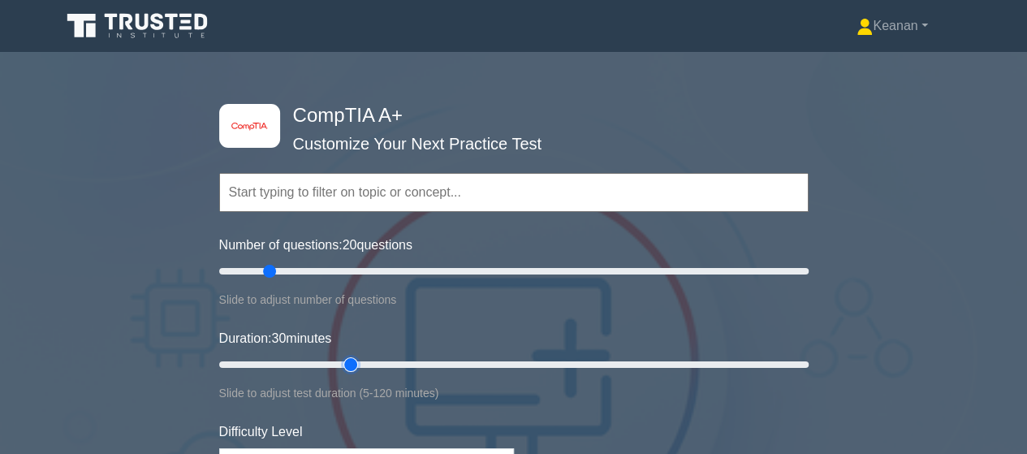
click at [341, 357] on input "Duration: 30 minutes" at bounding box center [514, 364] width 590 height 19
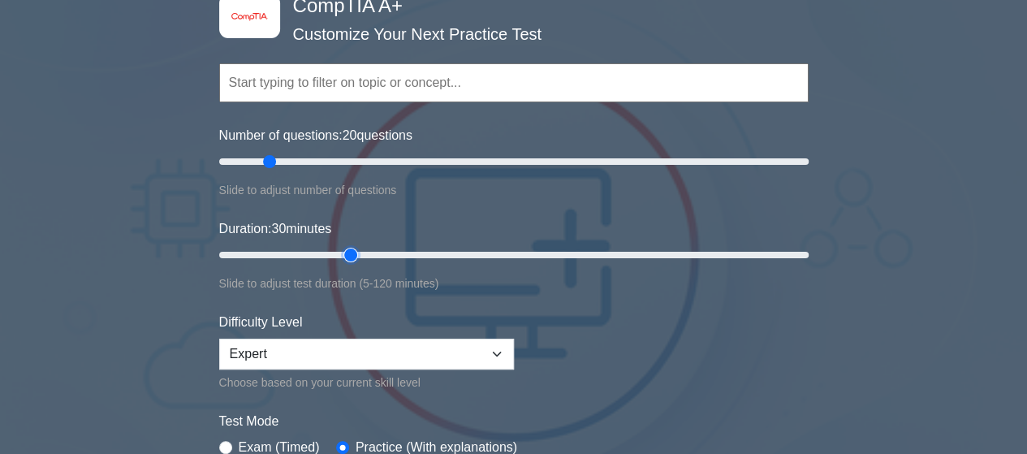
scroll to position [114, 0]
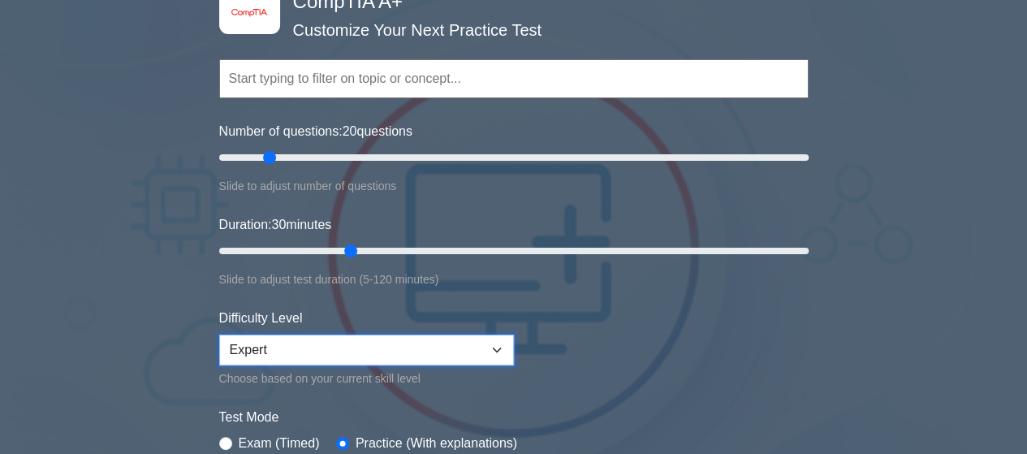
click at [495, 347] on select "Beginner Intermediate Expert" at bounding box center [366, 350] width 295 height 31
select select "intermediate"
click at [219, 335] on select "Beginner Intermediate Expert" at bounding box center [366, 350] width 295 height 31
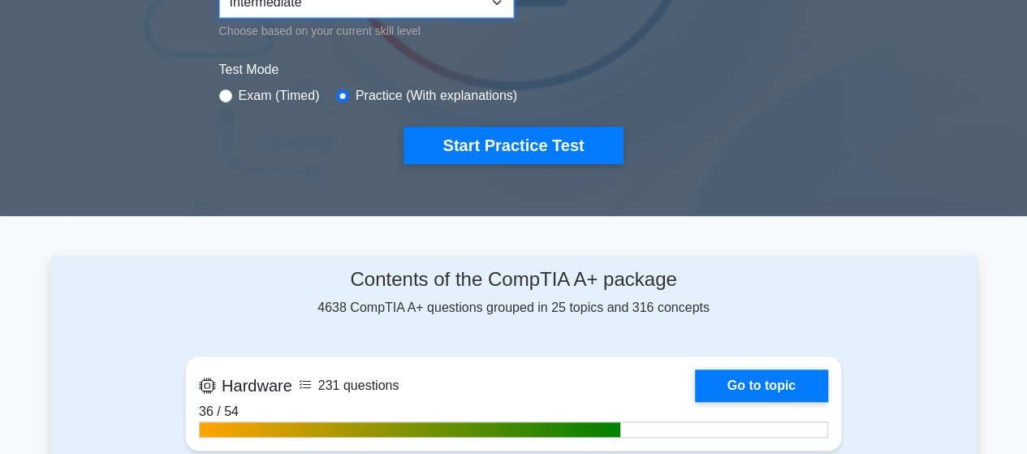
scroll to position [455, 0]
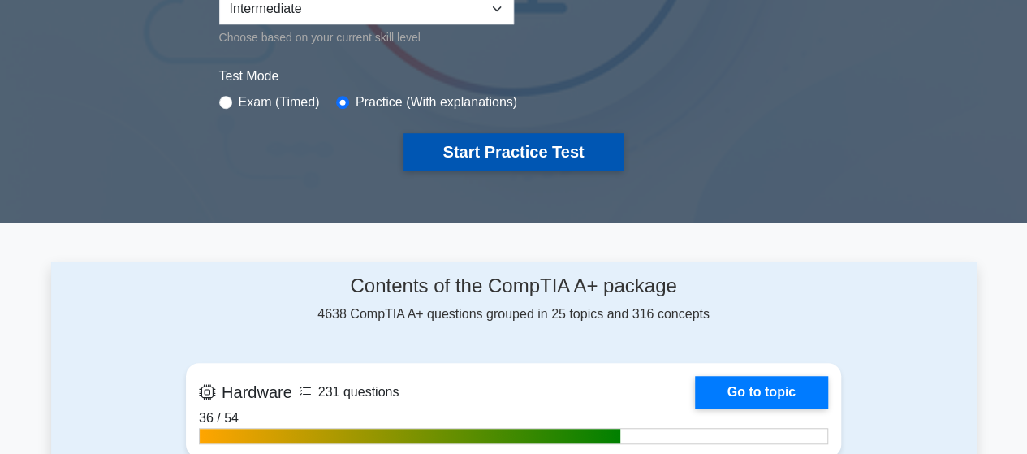
click at [510, 162] on button "Start Practice Test" at bounding box center [513, 151] width 219 height 37
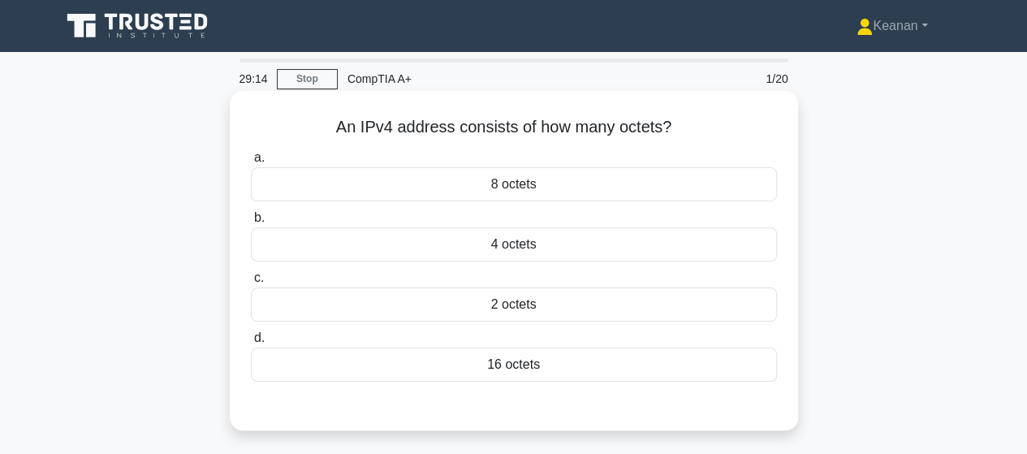
click at [513, 189] on div "8 octets" at bounding box center [514, 184] width 526 height 34
click at [251, 163] on input "a. 8 octets" at bounding box center [251, 158] width 0 height 11
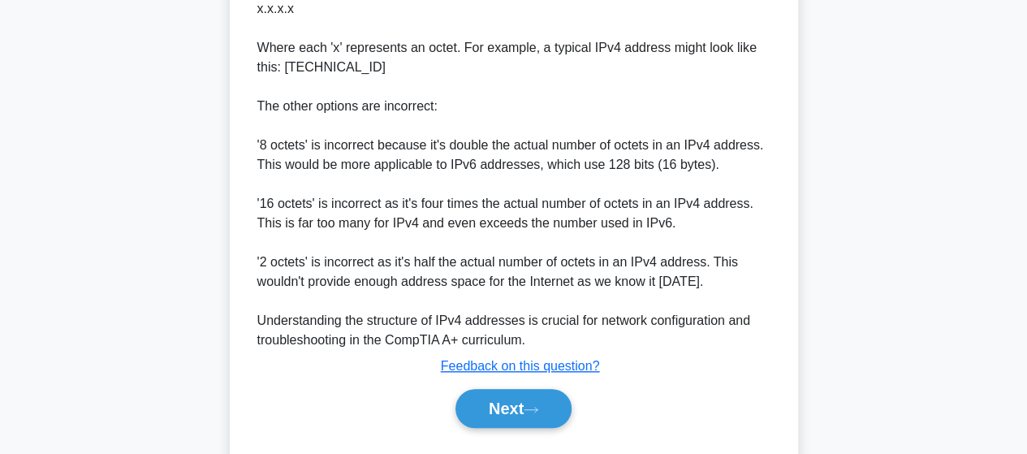
scroll to position [555, 0]
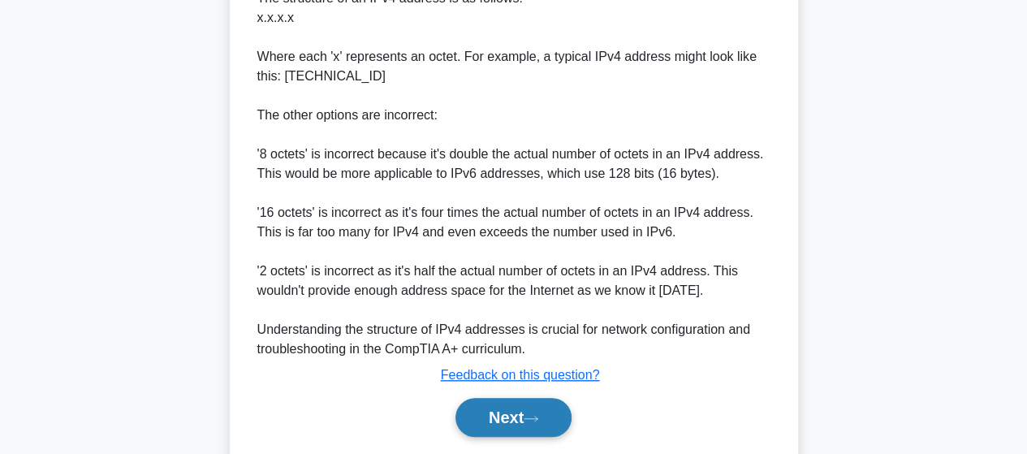
click at [513, 430] on button "Next" at bounding box center [514, 417] width 116 height 39
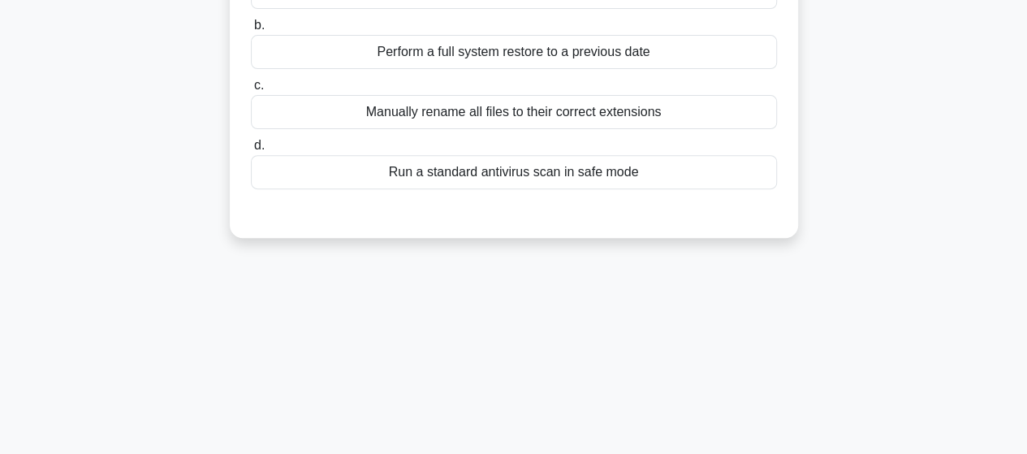
scroll to position [0, 0]
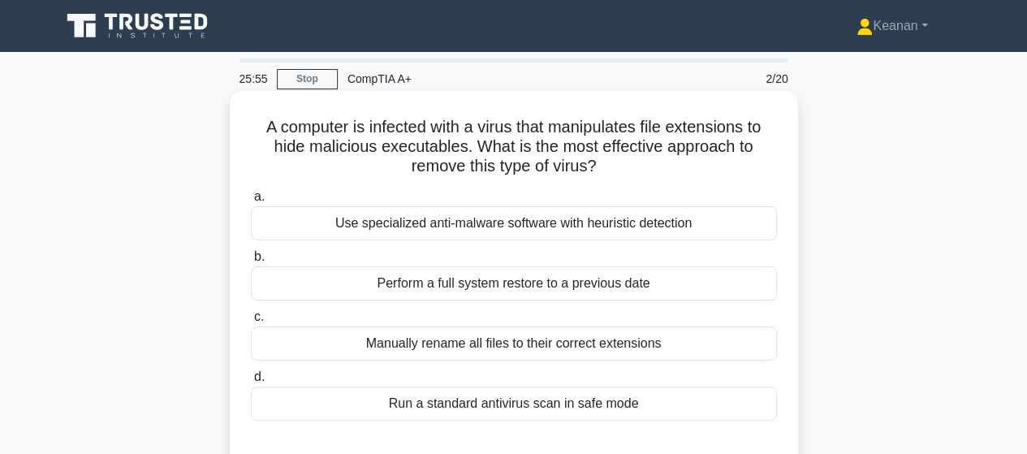
drag, startPoint x: 838, startPoint y: 227, endPoint x: 586, endPoint y: 228, distance: 251.8
click at [586, 228] on div "A computer is infected with a virus that manipulates file extensions to hide ma…" at bounding box center [514, 294] width 926 height 398
copy div "heuristic detection"
click at [448, 218] on div "Use specialized anti-malware software with heuristic detection" at bounding box center [514, 223] width 526 height 34
click at [251, 202] on input "a. Use specialized anti-malware software with heuristic detection" at bounding box center [251, 197] width 0 height 11
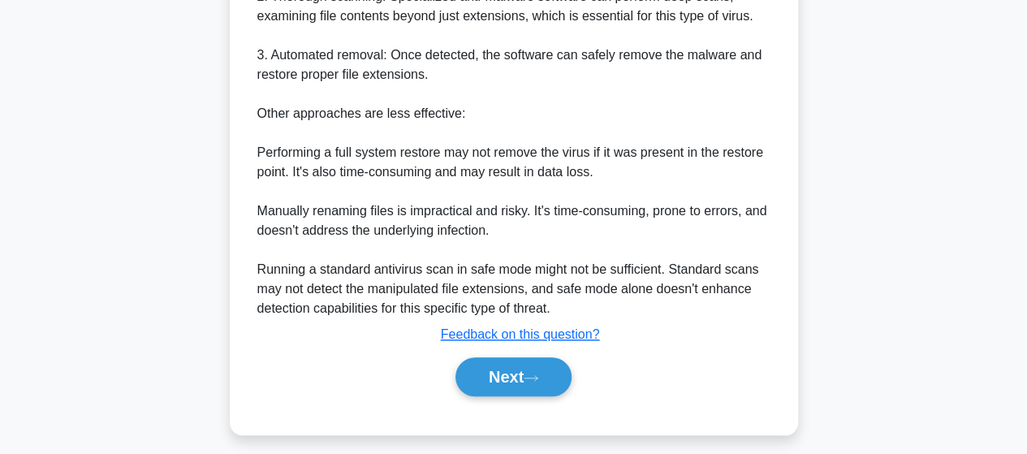
scroll to position [662, 0]
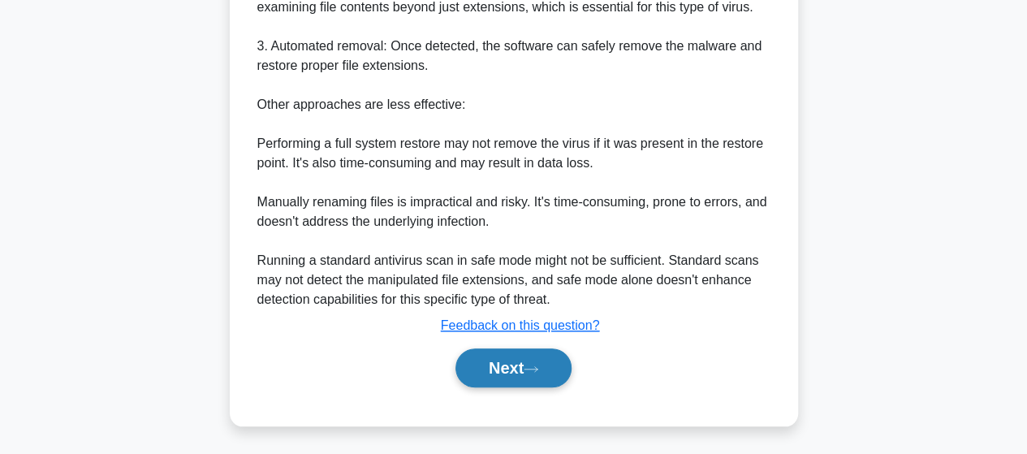
click at [484, 359] on button "Next" at bounding box center [514, 367] width 116 height 39
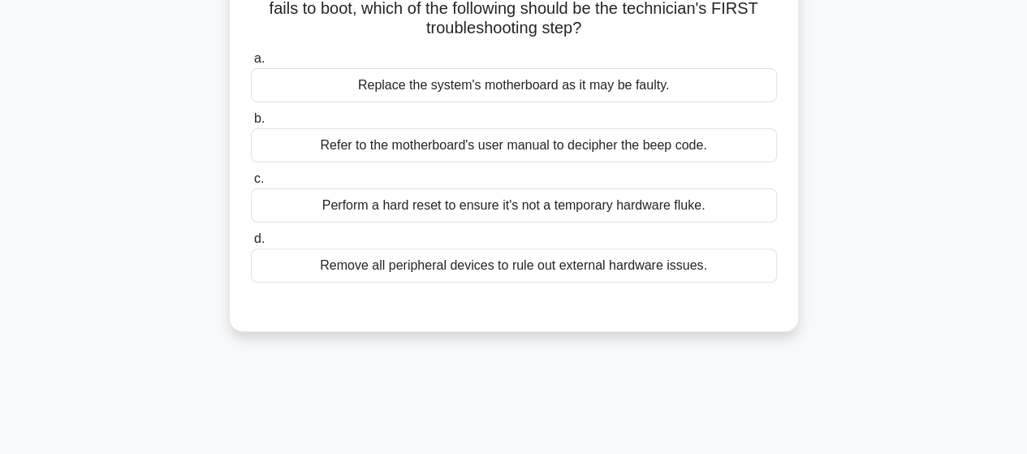
scroll to position [0, 0]
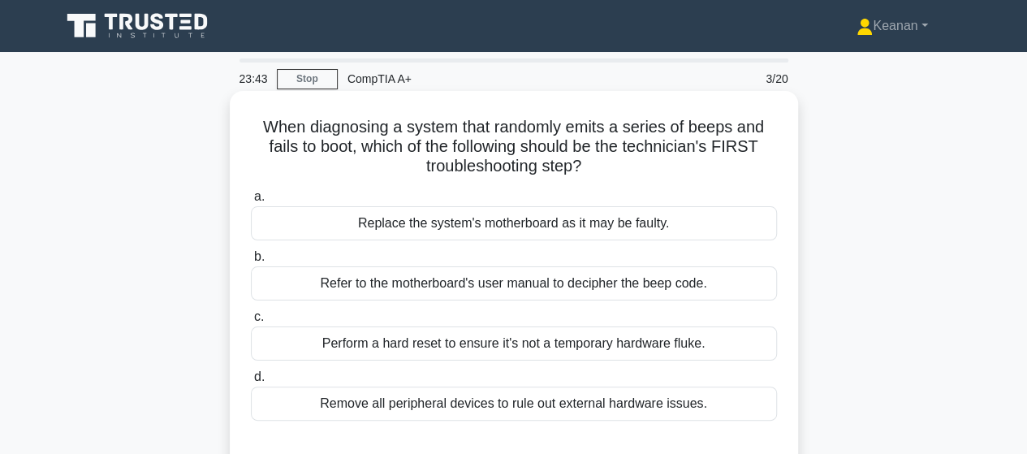
click at [522, 282] on div "Refer to the motherboard's user manual to decipher the beep code." at bounding box center [514, 283] width 526 height 34
click at [251, 262] on input "b. Refer to the motherboard's user manual to decipher the beep code." at bounding box center [251, 257] width 0 height 11
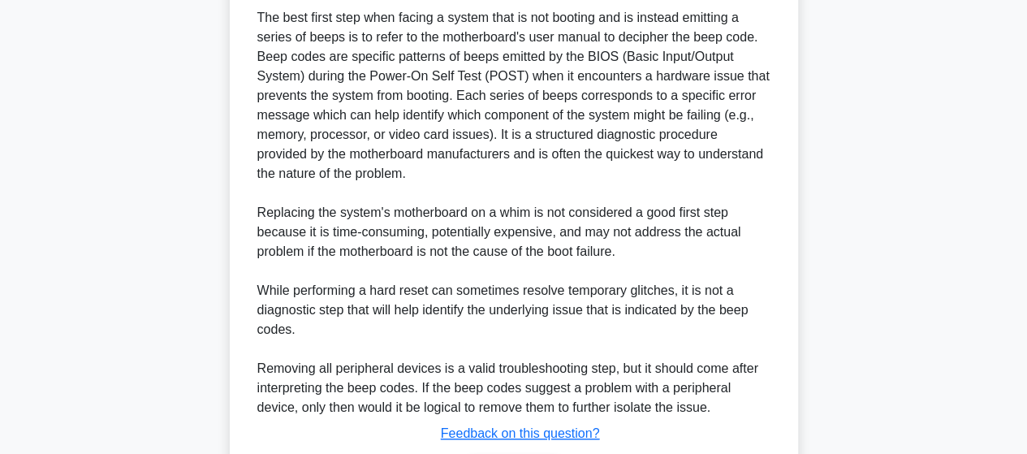
scroll to position [555, 0]
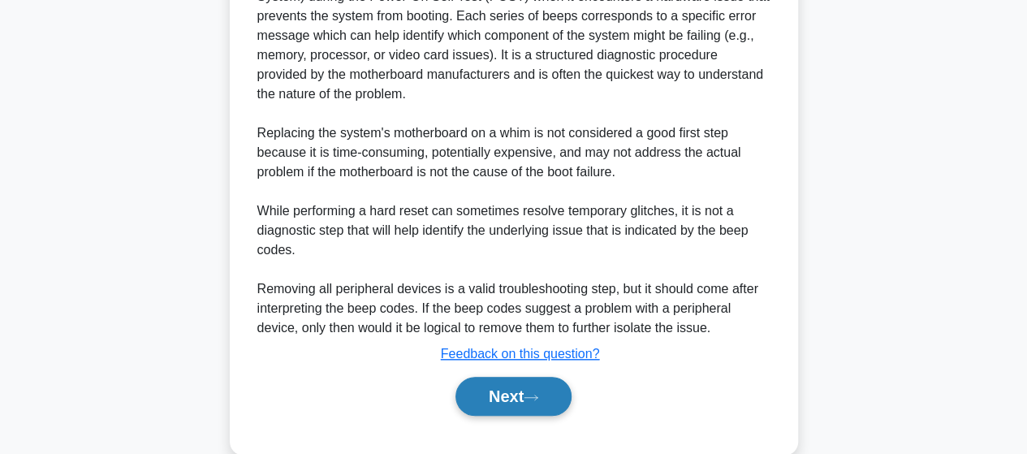
click at [484, 389] on button "Next" at bounding box center [514, 396] width 116 height 39
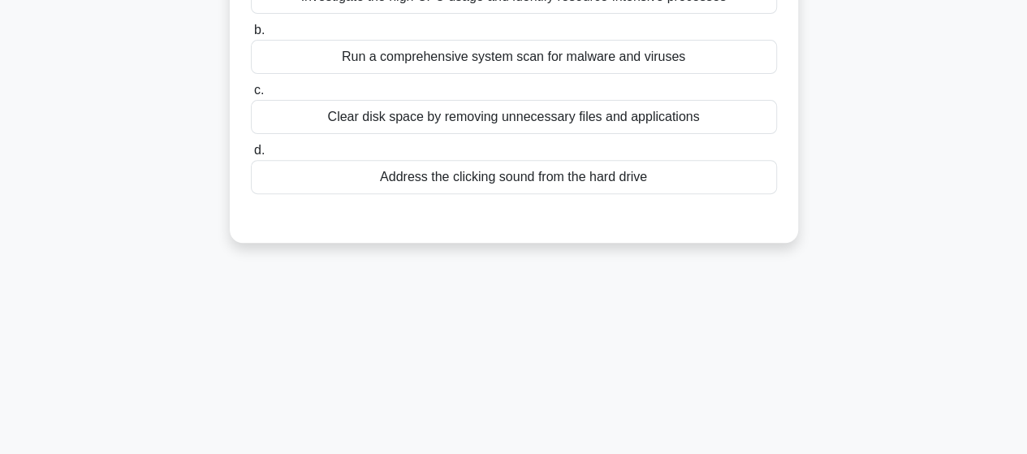
scroll to position [0, 0]
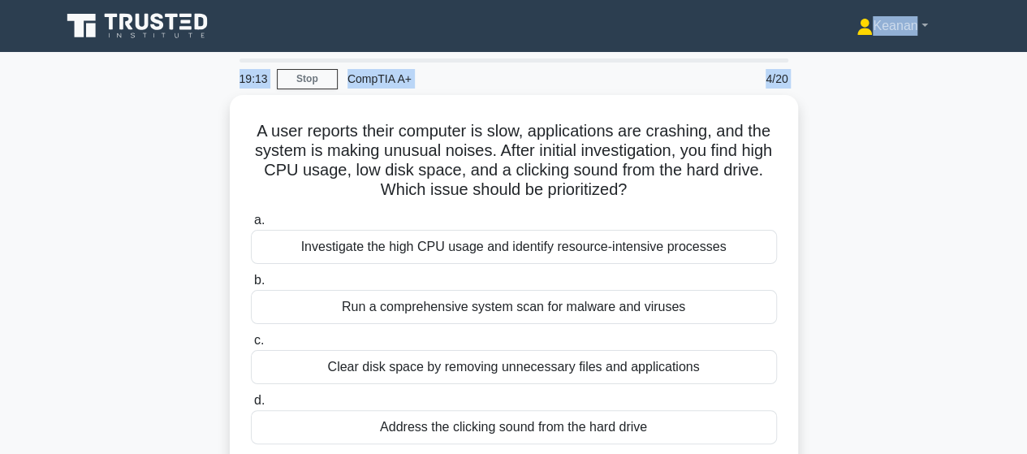
drag, startPoint x: 159, startPoint y: 58, endPoint x: 24, endPoint y: -98, distance: 206.7
click at [24, 0] on html "Keanan Profile Settings Profile" at bounding box center [513, 438] width 1027 height 877
click at [185, 228] on div "A user reports their computer is slow, applications are crashing, and the syste…" at bounding box center [514, 303] width 926 height 417
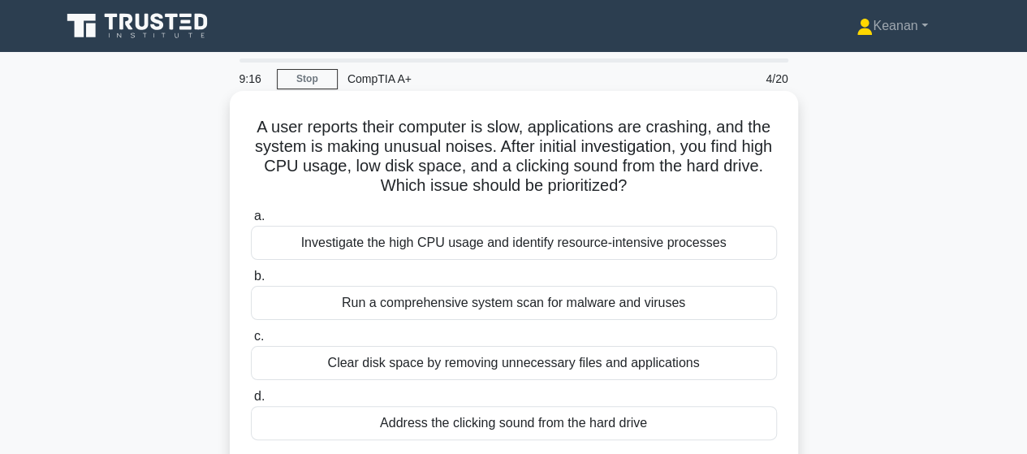
click at [499, 238] on div "Investigate the high CPU usage and identify resource-intensive processes" at bounding box center [514, 243] width 526 height 34
click at [251, 222] on input "a. Investigate the high CPU usage and identify resource-intensive processes" at bounding box center [251, 216] width 0 height 11
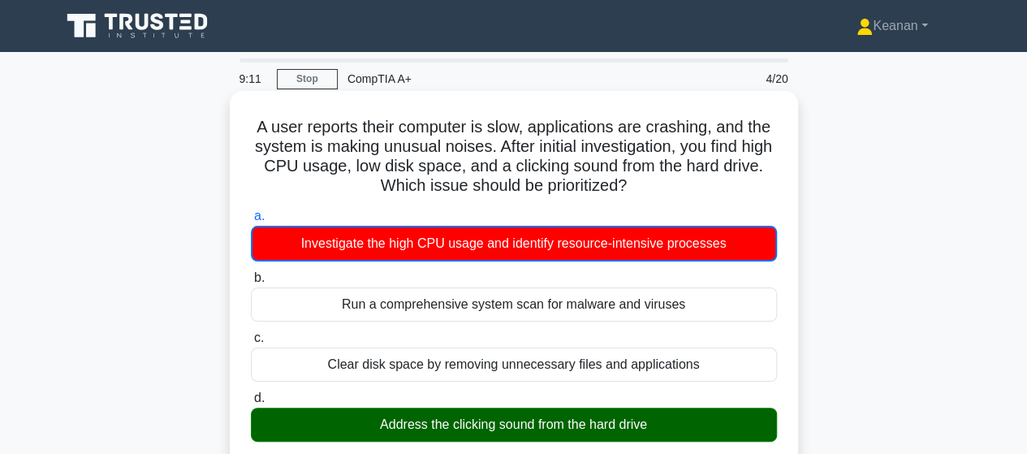
click at [499, 238] on div "Investigate the high CPU usage and identify resource-intensive processes" at bounding box center [514, 244] width 526 height 36
click at [251, 222] on input "a. Investigate the high CPU usage and identify resource-intensive processes" at bounding box center [251, 216] width 0 height 11
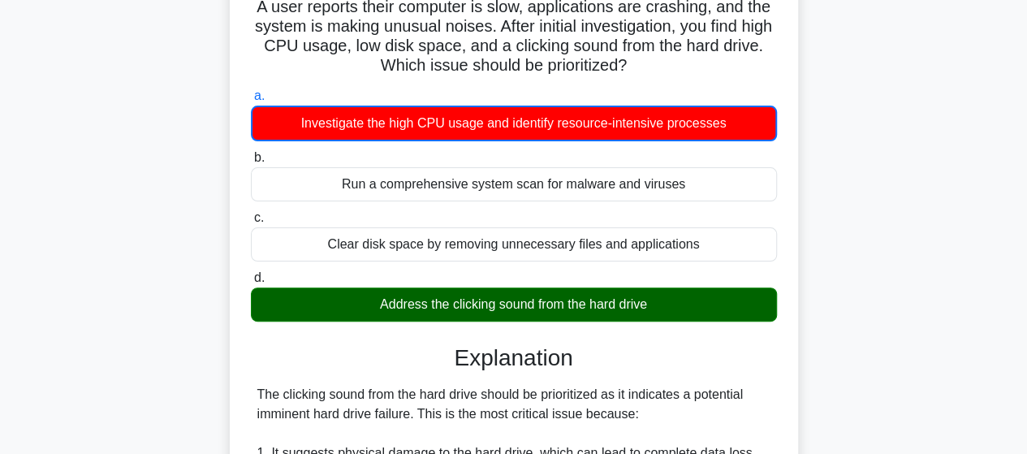
click at [499, 238] on div "a. Investigate the high CPU usage and identify resource-intensive processes b. …" at bounding box center [514, 204] width 546 height 242
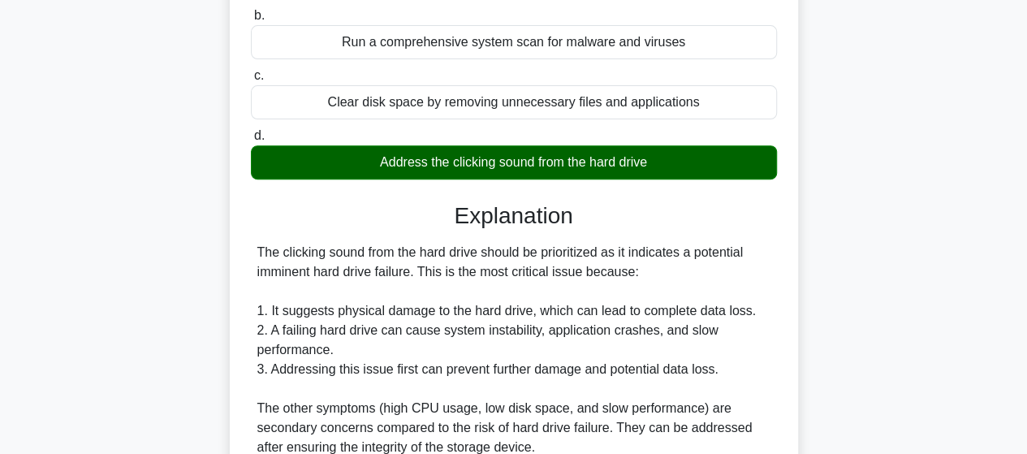
scroll to position [625, 0]
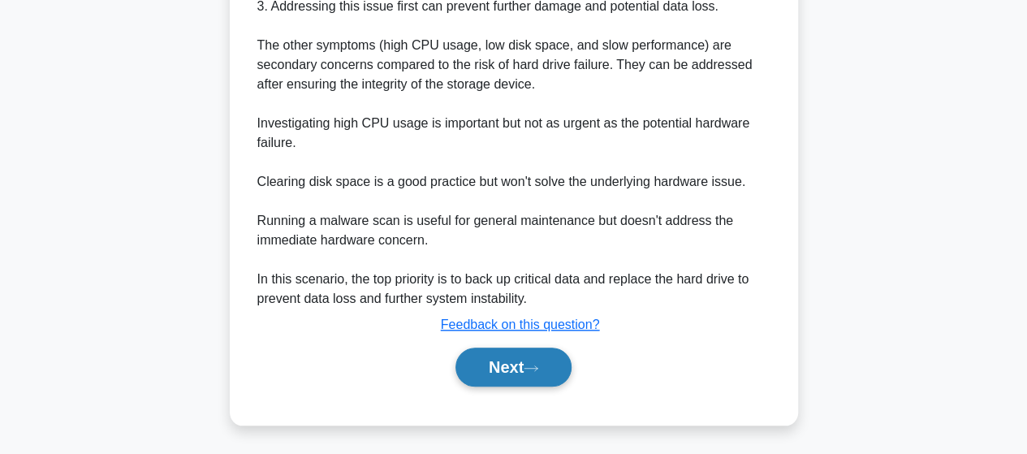
click at [500, 357] on button "Next" at bounding box center [514, 367] width 116 height 39
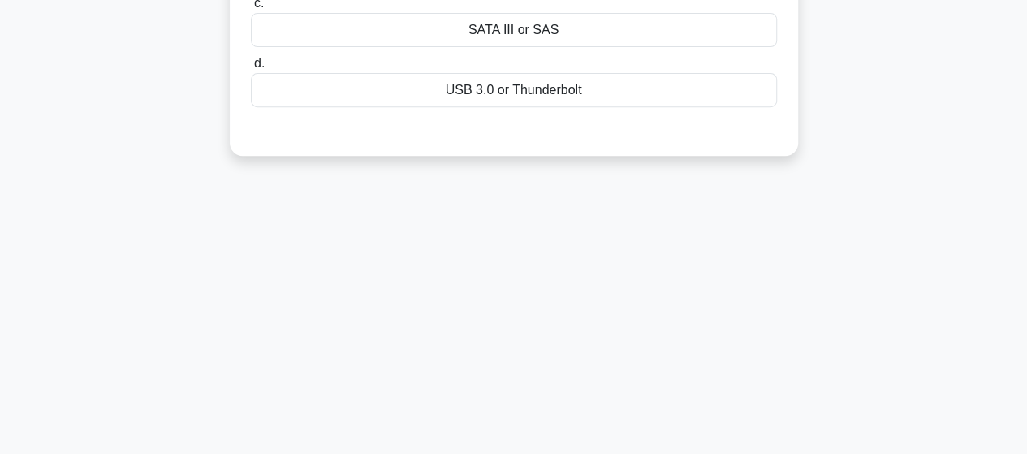
scroll to position [0, 0]
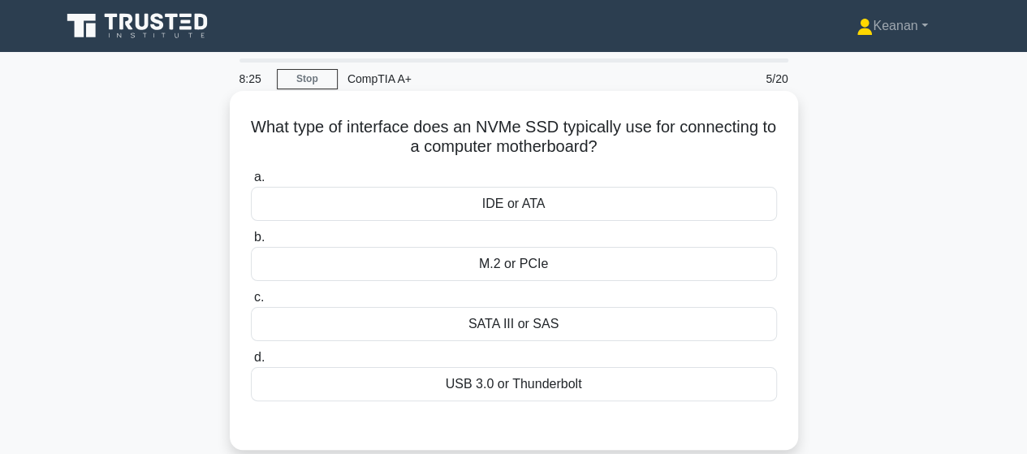
click at [526, 271] on div "M.2 or PCIe" at bounding box center [514, 264] width 526 height 34
click at [251, 243] on input "b. M.2 or PCIe" at bounding box center [251, 237] width 0 height 11
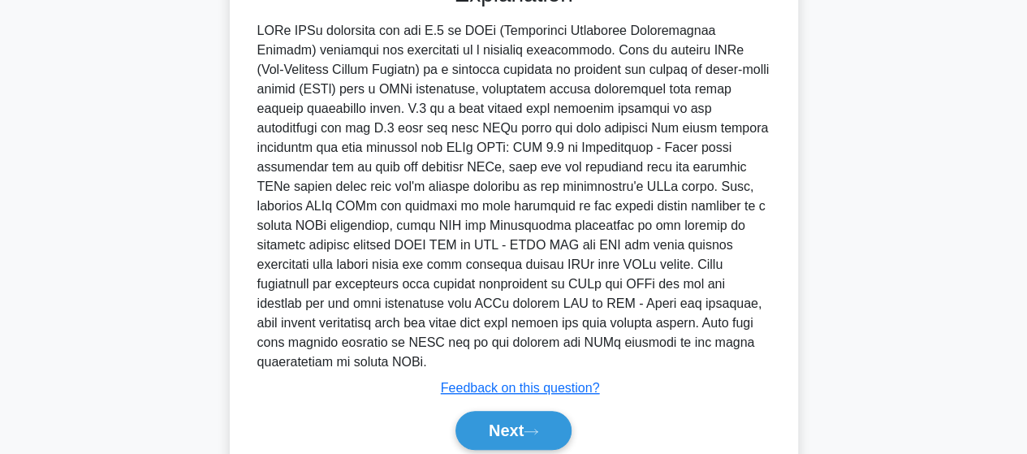
scroll to position [486, 0]
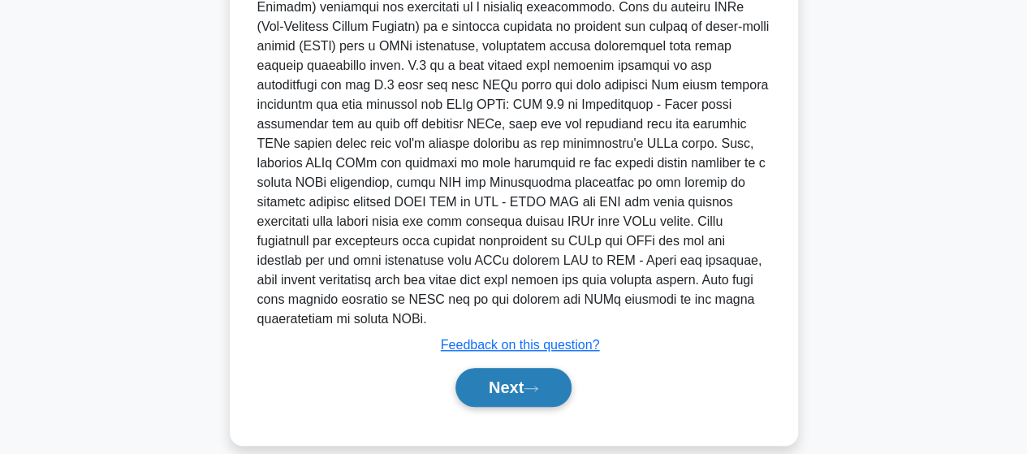
click at [513, 374] on button "Next" at bounding box center [514, 387] width 116 height 39
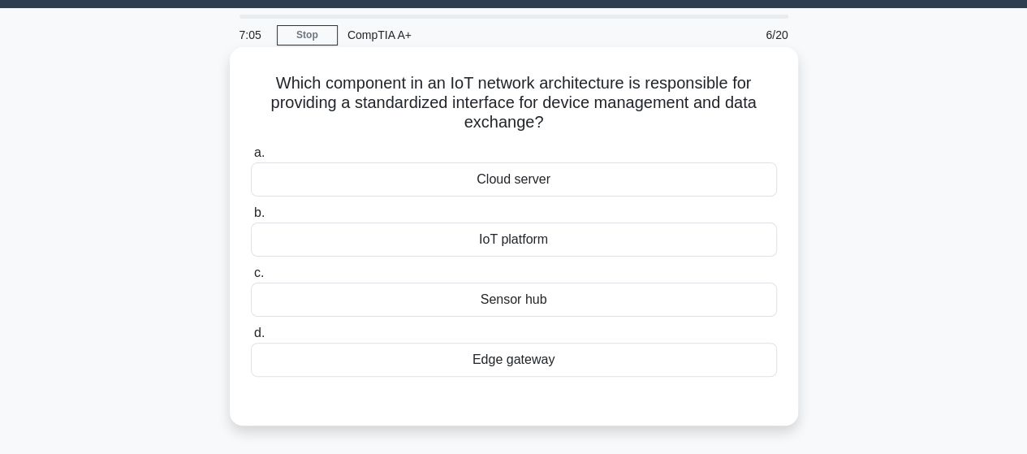
scroll to position [0, 0]
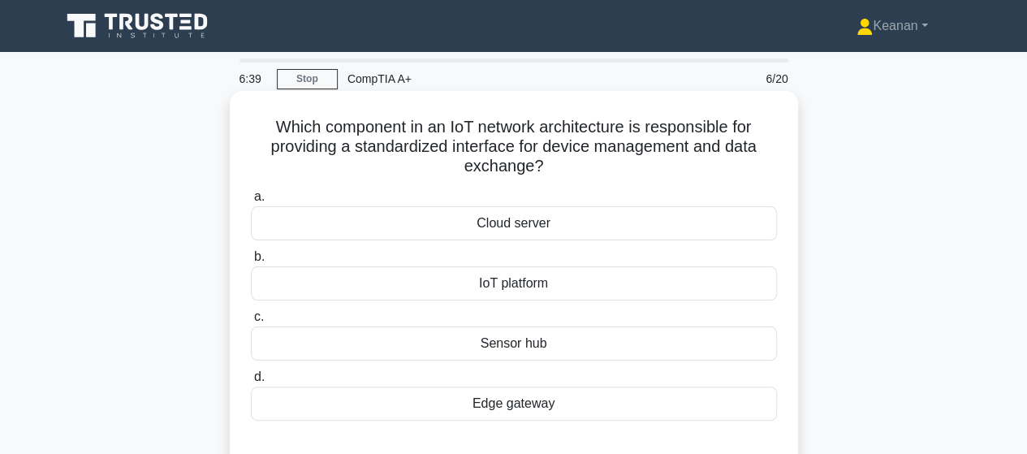
click at [528, 345] on div "Sensor hub" at bounding box center [514, 343] width 526 height 34
click at [251, 322] on input "c. Sensor hub" at bounding box center [251, 317] width 0 height 11
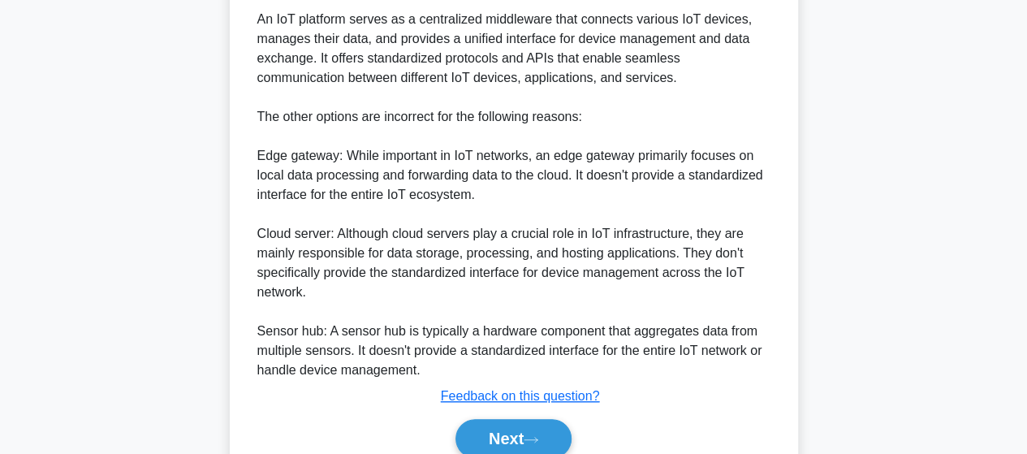
scroll to position [562, 0]
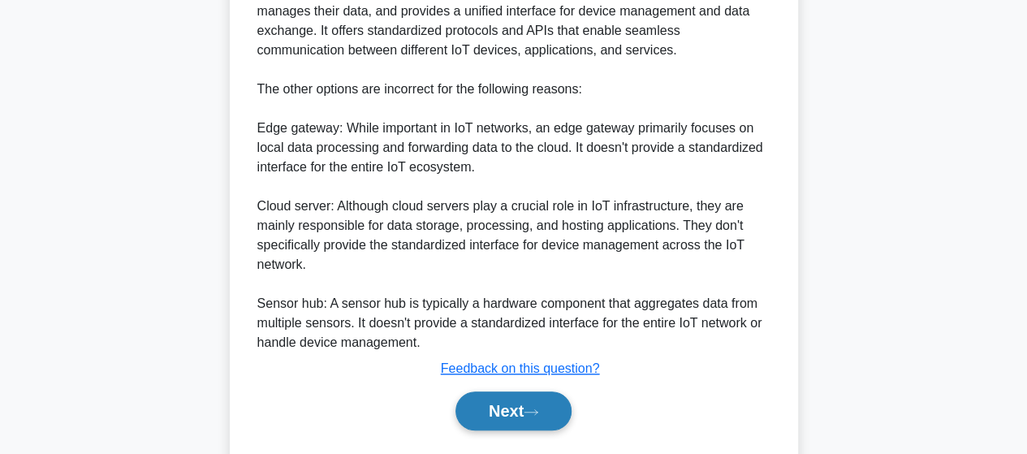
click at [513, 404] on button "Next" at bounding box center [514, 410] width 116 height 39
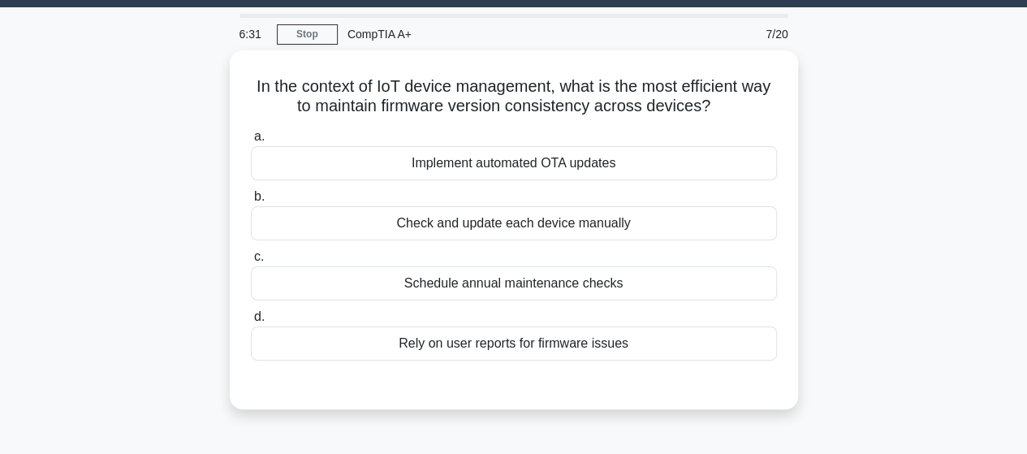
scroll to position [0, 0]
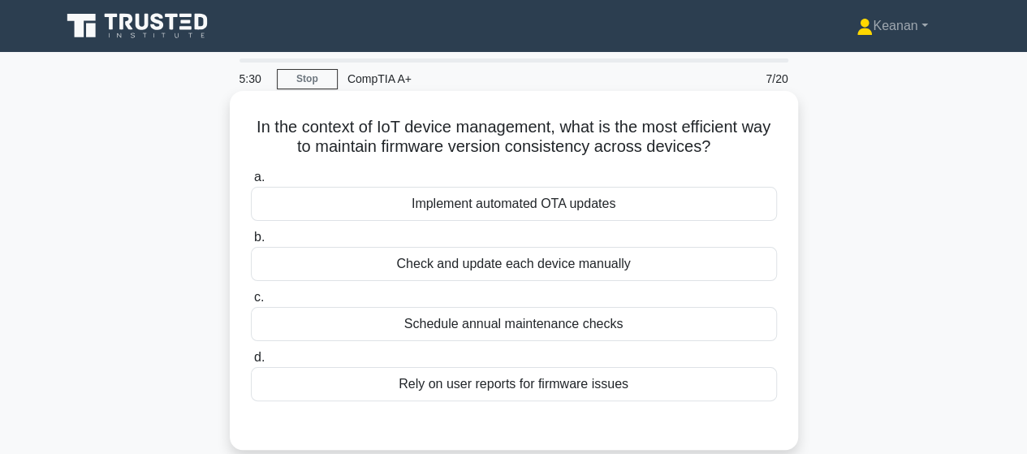
click at [521, 326] on div "Schedule annual maintenance checks" at bounding box center [514, 324] width 526 height 34
click at [251, 303] on input "c. Schedule annual maintenance checks" at bounding box center [251, 297] width 0 height 11
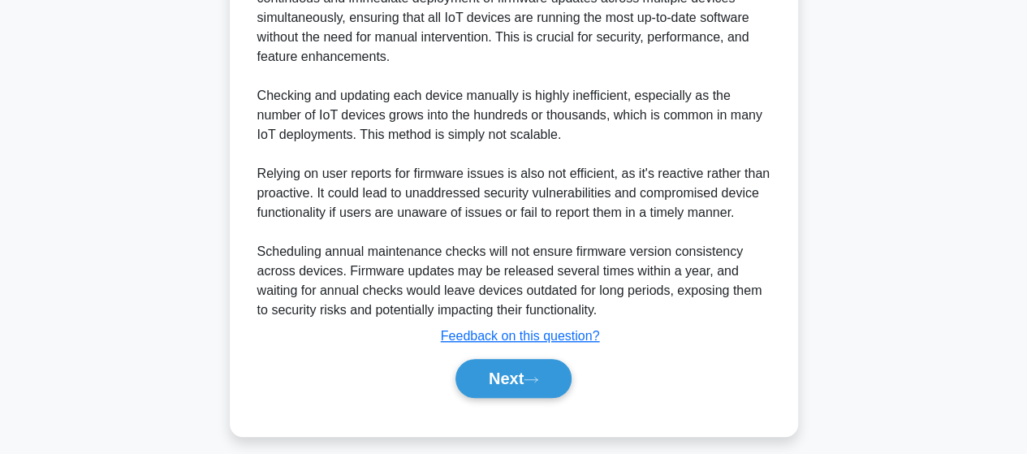
scroll to position [528, 0]
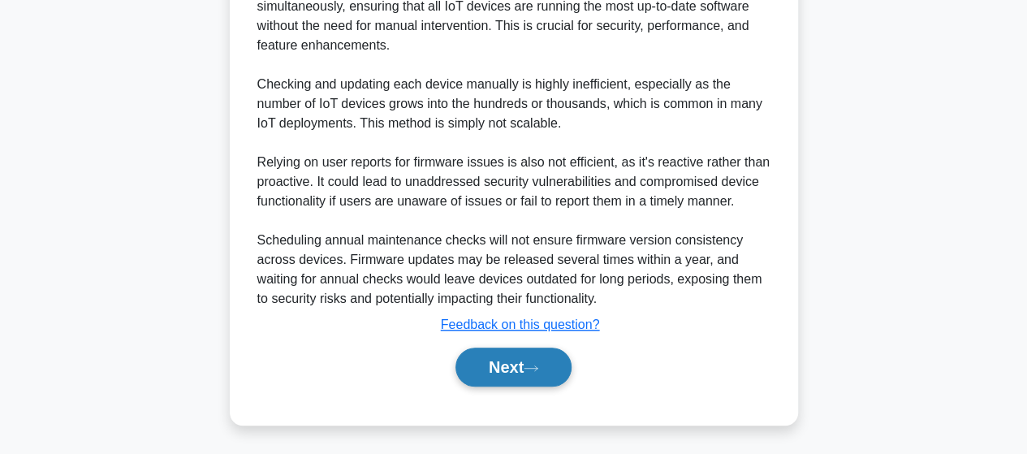
click at [514, 358] on button "Next" at bounding box center [514, 367] width 116 height 39
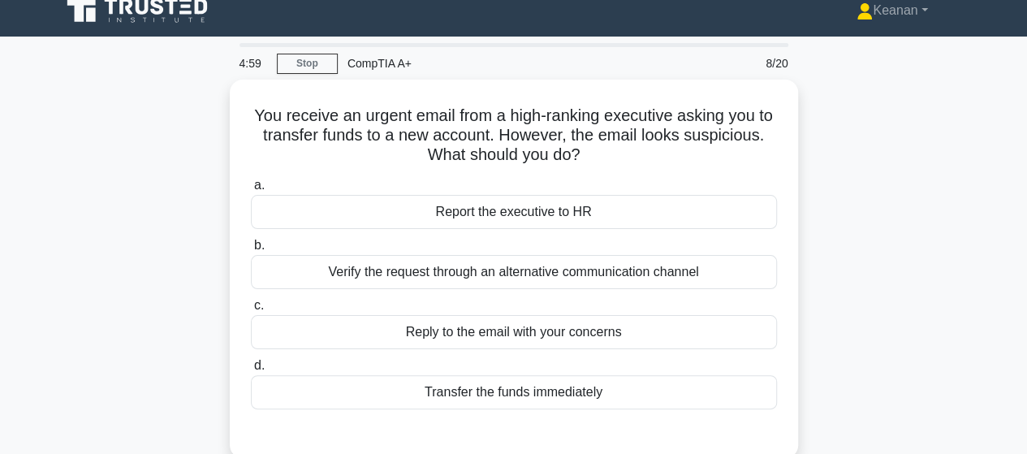
scroll to position [0, 0]
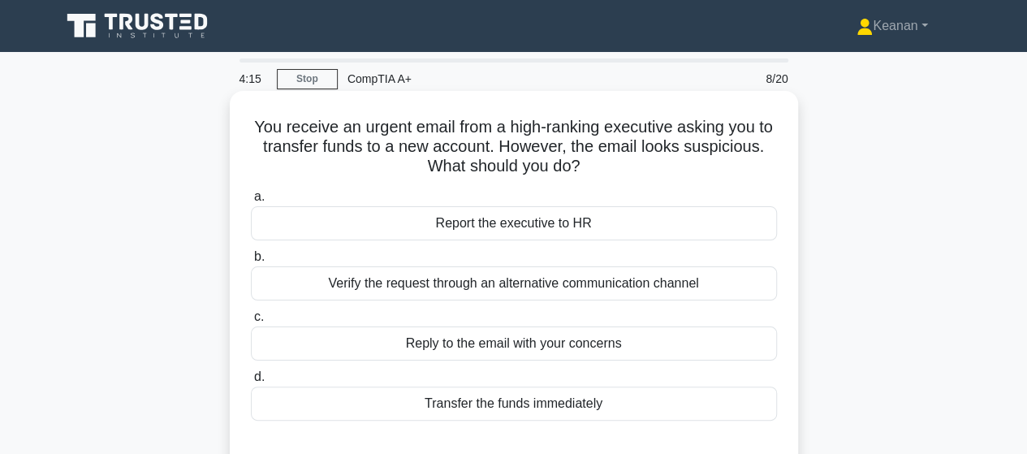
click at [539, 289] on div "Verify the request through an alternative communication channel" at bounding box center [514, 283] width 526 height 34
click at [251, 262] on input "b. Verify the request through an alternative communication channel" at bounding box center [251, 257] width 0 height 11
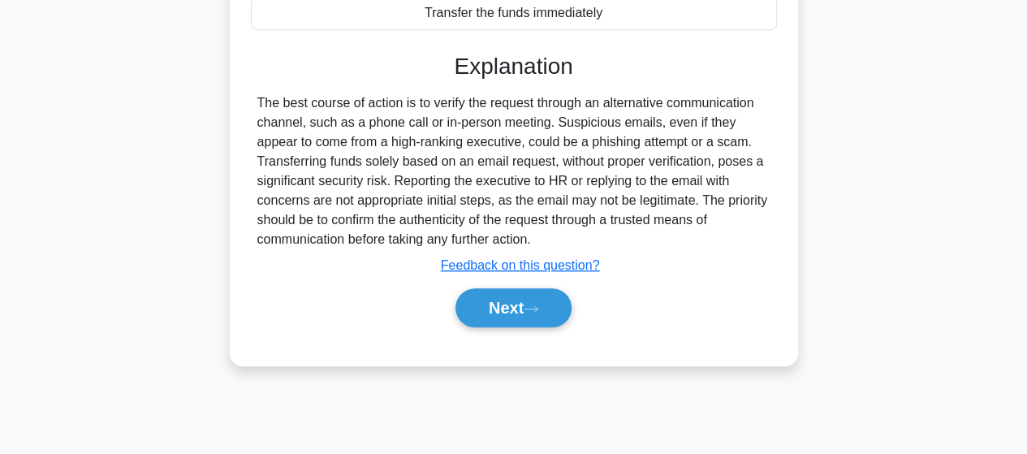
scroll to position [391, 0]
click at [530, 305] on button "Next" at bounding box center [514, 306] width 116 height 39
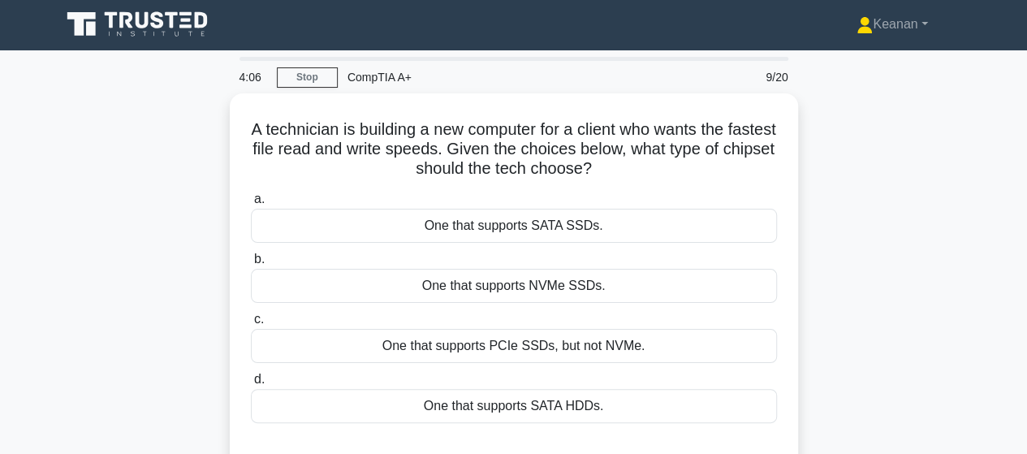
scroll to position [0, 0]
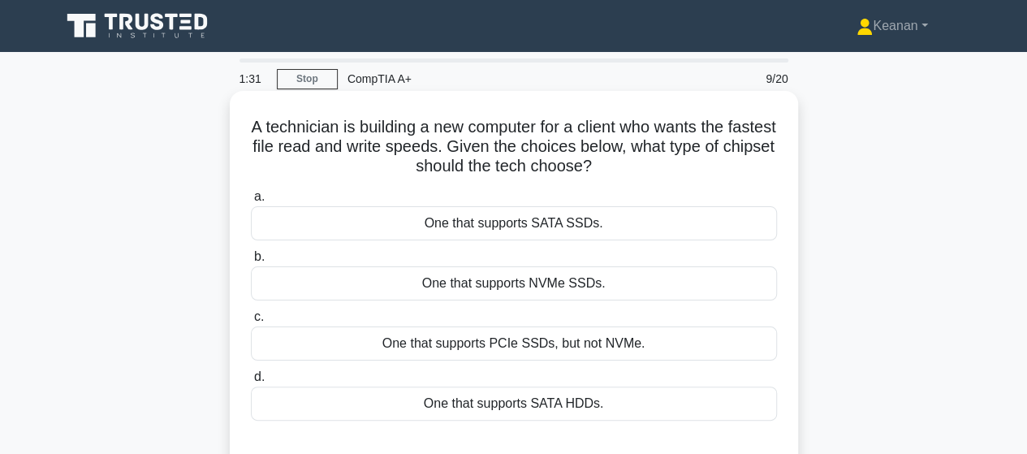
click at [517, 283] on div "One that supports NVMe SSDs." at bounding box center [514, 283] width 526 height 34
click at [251, 262] on input "b. One that supports NVMe SSDs." at bounding box center [251, 257] width 0 height 11
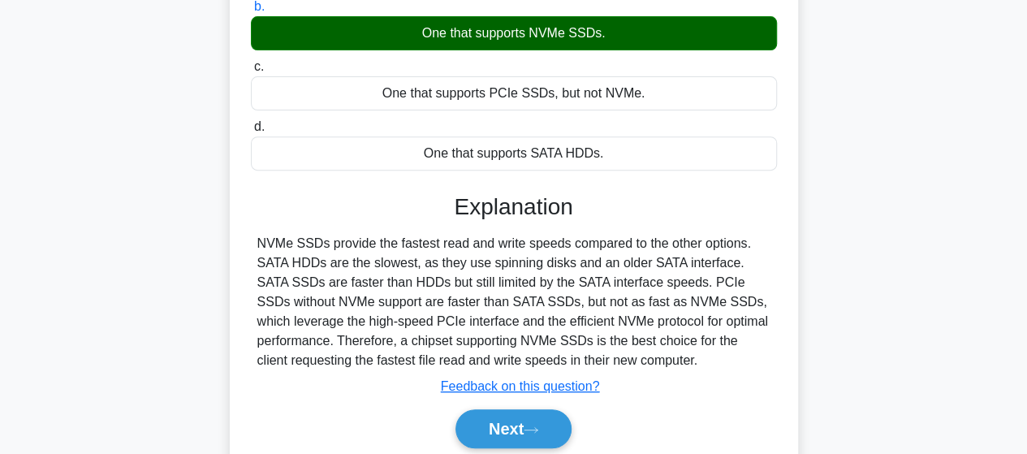
scroll to position [249, 0]
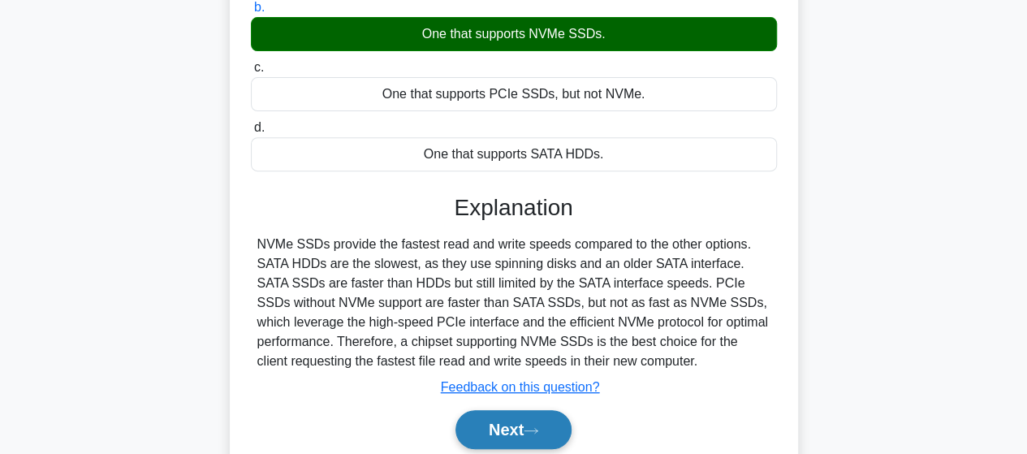
click at [505, 420] on button "Next" at bounding box center [514, 429] width 116 height 39
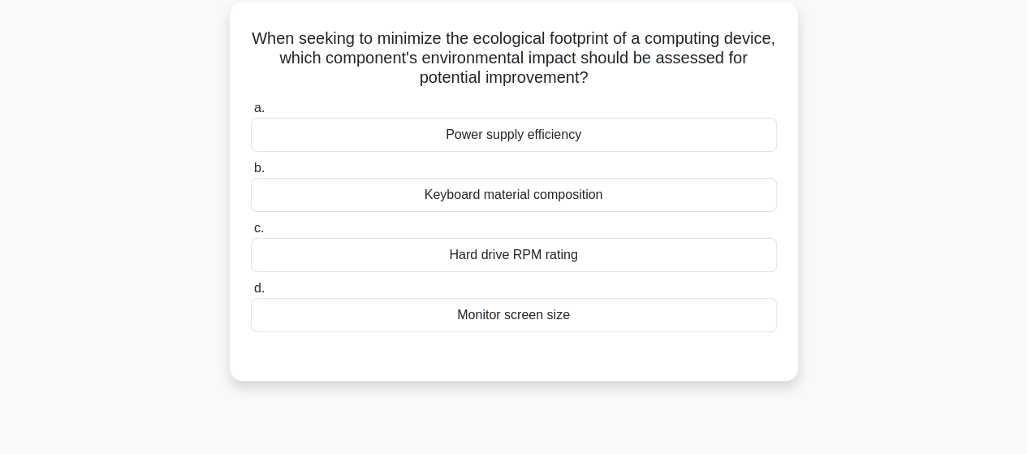
scroll to position [0, 0]
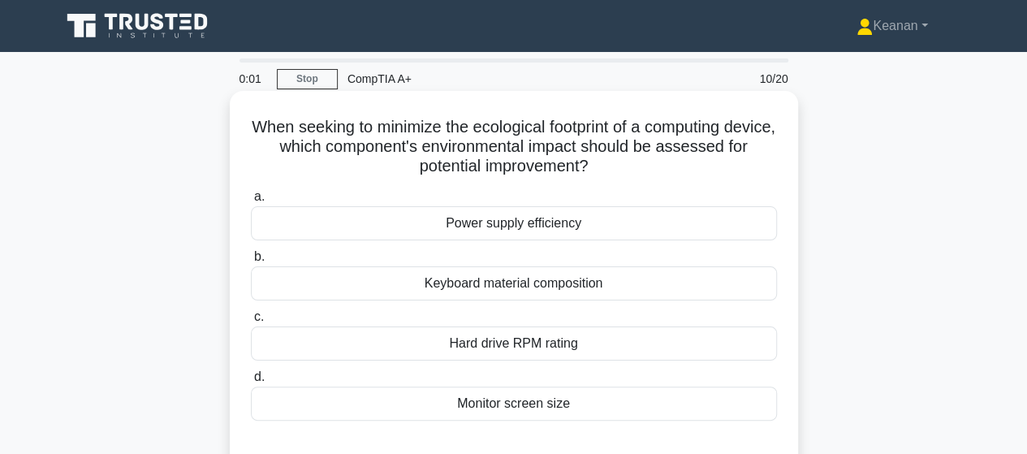
click at [510, 283] on div "Keyboard material composition" at bounding box center [514, 283] width 526 height 34
click at [251, 262] on input "b. Keyboard material composition" at bounding box center [251, 257] width 0 height 11
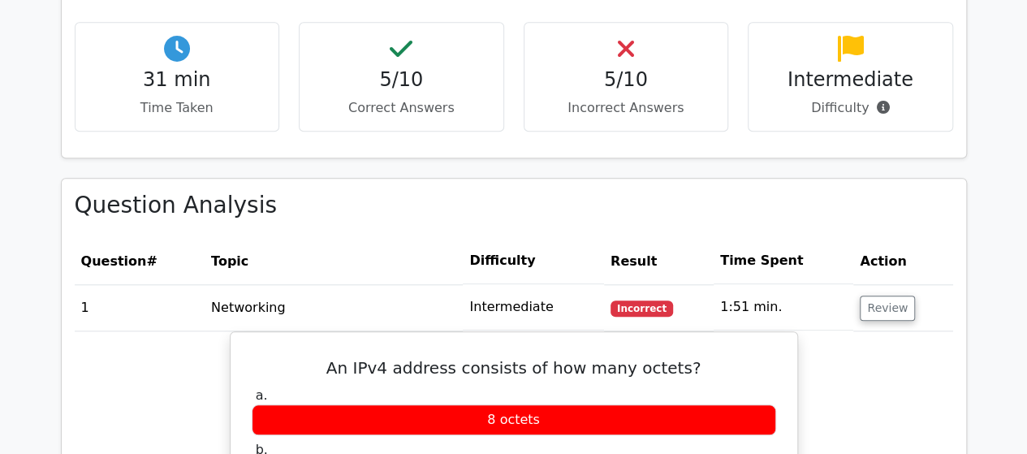
scroll to position [802, 0]
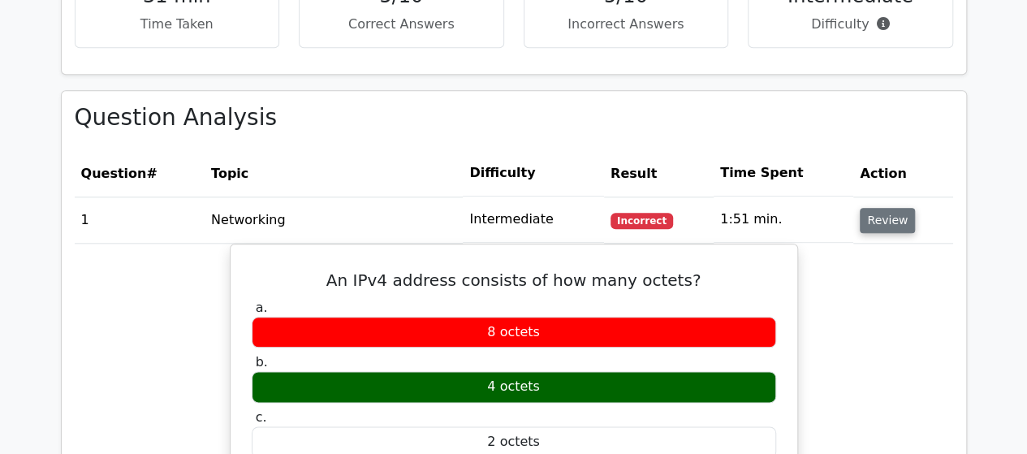
click at [867, 226] on button "Review" at bounding box center [887, 220] width 55 height 25
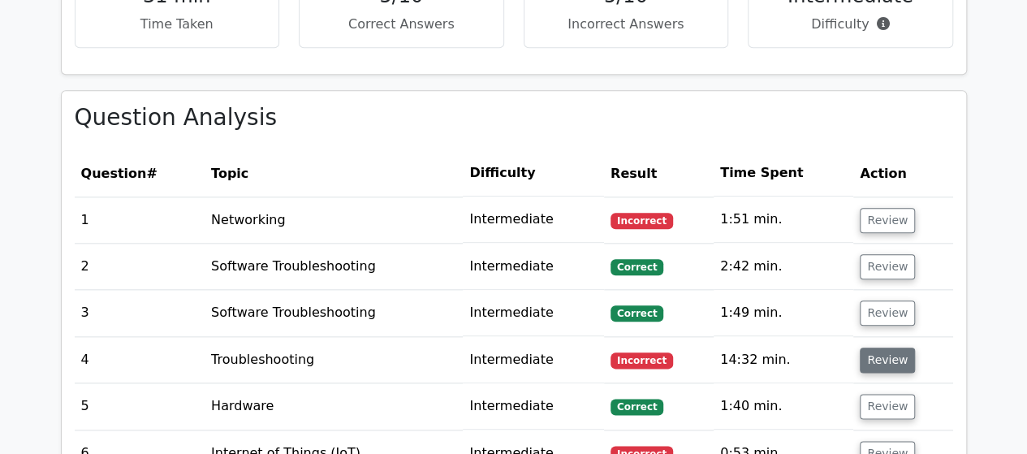
click at [871, 350] on button "Review" at bounding box center [887, 360] width 55 height 25
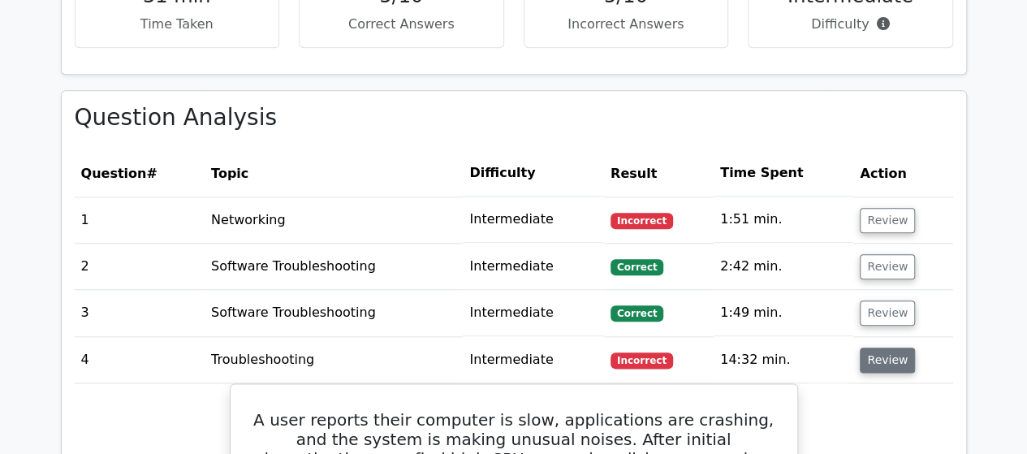
click at [873, 360] on button "Review" at bounding box center [887, 360] width 55 height 25
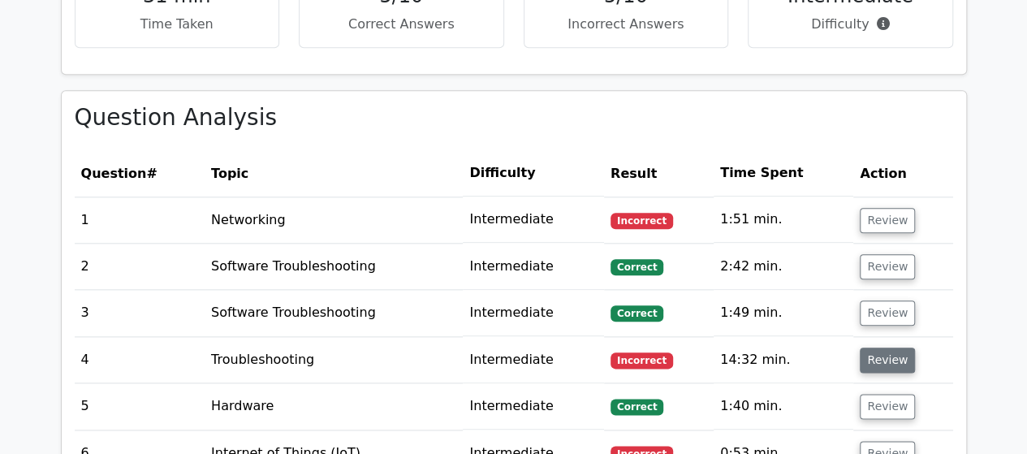
click at [886, 358] on button "Review" at bounding box center [887, 360] width 55 height 25
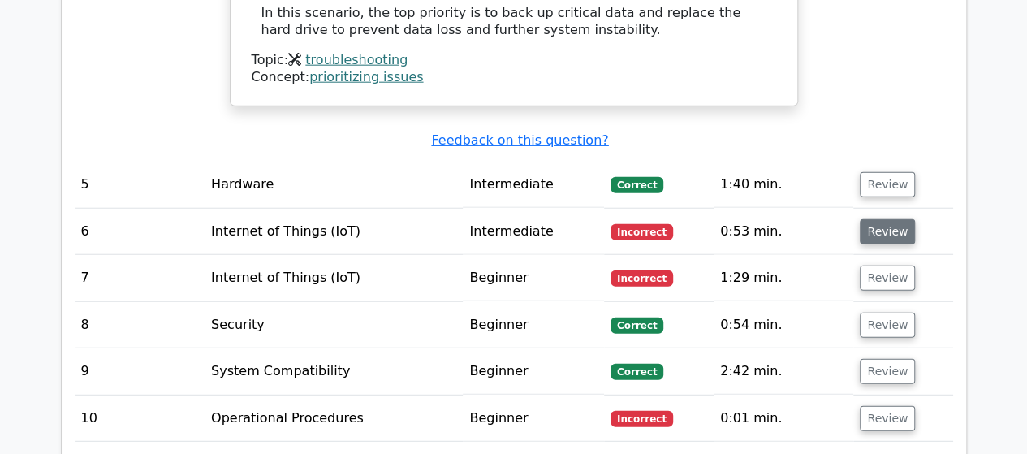
scroll to position [2002, 0]
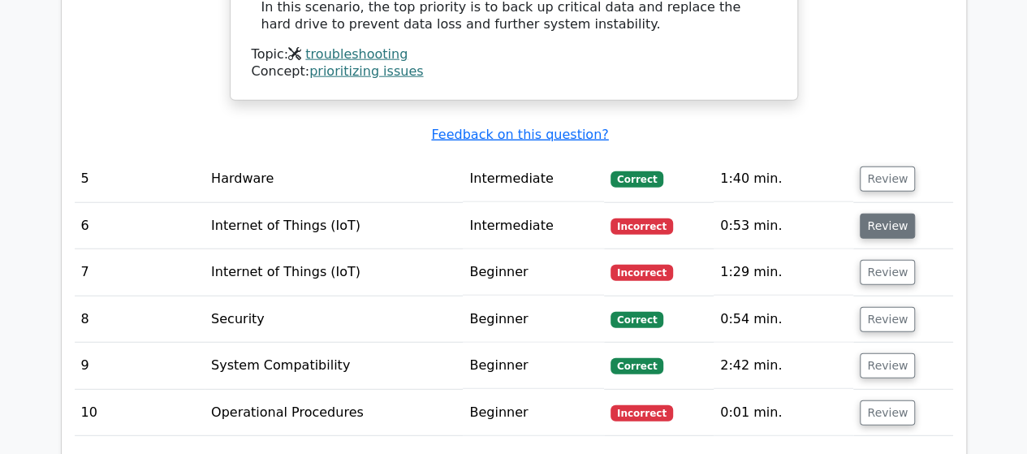
click at [881, 214] on button "Review" at bounding box center [887, 226] width 55 height 25
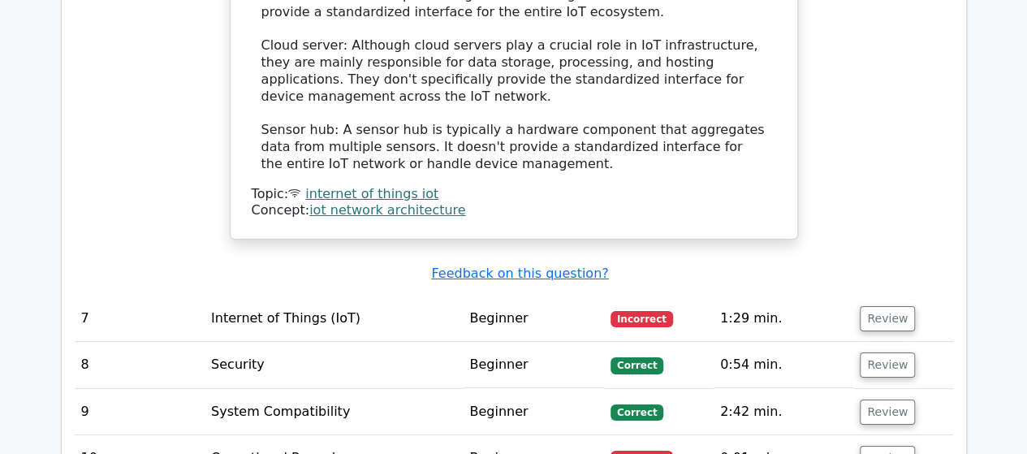
scroll to position [2855, 0]
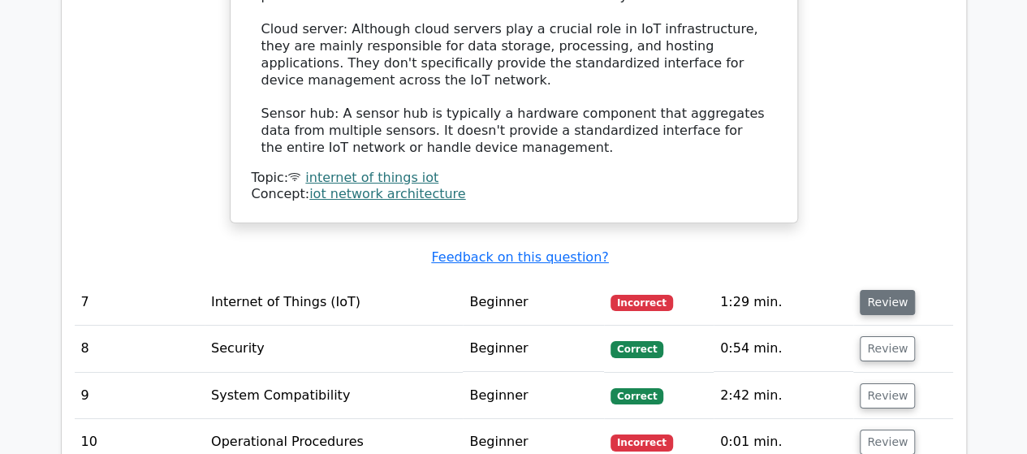
click at [874, 290] on button "Review" at bounding box center [887, 302] width 55 height 25
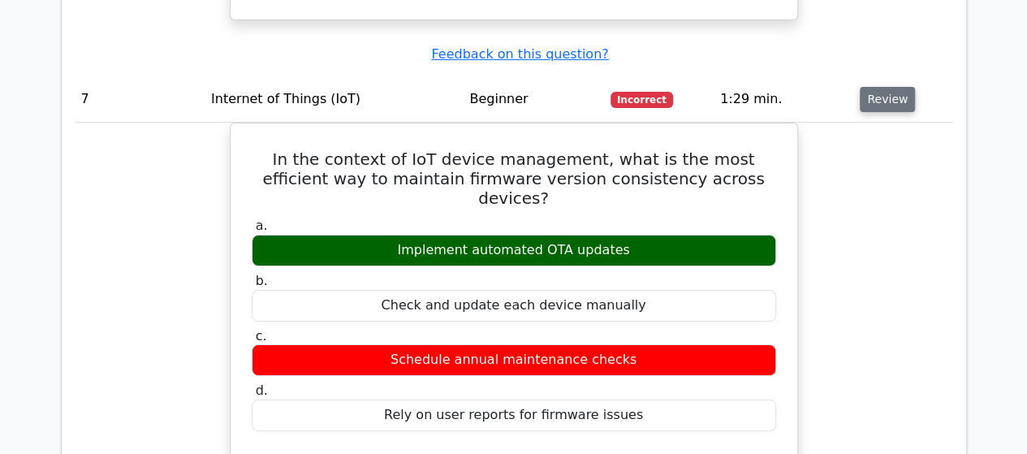
scroll to position [3057, 0]
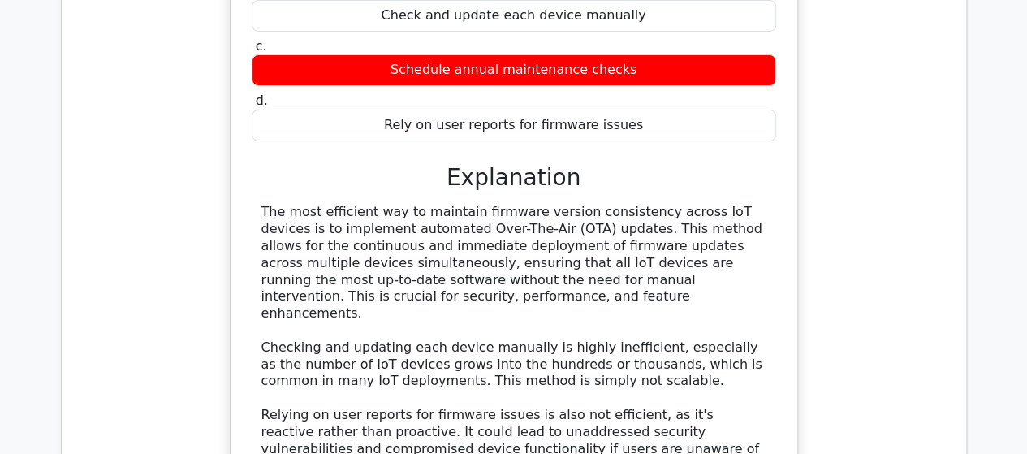
click at [874, 185] on div "In the context of IoT device management, what is the most efficient way to main…" at bounding box center [514, 247] width 879 height 829
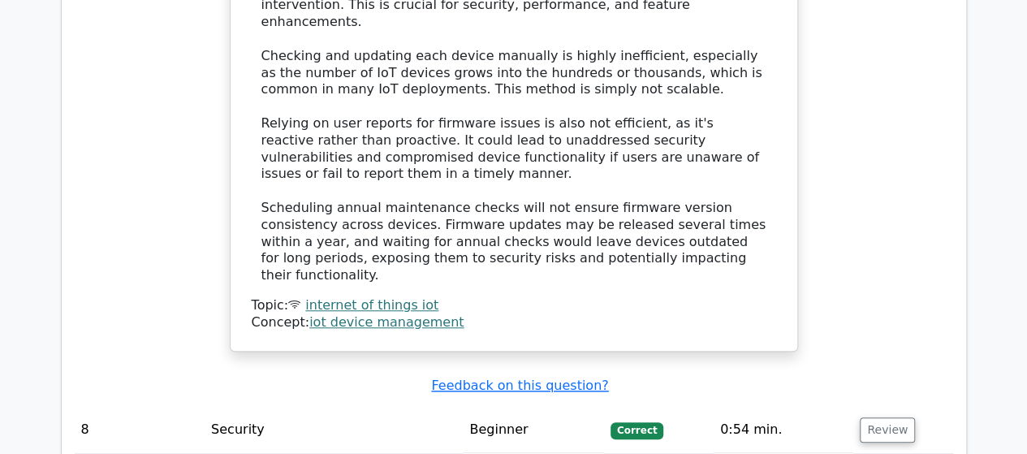
scroll to position [3676, 0]
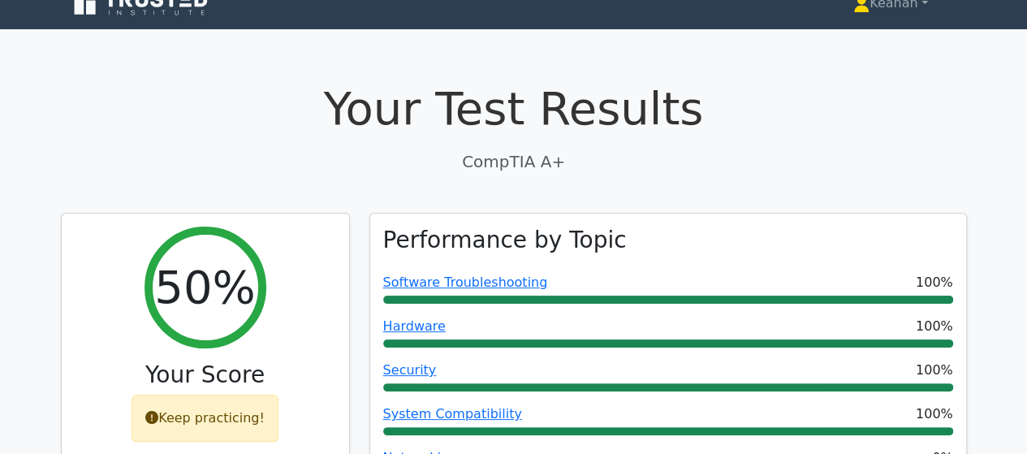
scroll to position [0, 0]
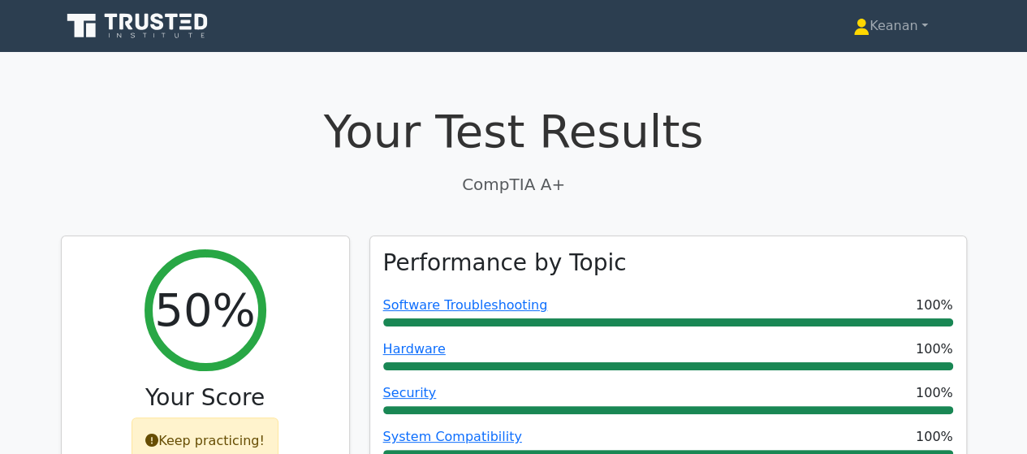
click at [129, 28] on icon at bounding box center [125, 22] width 13 height 16
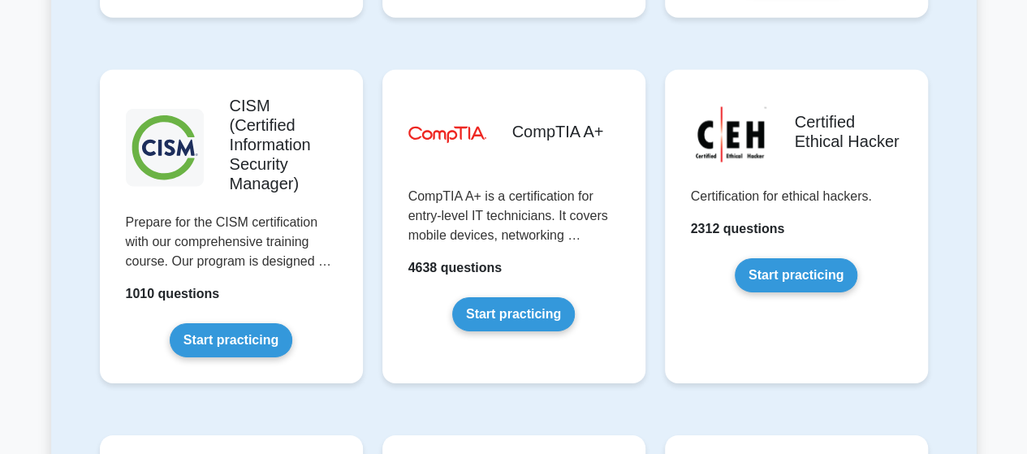
scroll to position [2445, 0]
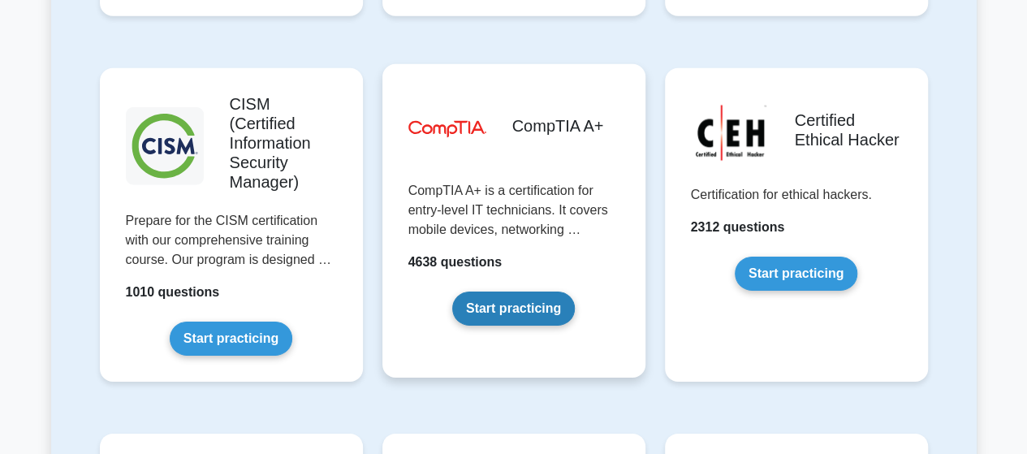
click at [517, 292] on link "Start practicing" at bounding box center [513, 309] width 123 height 34
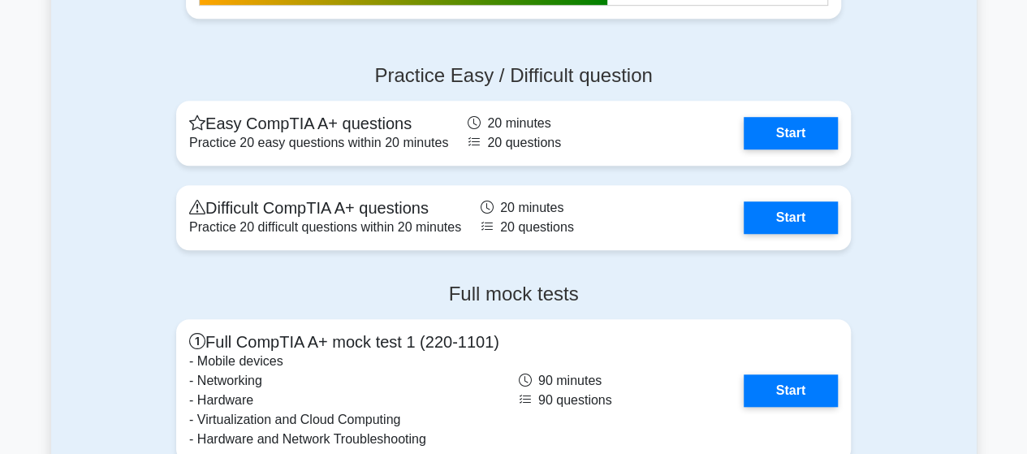
scroll to position [3632, 0]
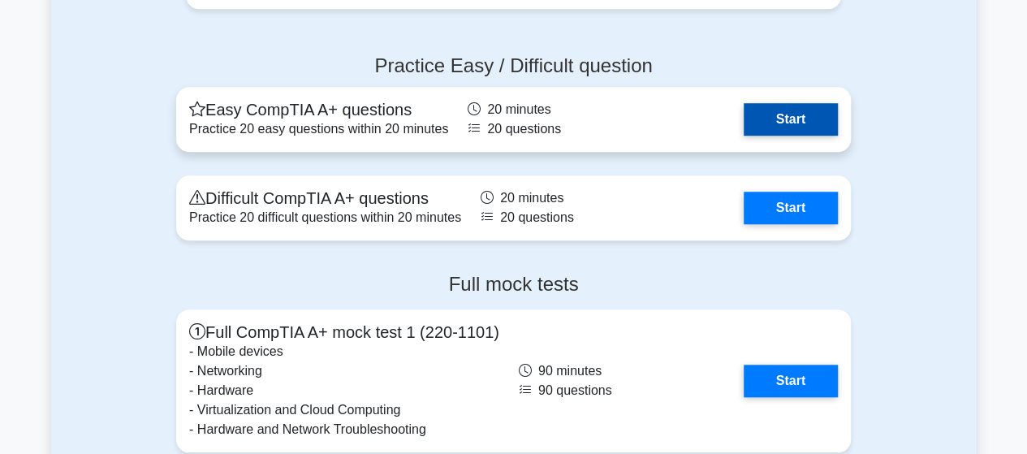
click at [769, 121] on link "Start" at bounding box center [791, 119] width 94 height 32
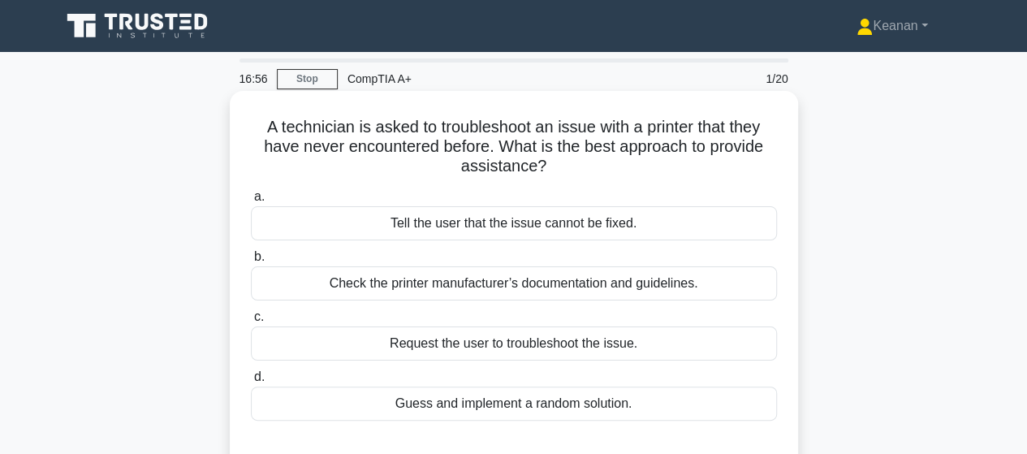
click at [507, 279] on div "Check the printer manufacturer’s documentation and guidelines." at bounding box center [514, 283] width 526 height 34
click at [251, 262] on input "b. Check the printer manufacturer’s documentation and guidelines." at bounding box center [251, 257] width 0 height 11
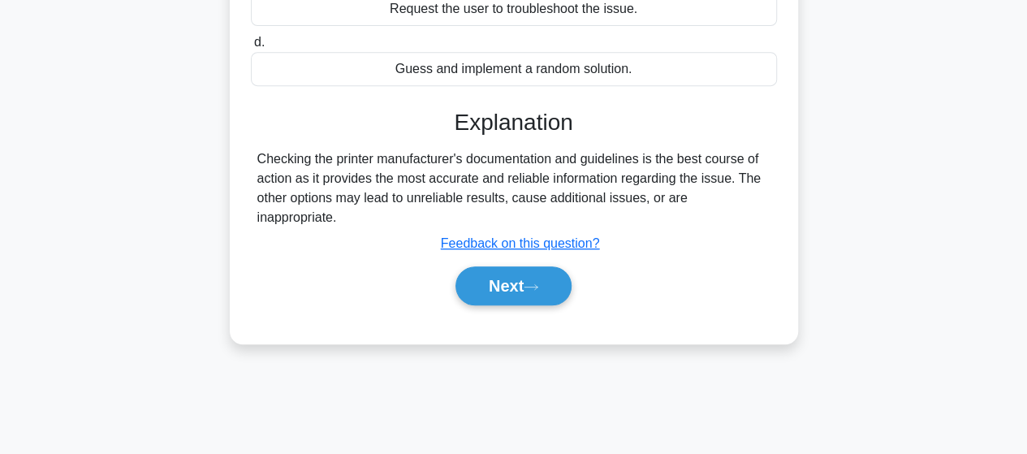
scroll to position [335, 0]
click at [507, 275] on button "Next" at bounding box center [514, 285] width 116 height 39
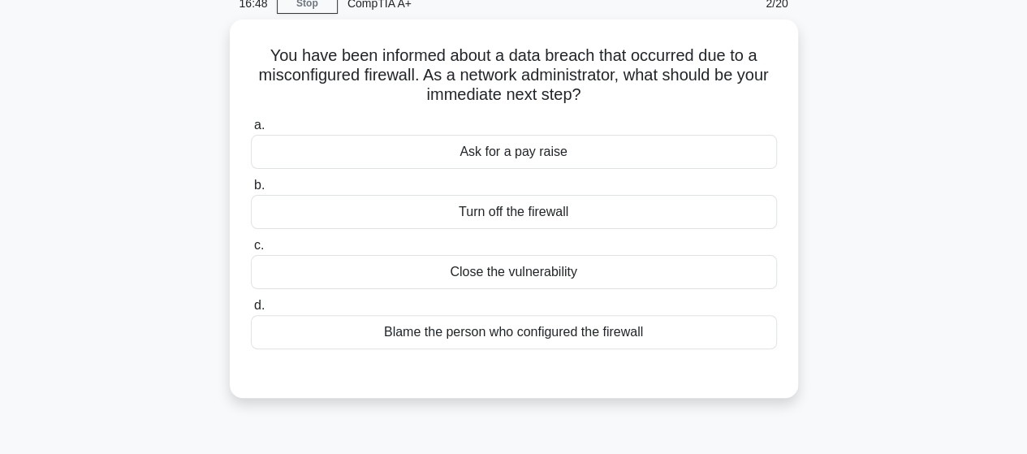
scroll to position [0, 0]
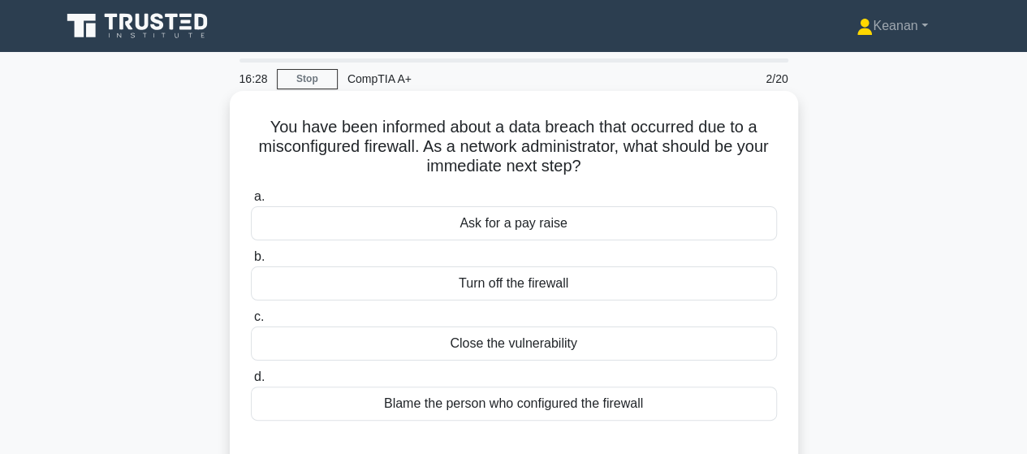
click at [487, 345] on div "Close the vulnerability" at bounding box center [514, 343] width 526 height 34
click at [251, 322] on input "c. Close the vulnerability" at bounding box center [251, 317] width 0 height 11
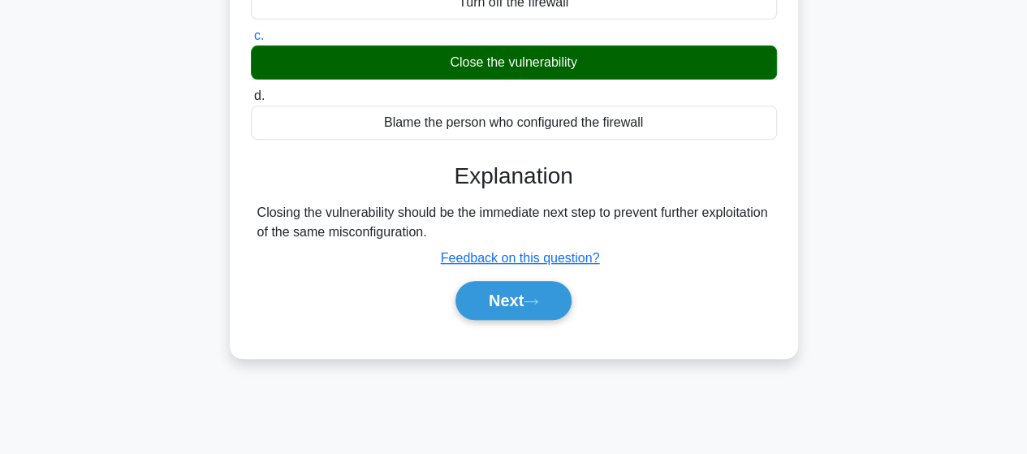
scroll to position [423, 0]
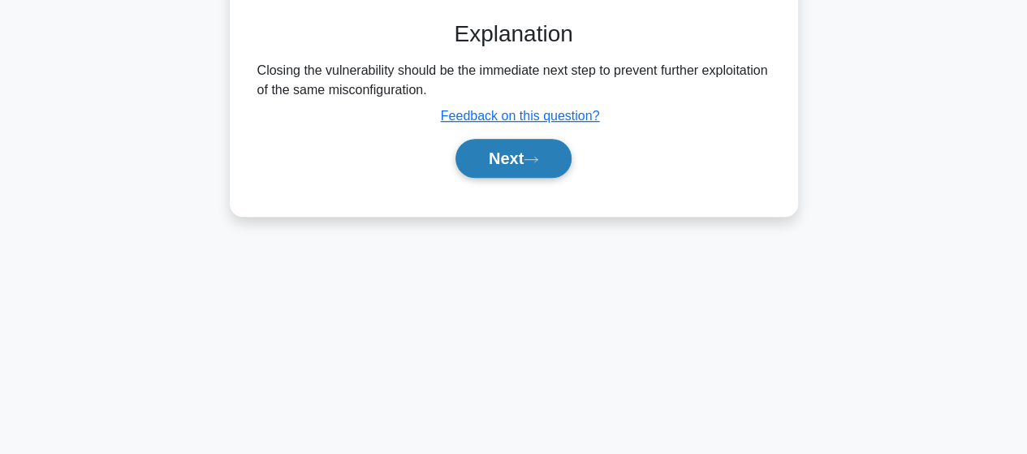
click at [482, 154] on button "Next" at bounding box center [514, 158] width 116 height 39
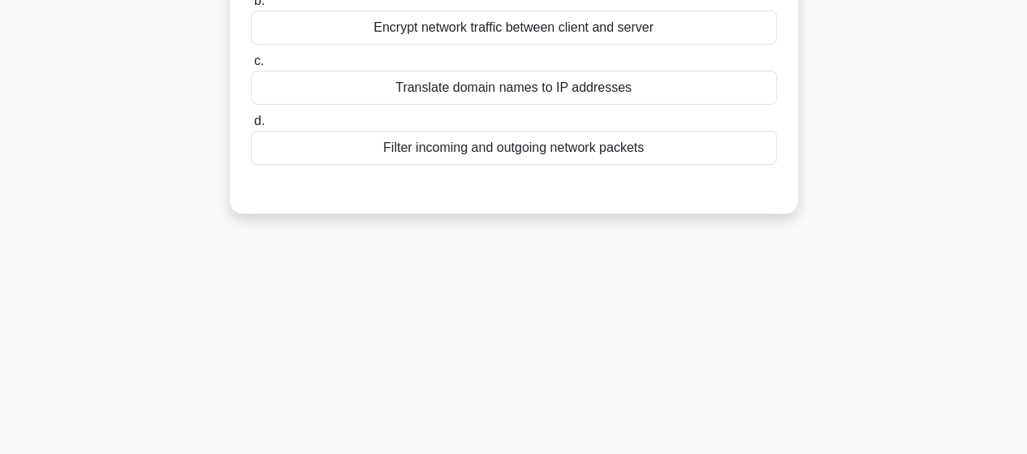
scroll to position [0, 0]
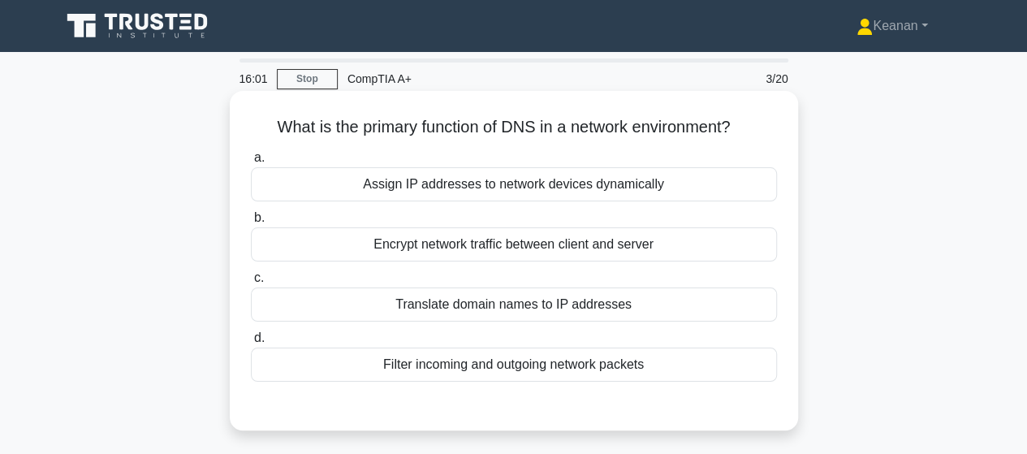
click at [494, 192] on div "Assign IP addresses to network devices dynamically" at bounding box center [514, 184] width 526 height 34
click at [251, 163] on input "a. Assign IP addresses to network devices dynamically" at bounding box center [251, 158] width 0 height 11
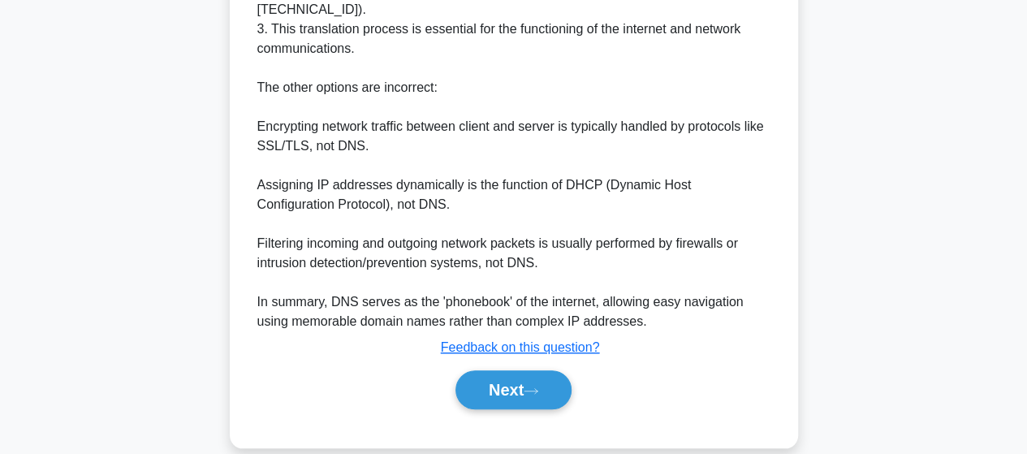
scroll to position [586, 0]
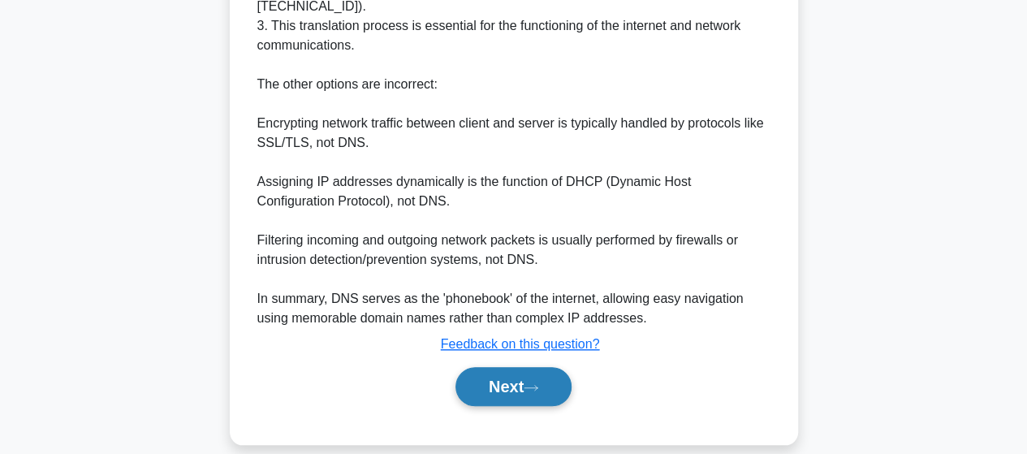
click at [517, 367] on button "Next" at bounding box center [514, 386] width 116 height 39
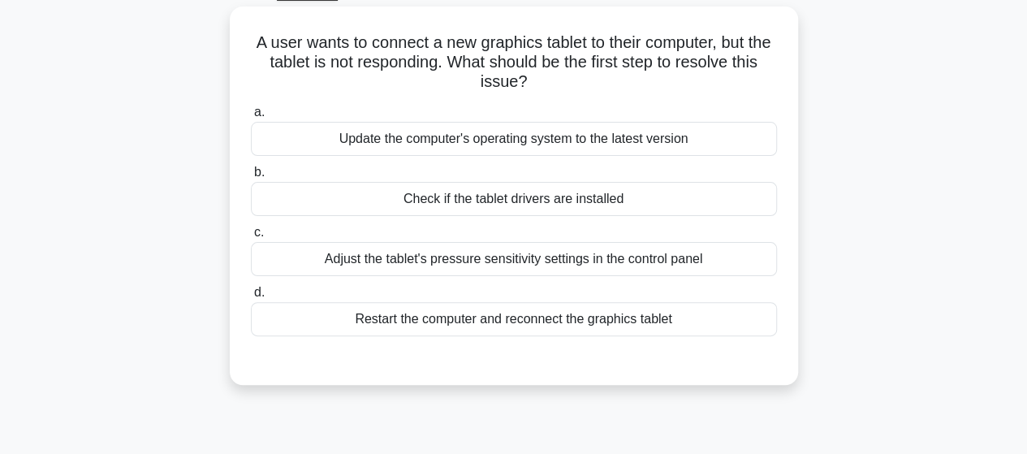
scroll to position [0, 0]
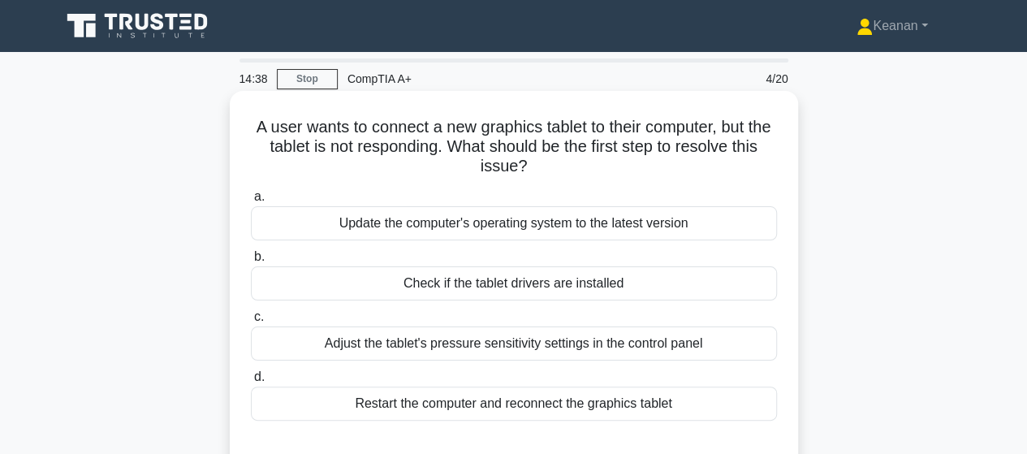
click at [538, 403] on div "Restart the computer and reconnect the graphics tablet" at bounding box center [514, 404] width 526 height 34
click at [251, 383] on input "d. Restart the computer and reconnect the graphics tablet" at bounding box center [251, 377] width 0 height 11
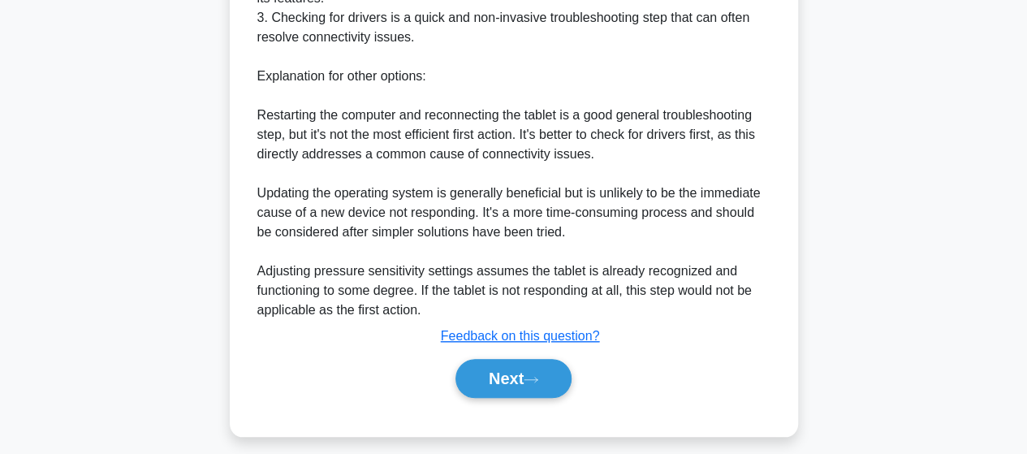
scroll to position [625, 0]
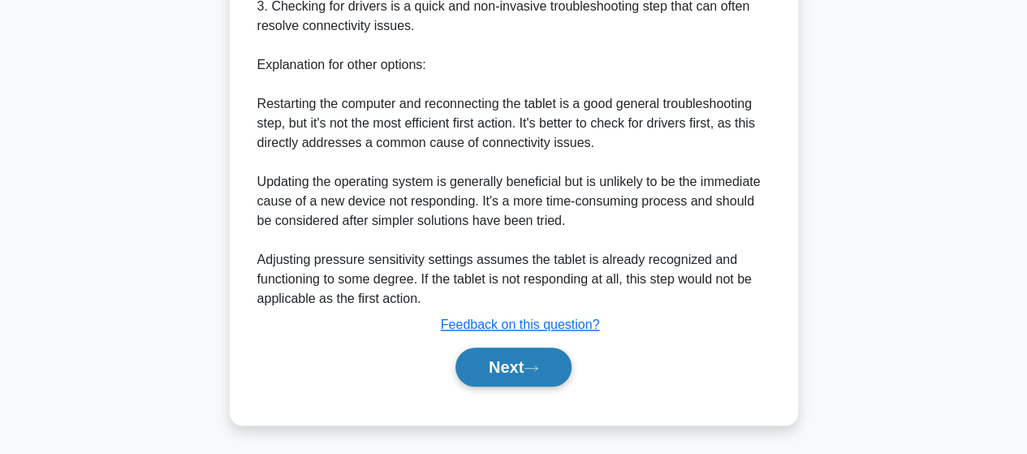
click at [528, 376] on button "Next" at bounding box center [514, 367] width 116 height 39
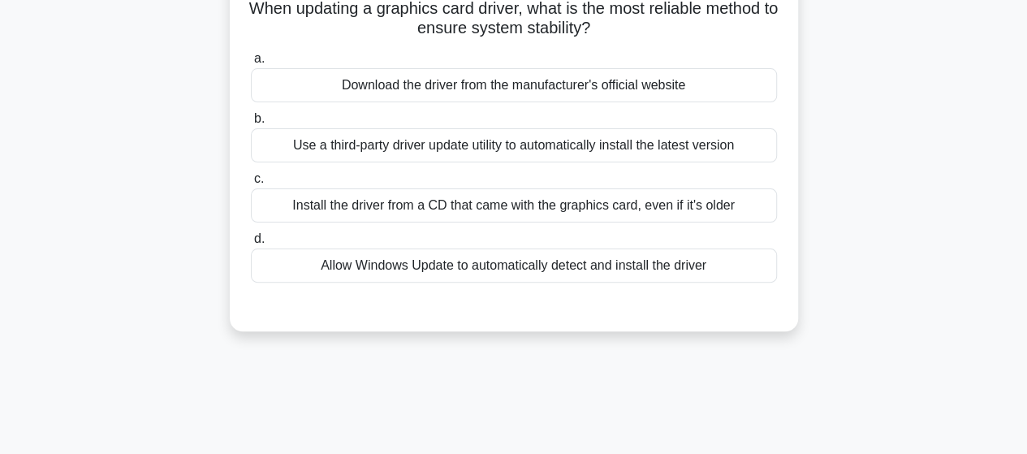
scroll to position [0, 0]
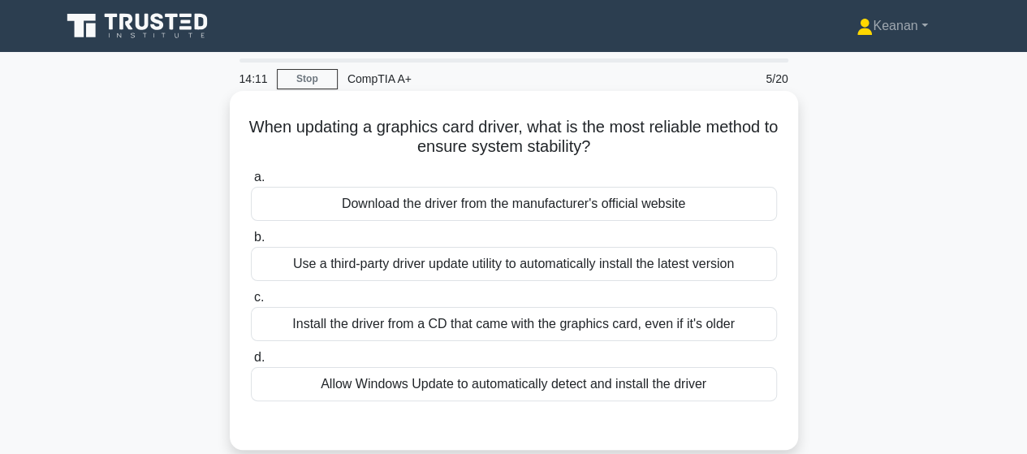
click at [537, 199] on div "Download the driver from the manufacturer's official website" at bounding box center [514, 204] width 526 height 34
click at [251, 183] on input "a. Download the driver from the manufacturer's official website" at bounding box center [251, 177] width 0 height 11
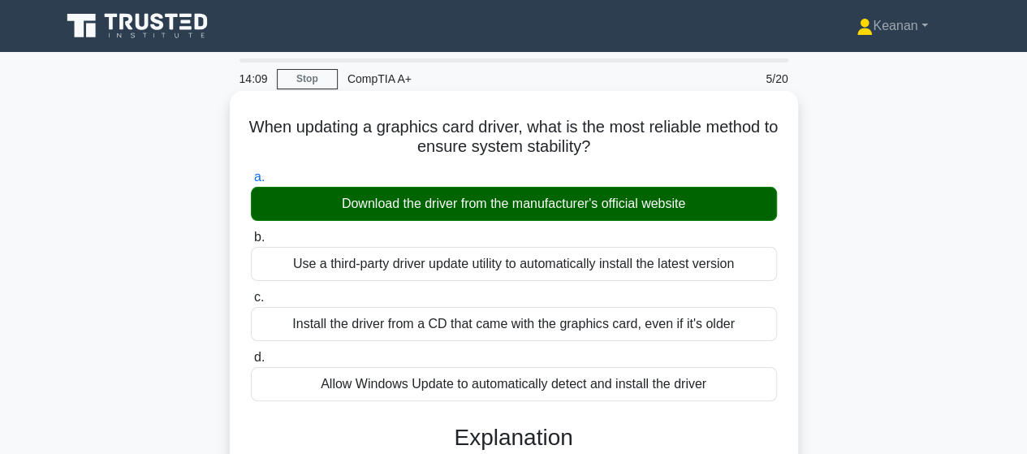
drag, startPoint x: 546, startPoint y: 196, endPoint x: 568, endPoint y: 373, distance: 178.4
click at [568, 373] on div "a. Download the driver from the manufacturer's official website b. Use a third-…" at bounding box center [514, 284] width 546 height 240
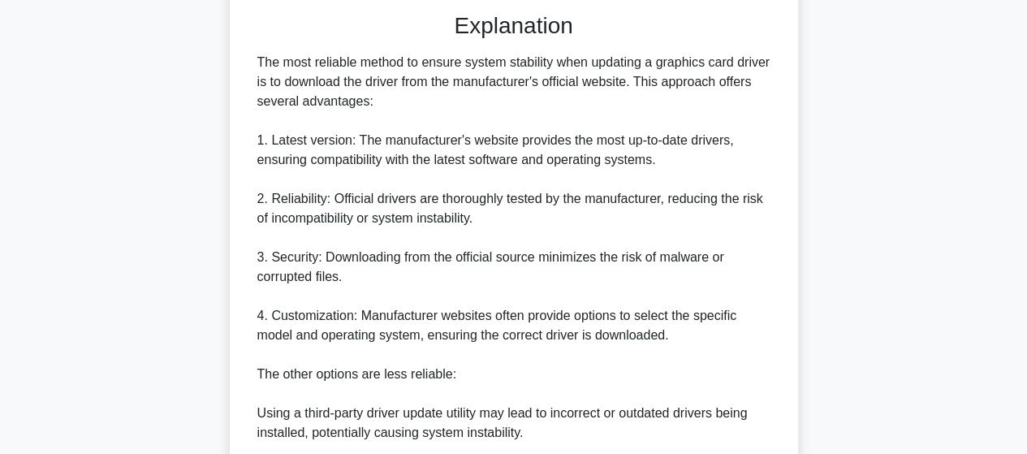
scroll to position [681, 0]
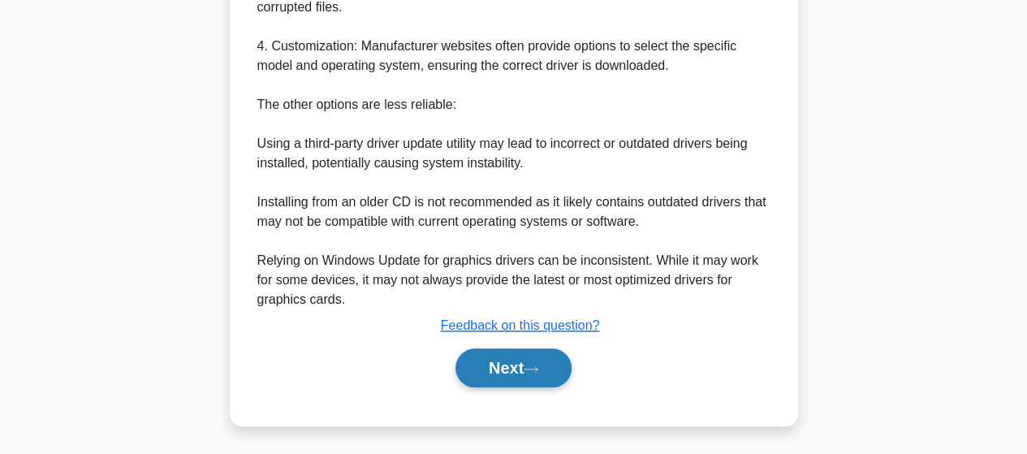
click at [497, 360] on button "Next" at bounding box center [514, 367] width 116 height 39
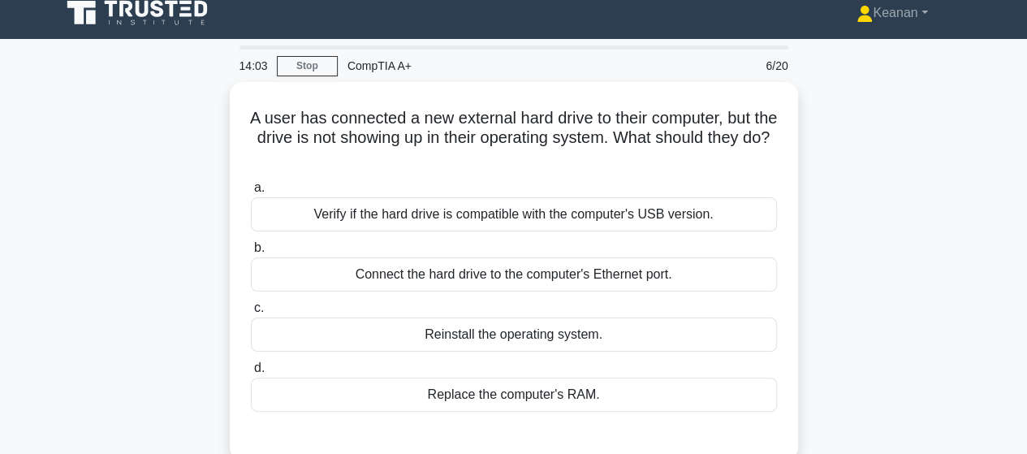
scroll to position [0, 0]
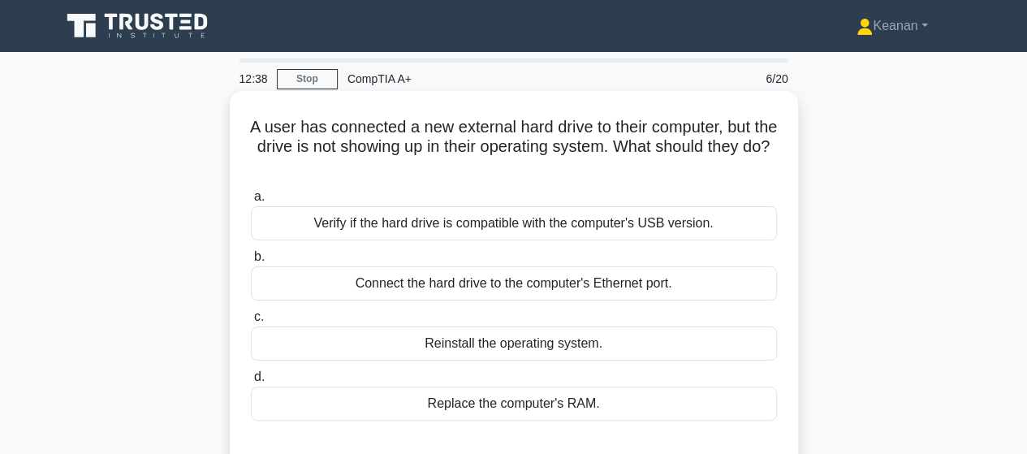
click at [423, 227] on div "Verify if the hard drive is compatible with the computer's USB version." at bounding box center [514, 223] width 526 height 34
click at [251, 202] on input "a. Verify if the hard drive is compatible with the computer's USB version." at bounding box center [251, 197] width 0 height 11
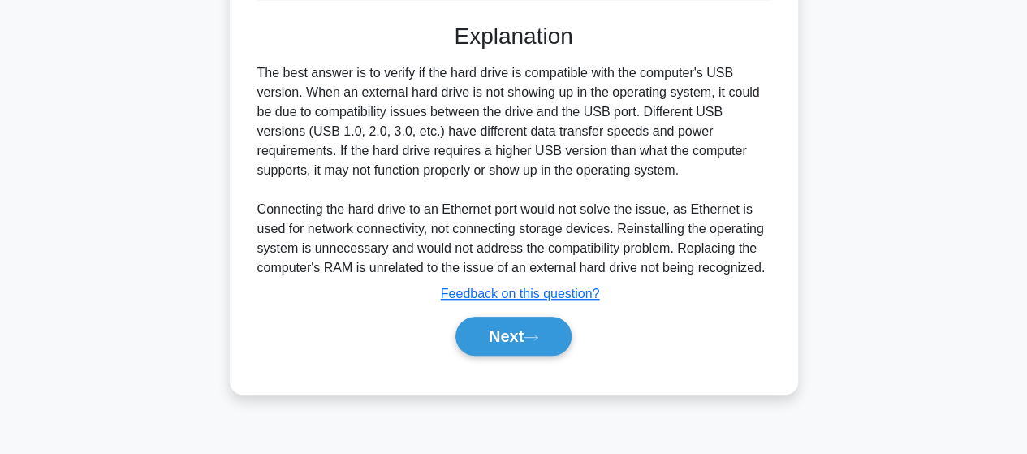
scroll to position [423, 0]
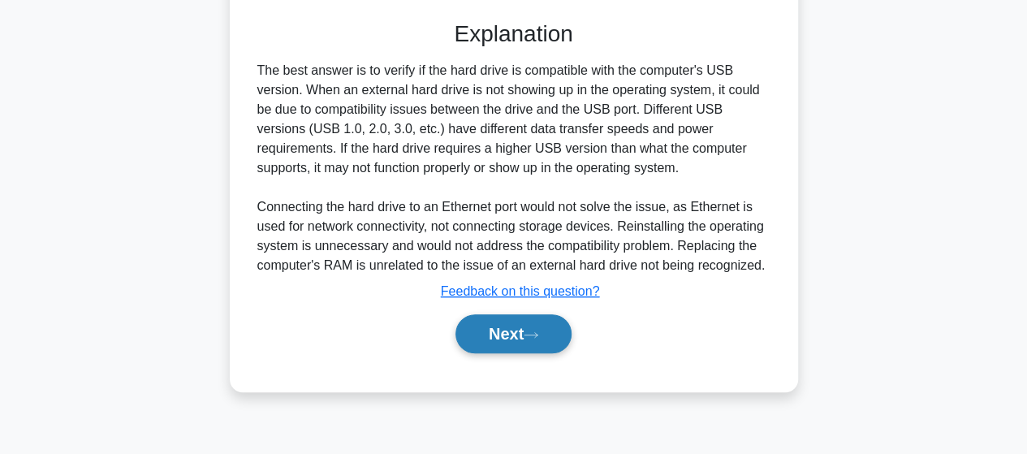
click at [481, 322] on button "Next" at bounding box center [514, 333] width 116 height 39
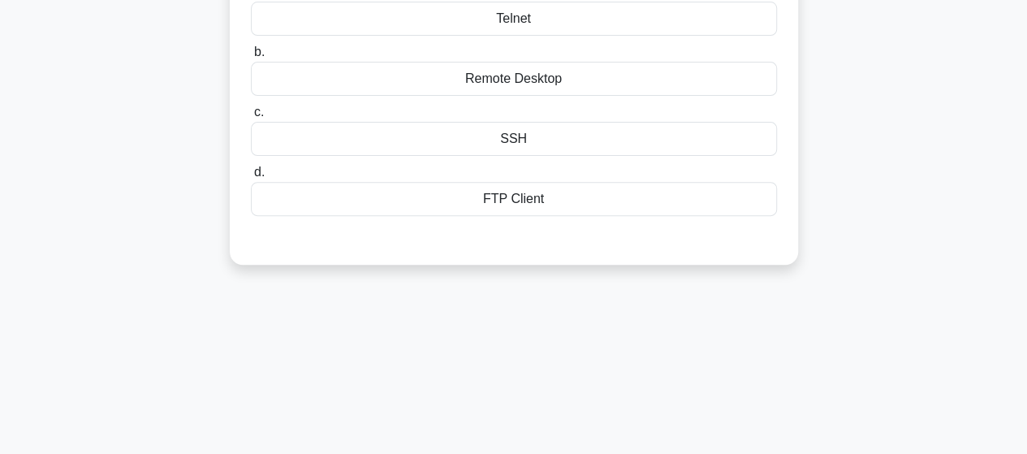
scroll to position [0, 0]
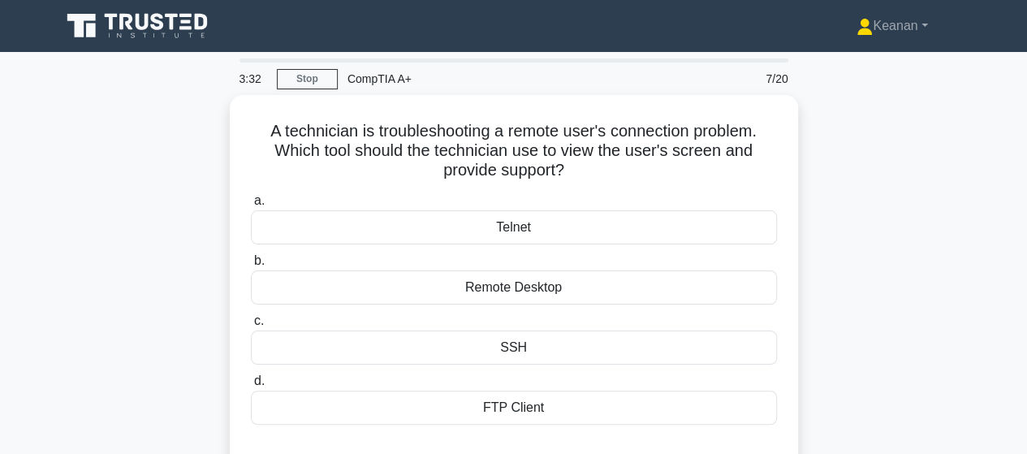
drag, startPoint x: 481, startPoint y: 322, endPoint x: 983, endPoint y: 170, distance: 524.4
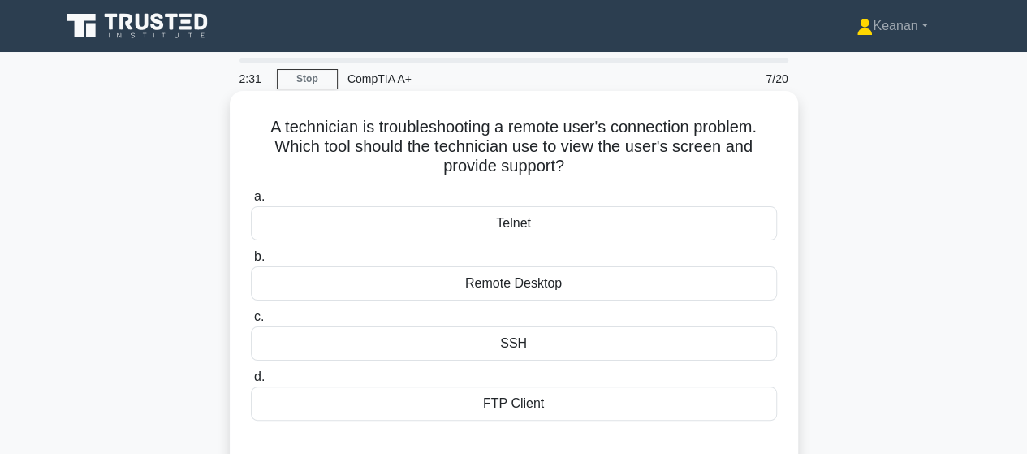
click at [579, 280] on div "Remote Desktop" at bounding box center [514, 283] width 526 height 34
click at [251, 262] on input "b. Remote Desktop" at bounding box center [251, 257] width 0 height 11
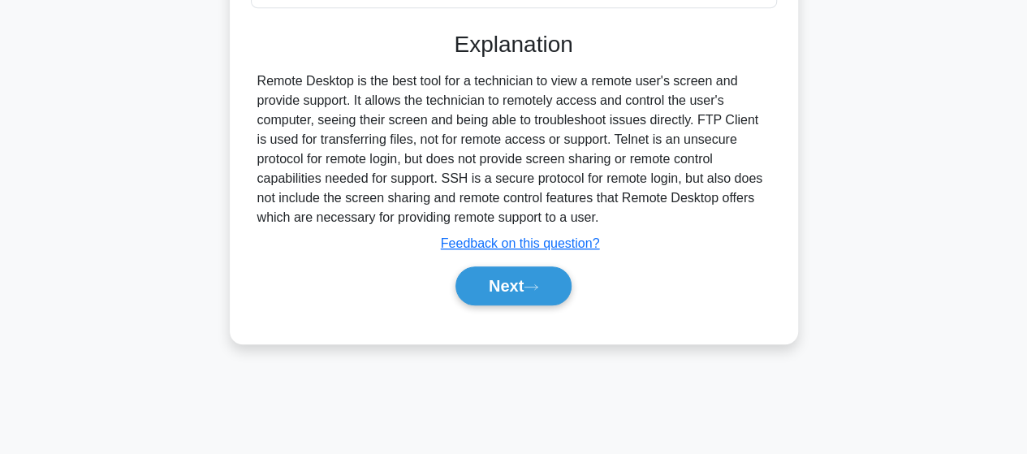
scroll to position [423, 0]
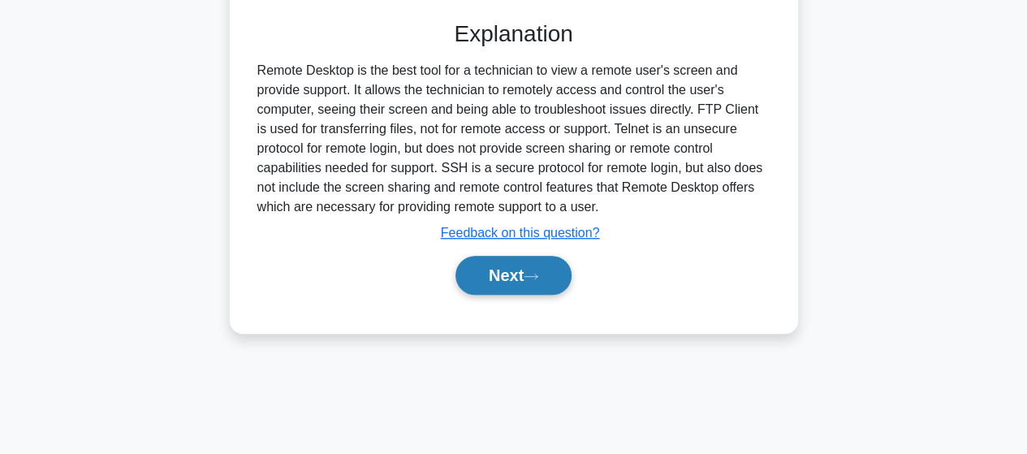
click at [523, 279] on button "Next" at bounding box center [514, 275] width 116 height 39
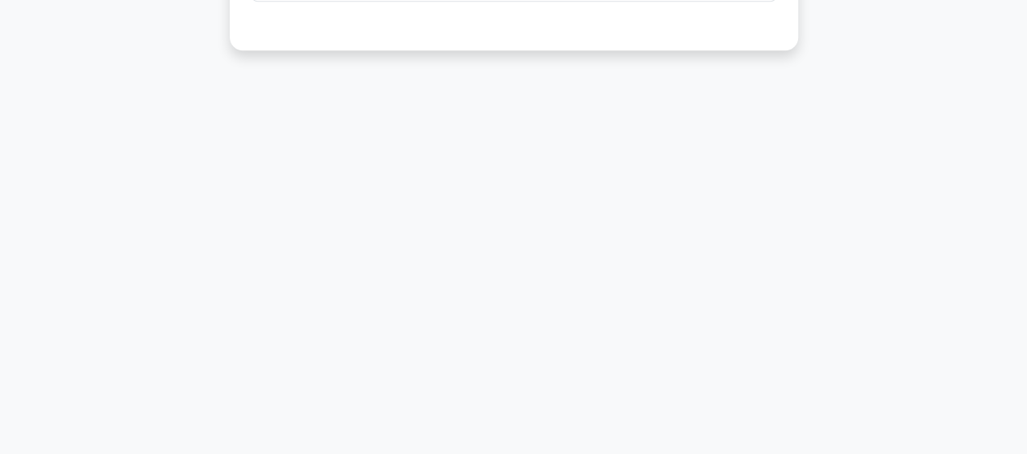
scroll to position [0, 0]
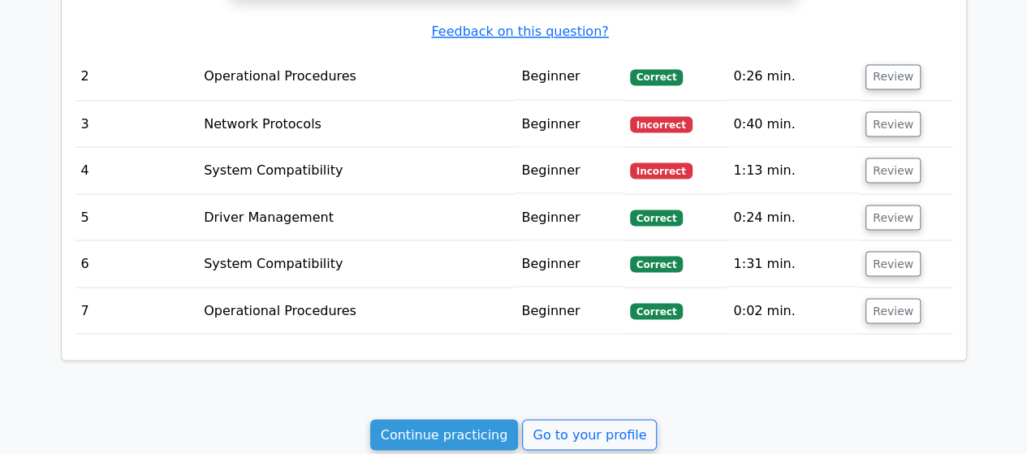
scroll to position [1429, 0]
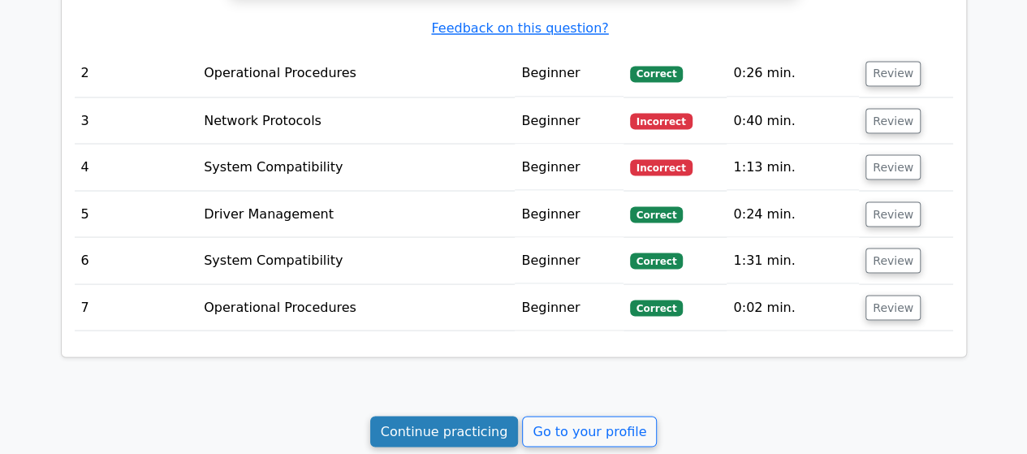
click at [486, 438] on link "Continue practicing" at bounding box center [444, 431] width 149 height 31
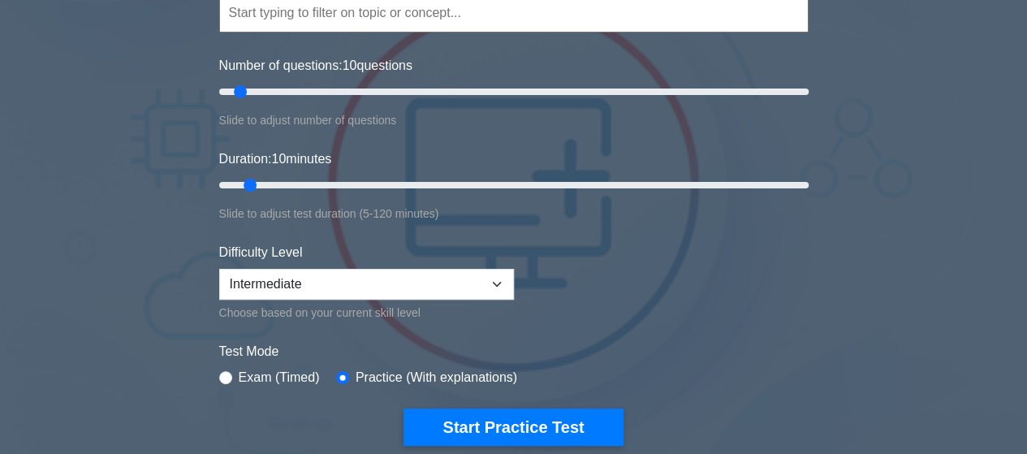
scroll to position [183, 0]
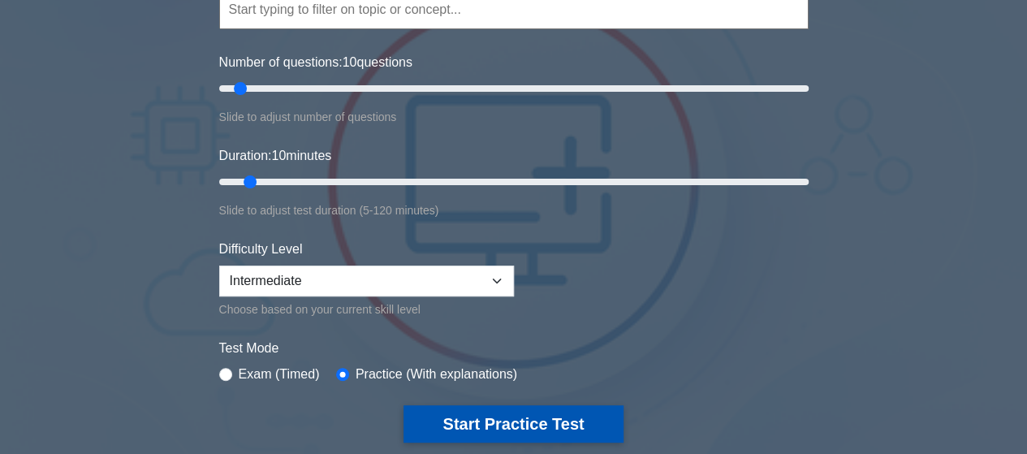
click at [474, 417] on button "Start Practice Test" at bounding box center [513, 423] width 219 height 37
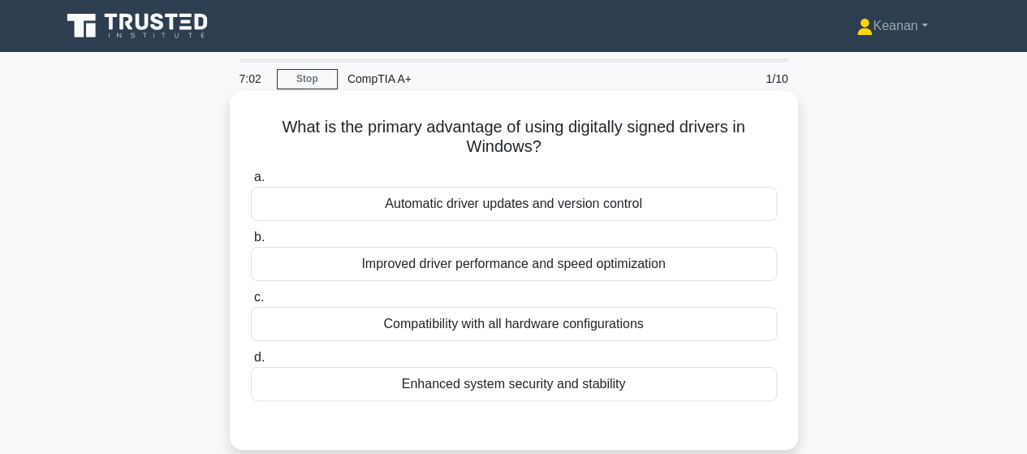
click at [501, 265] on div "Improved driver performance and speed optimization" at bounding box center [514, 264] width 526 height 34
click at [251, 243] on input "b. Improved driver performance and speed optimization" at bounding box center [251, 237] width 0 height 11
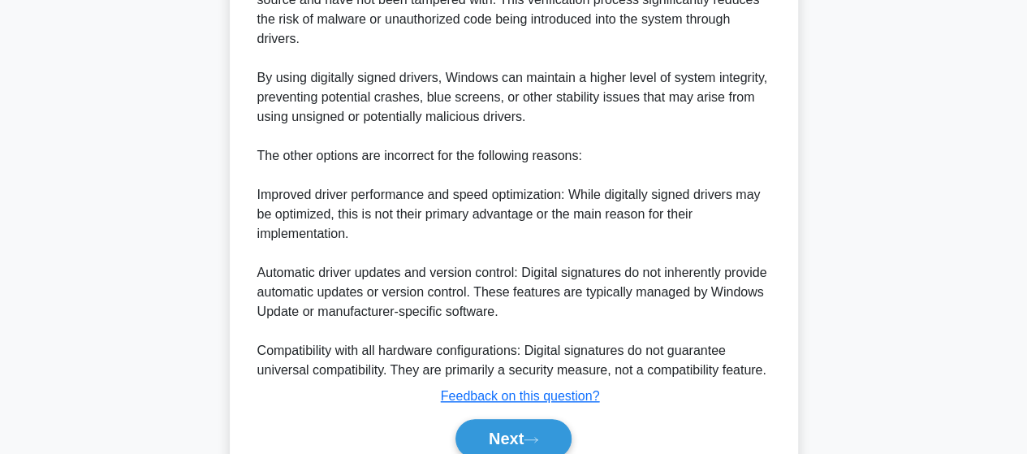
scroll to position [560, 0]
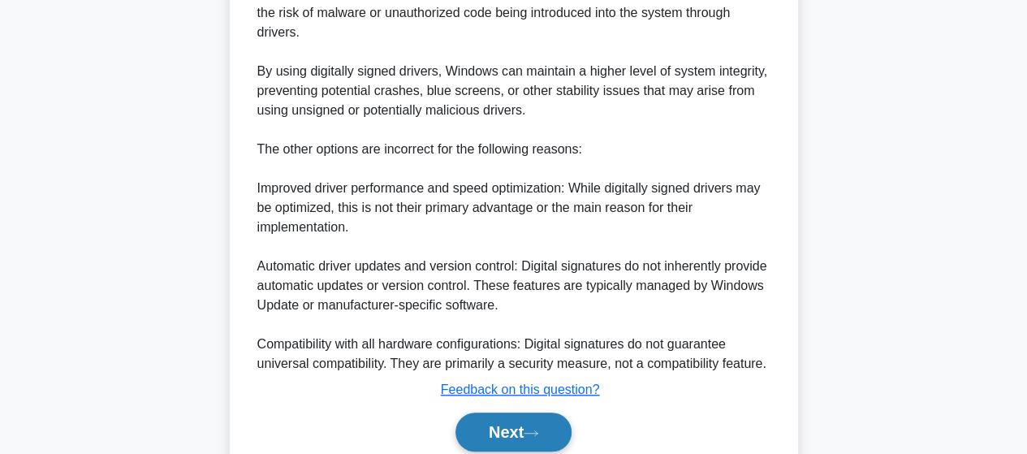
click at [492, 429] on button "Next" at bounding box center [514, 432] width 116 height 39
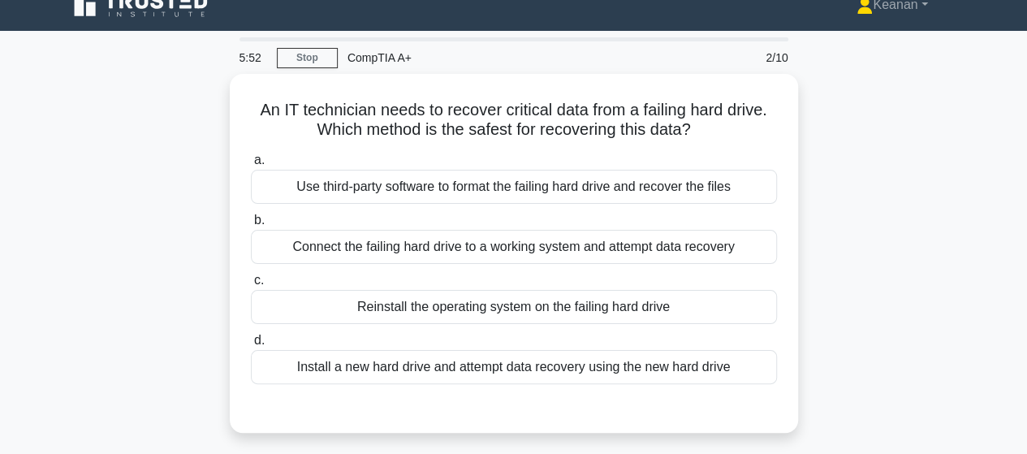
scroll to position [0, 0]
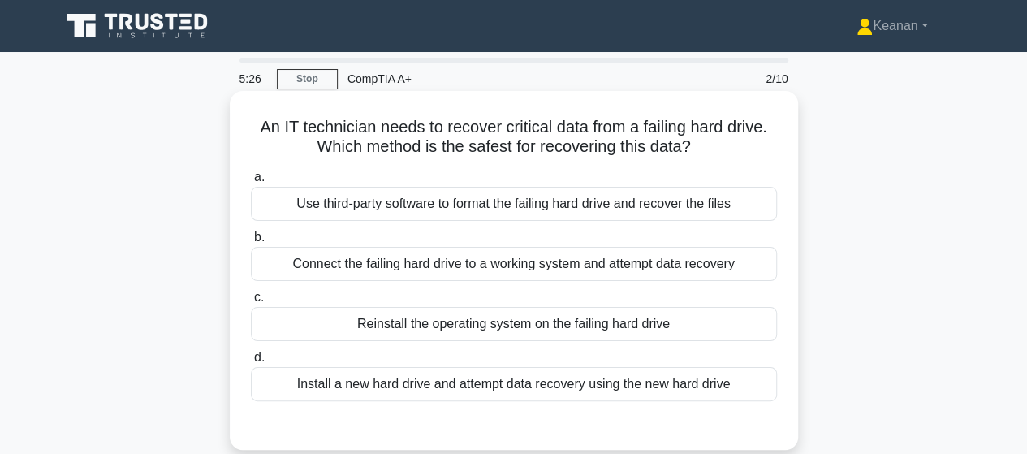
click at [473, 263] on div "Connect the failing hard drive to a working system and attempt data recovery" at bounding box center [514, 264] width 526 height 34
click at [251, 243] on input "b. Connect the failing hard drive to a working system and attempt data recovery" at bounding box center [251, 237] width 0 height 11
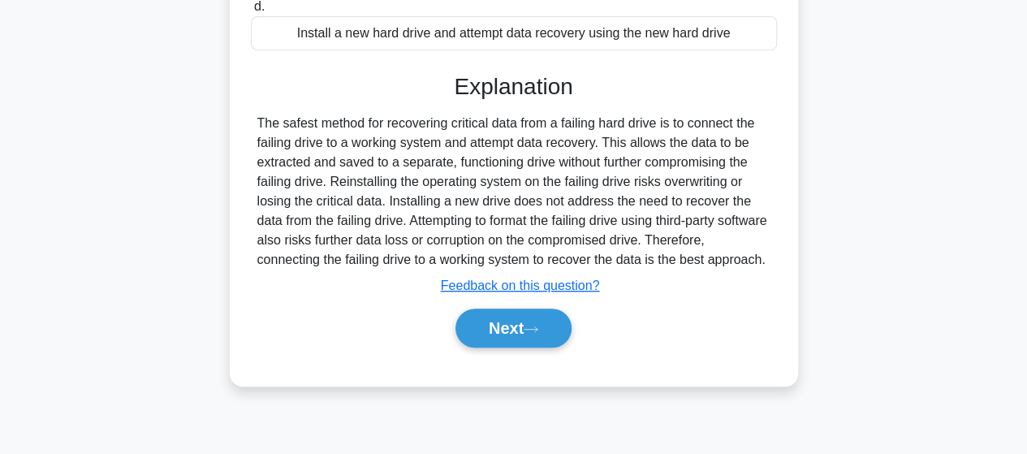
scroll to position [423, 0]
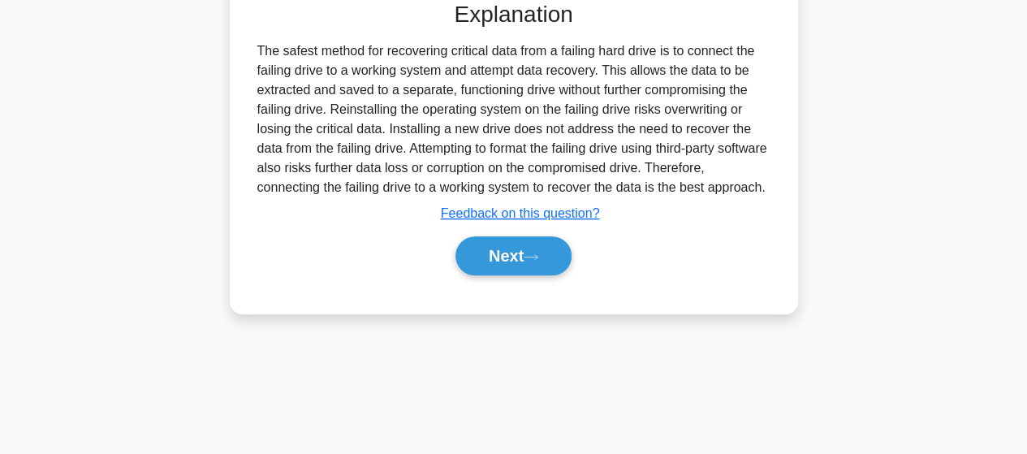
click at [473, 263] on button "Next" at bounding box center [514, 255] width 116 height 39
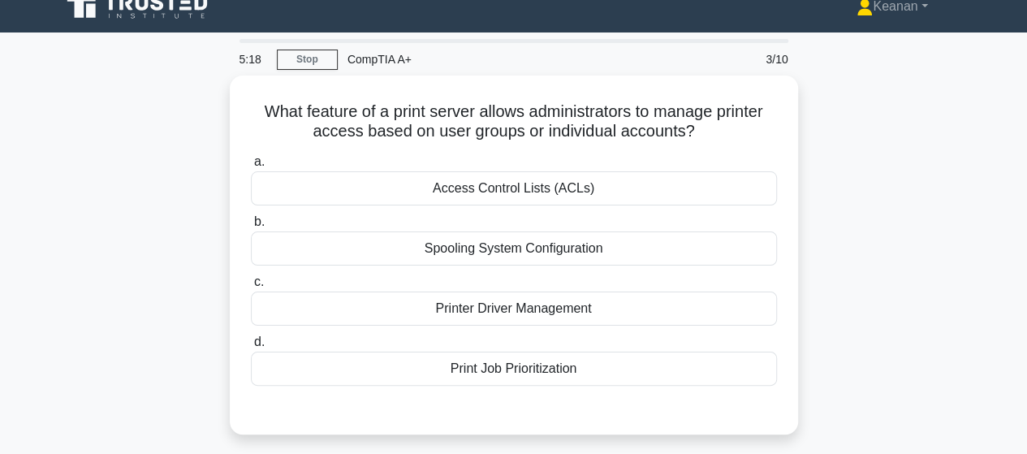
scroll to position [0, 0]
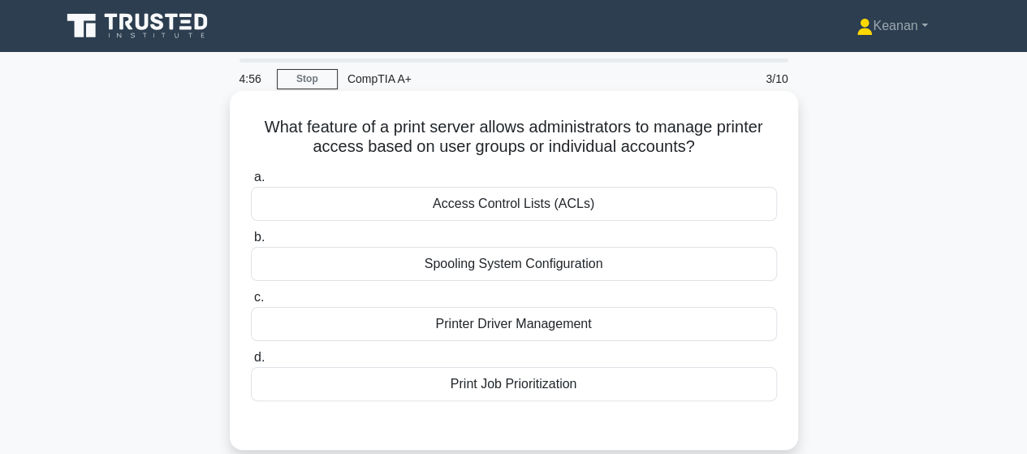
click at [523, 322] on div "Printer Driver Management" at bounding box center [514, 324] width 526 height 34
click at [251, 303] on input "c. Printer Driver Management" at bounding box center [251, 297] width 0 height 11
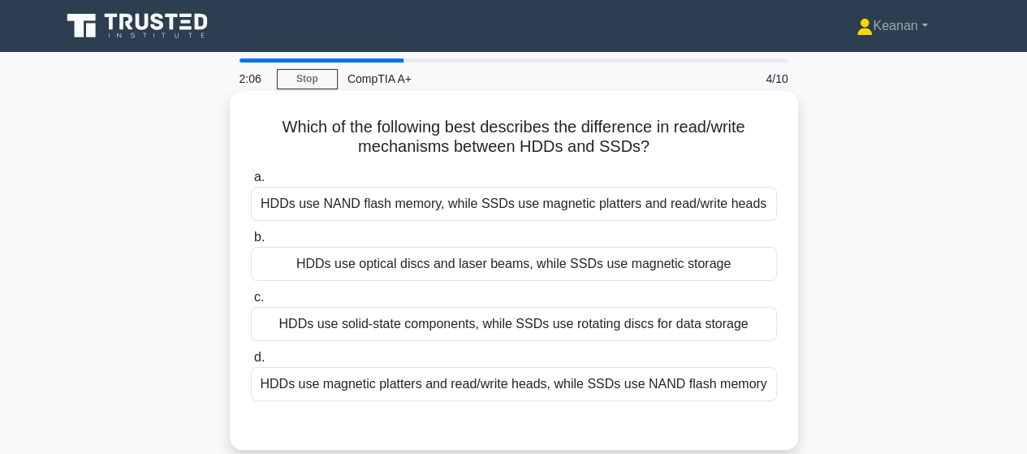
click at [408, 196] on div "HDDs use NAND flash memory, while SSDs use magnetic platters and read/write hea…" at bounding box center [514, 204] width 526 height 34
click at [251, 183] on input "a. HDDs use NAND flash memory, while SSDs use magnetic platters and read/write …" at bounding box center [251, 177] width 0 height 11
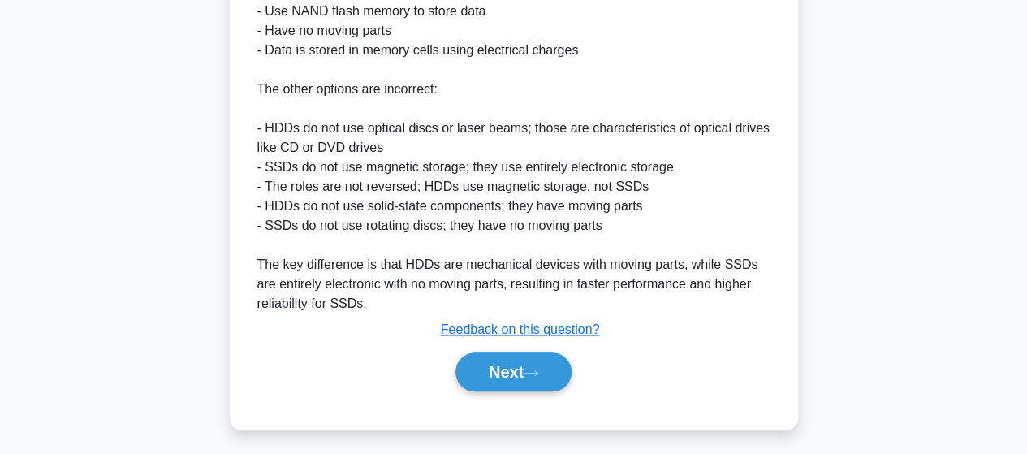
scroll to position [723, 0]
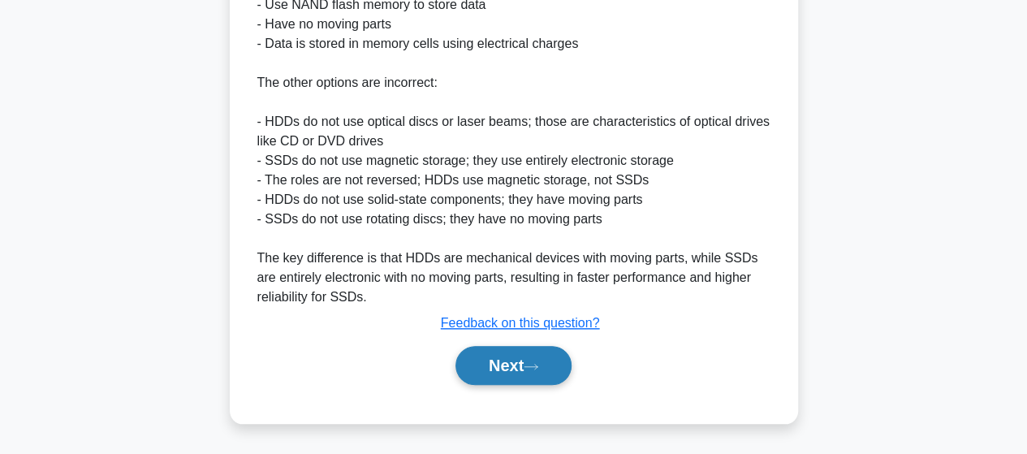
click at [486, 374] on button "Next" at bounding box center [514, 365] width 116 height 39
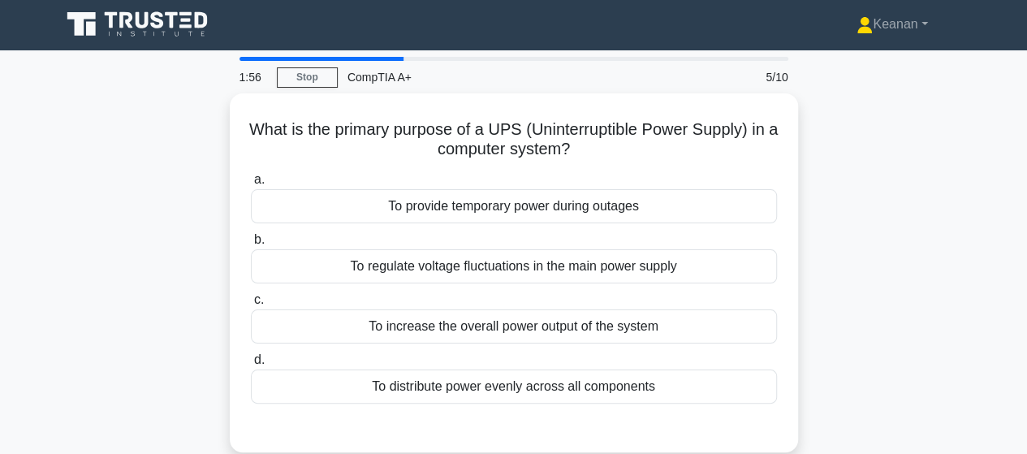
scroll to position [0, 0]
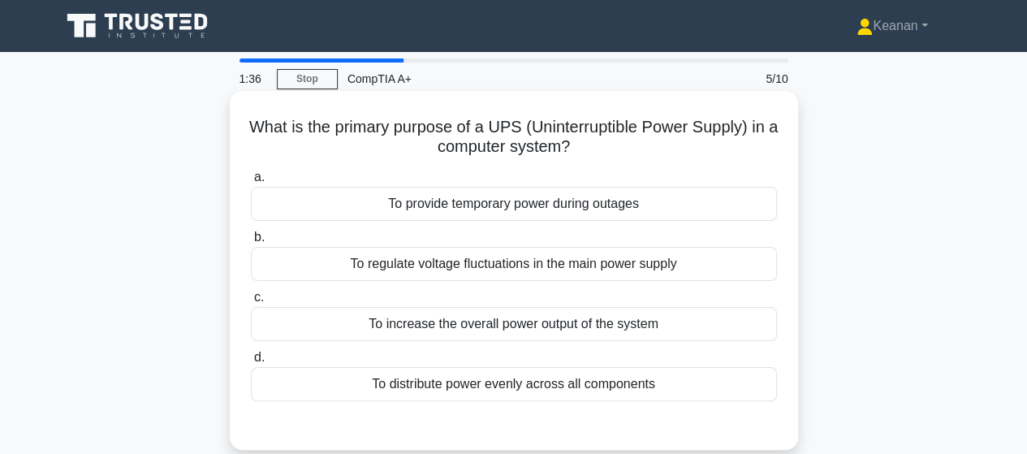
click at [573, 199] on div "To provide temporary power during outages" at bounding box center [514, 204] width 526 height 34
click at [251, 183] on input "a. To provide temporary power during outages" at bounding box center [251, 177] width 0 height 11
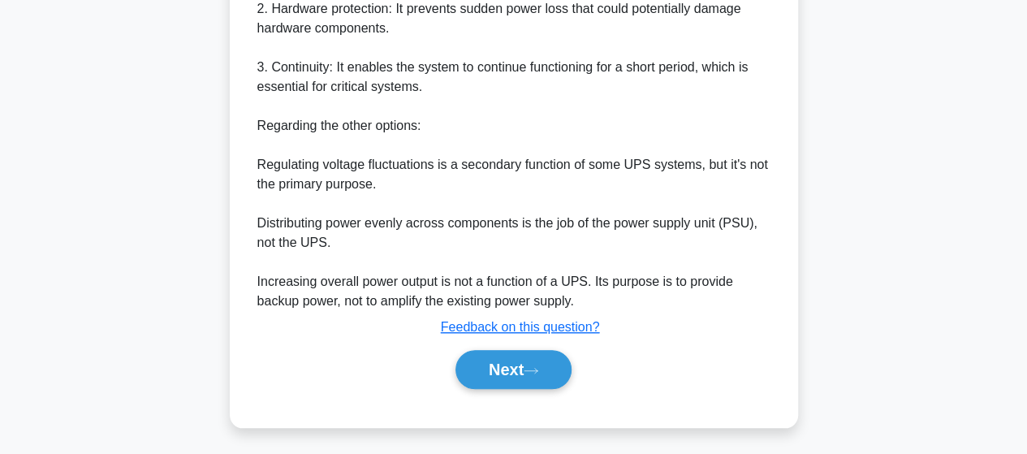
scroll to position [584, 0]
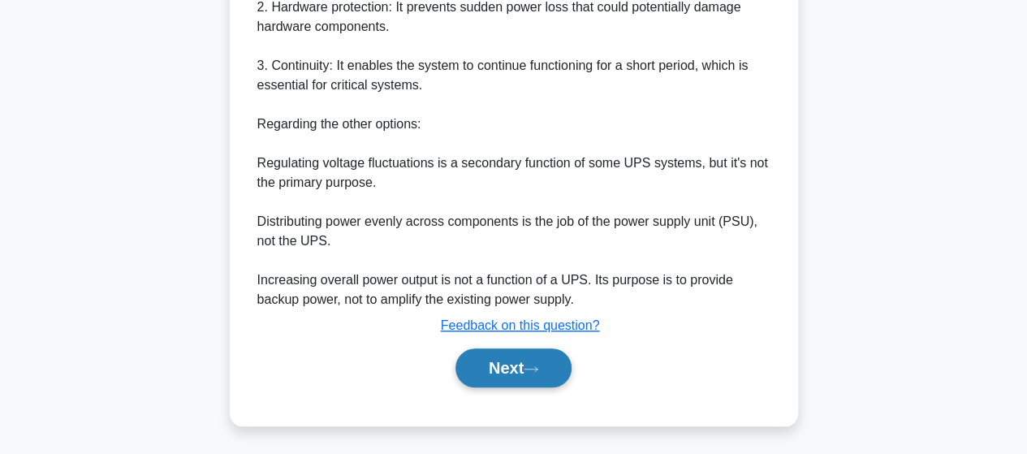
click at [521, 366] on button "Next" at bounding box center [514, 367] width 116 height 39
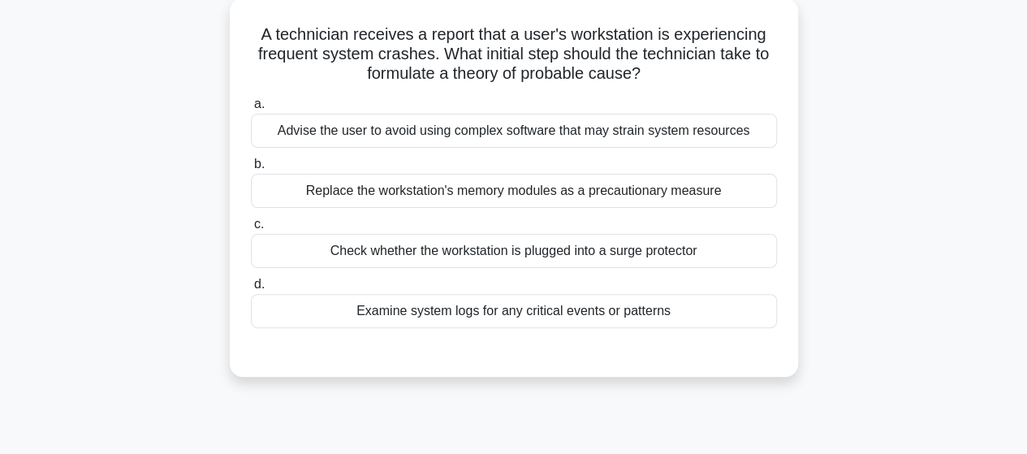
scroll to position [0, 0]
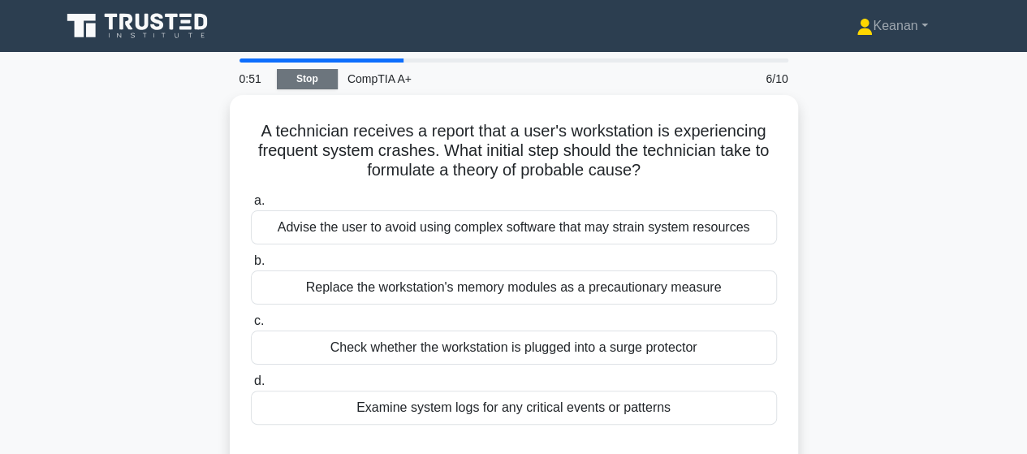
click at [313, 85] on link "Stop" at bounding box center [307, 79] width 61 height 20
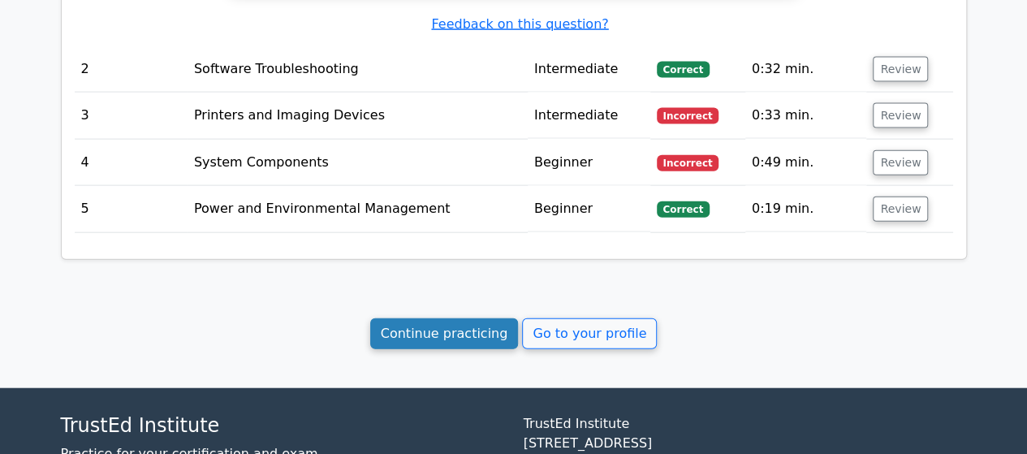
scroll to position [1789, 0]
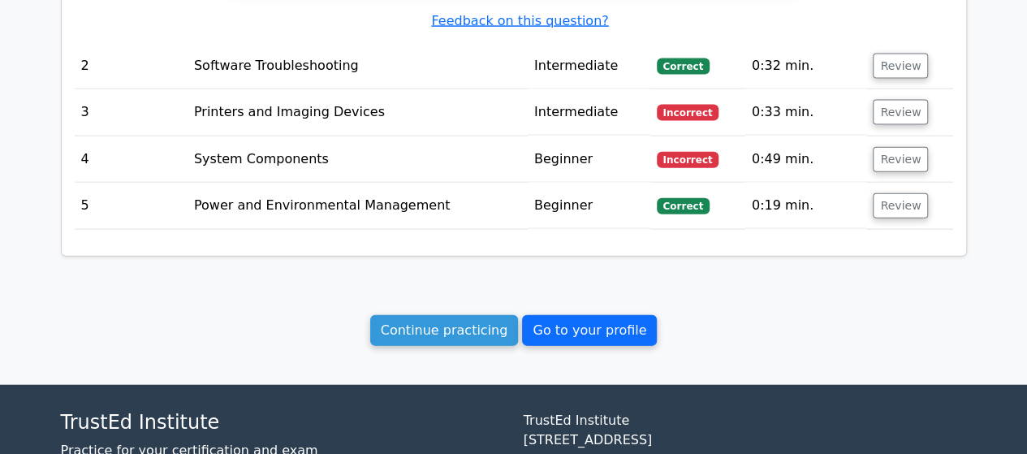
click at [547, 315] on link "Go to your profile" at bounding box center [589, 330] width 135 height 31
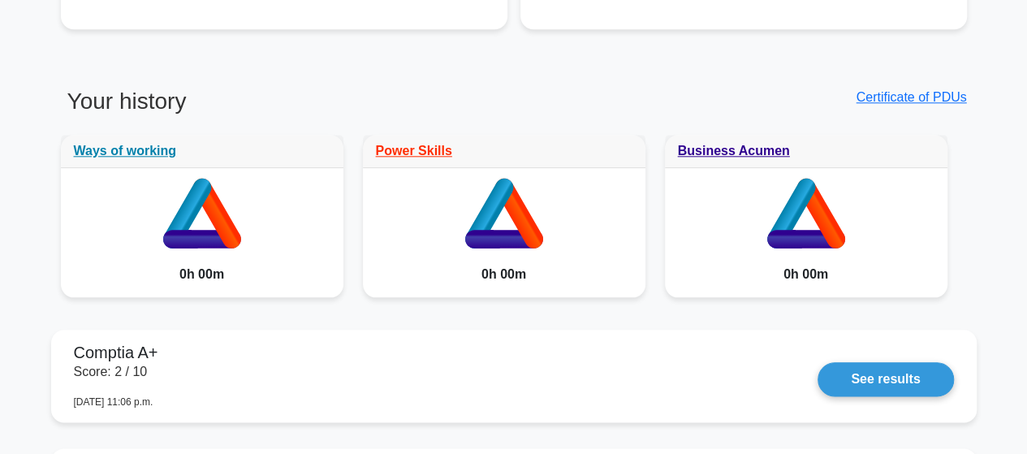
scroll to position [776, 0]
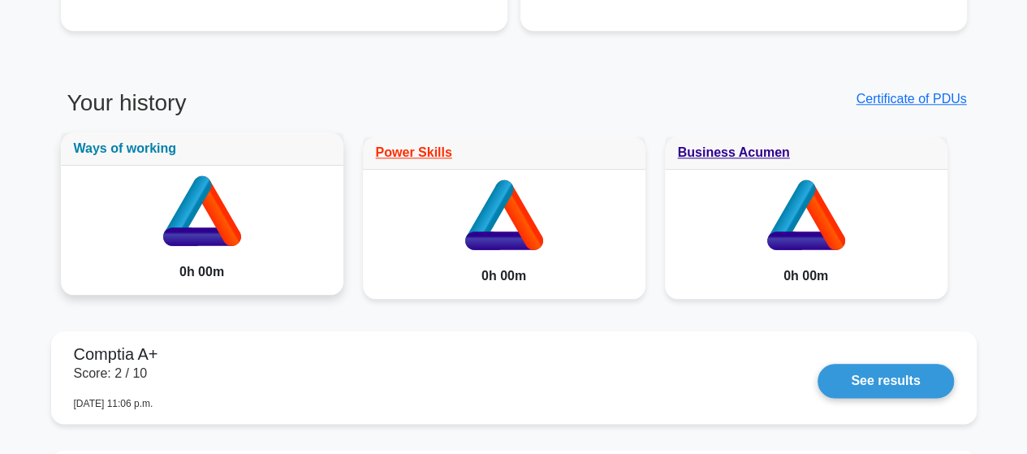
click at [129, 150] on link "Ways of working" at bounding box center [125, 148] width 103 height 14
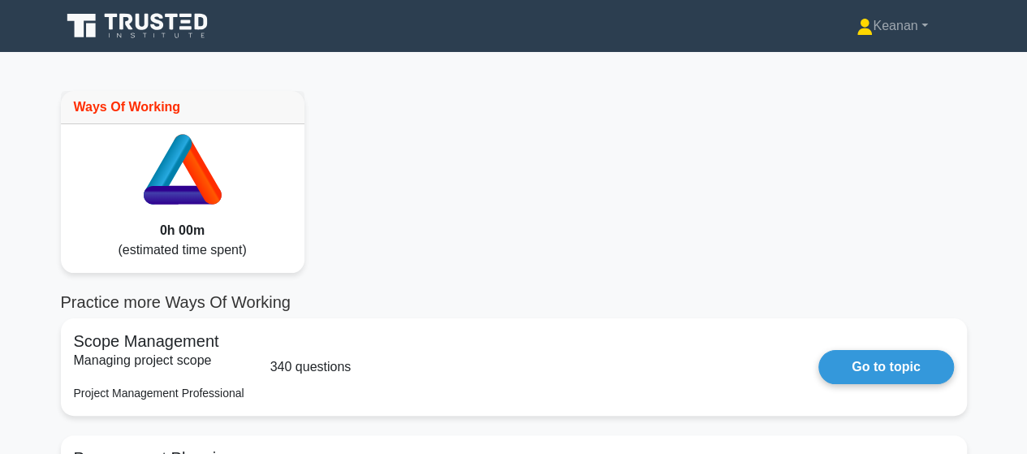
click at [154, 22] on icon at bounding box center [157, 21] width 13 height 17
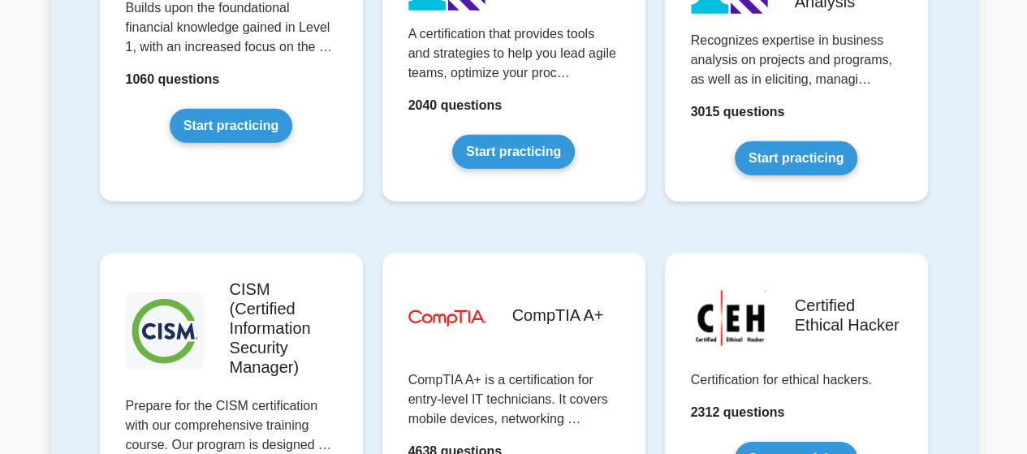
scroll to position [2264, 0]
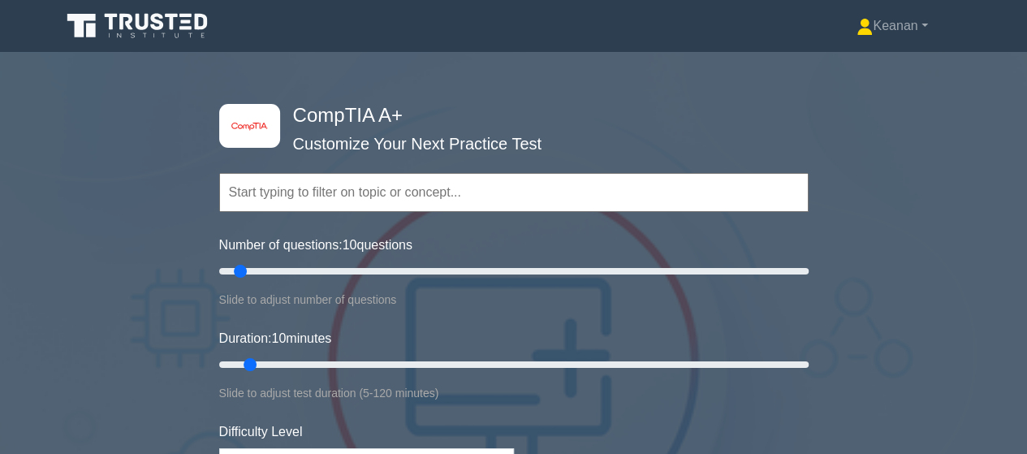
click at [432, 208] on input "text" at bounding box center [514, 192] width 590 height 39
click at [452, 231] on form "Topics Hardware Operating Systems Networking Security Troubleshooting Mobile De…" at bounding box center [514, 374] width 590 height 502
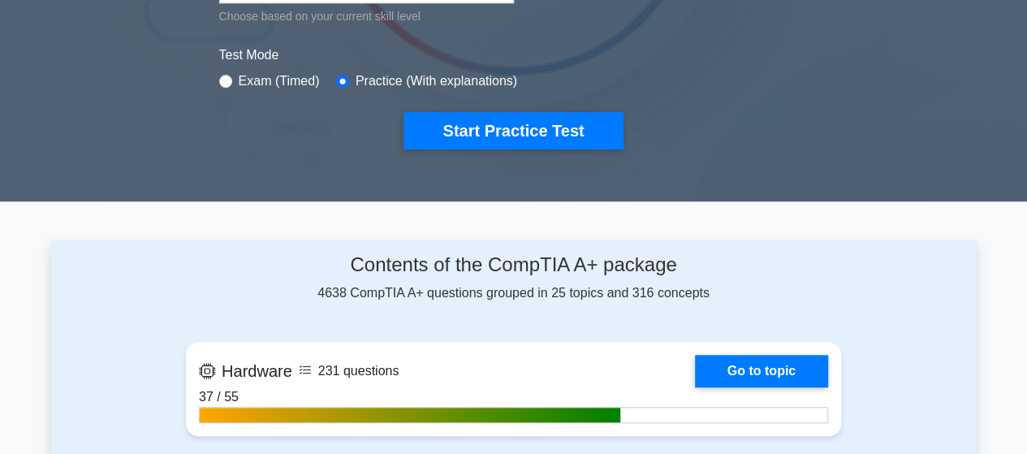
scroll to position [480, 0]
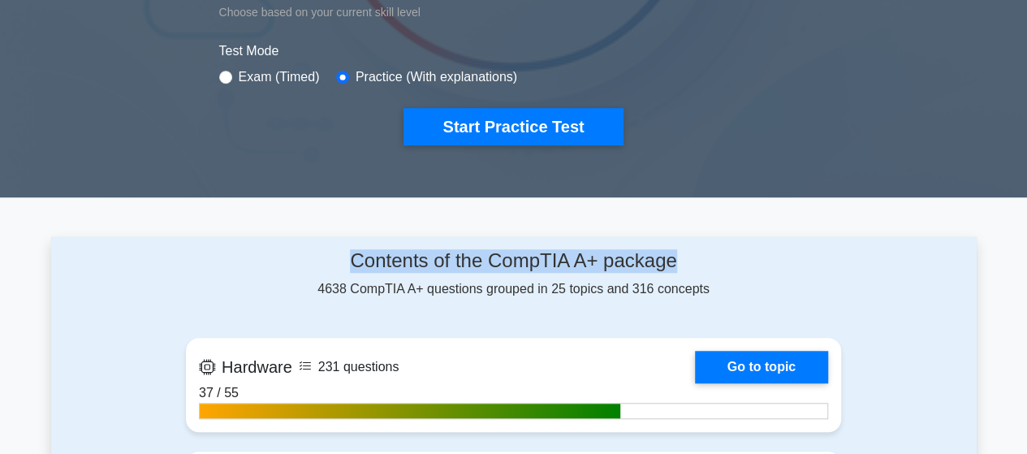
drag, startPoint x: 346, startPoint y: 258, endPoint x: 677, endPoint y: 255, distance: 330.6
click at [677, 255] on h4 "Contents of the CompTIA A+ package" at bounding box center [513, 261] width 655 height 24
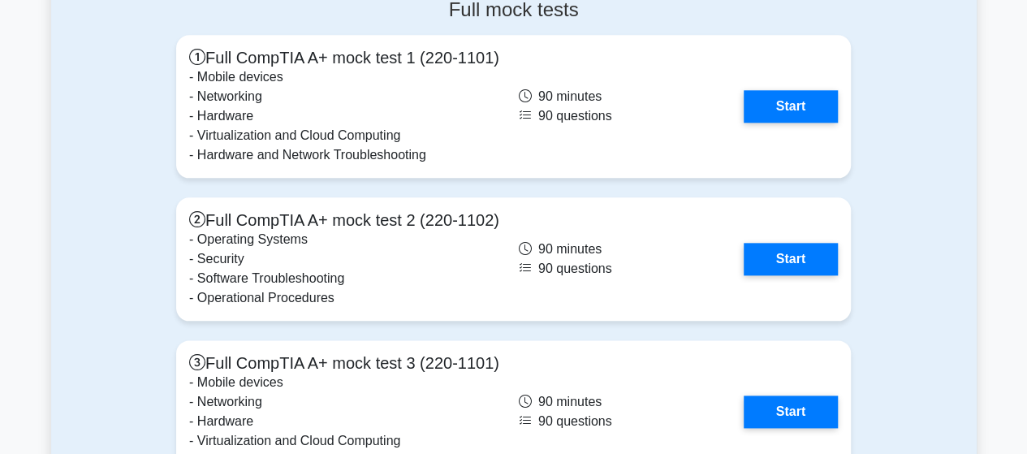
scroll to position [3749, 0]
